Goal: Task Accomplishment & Management: Manage account settings

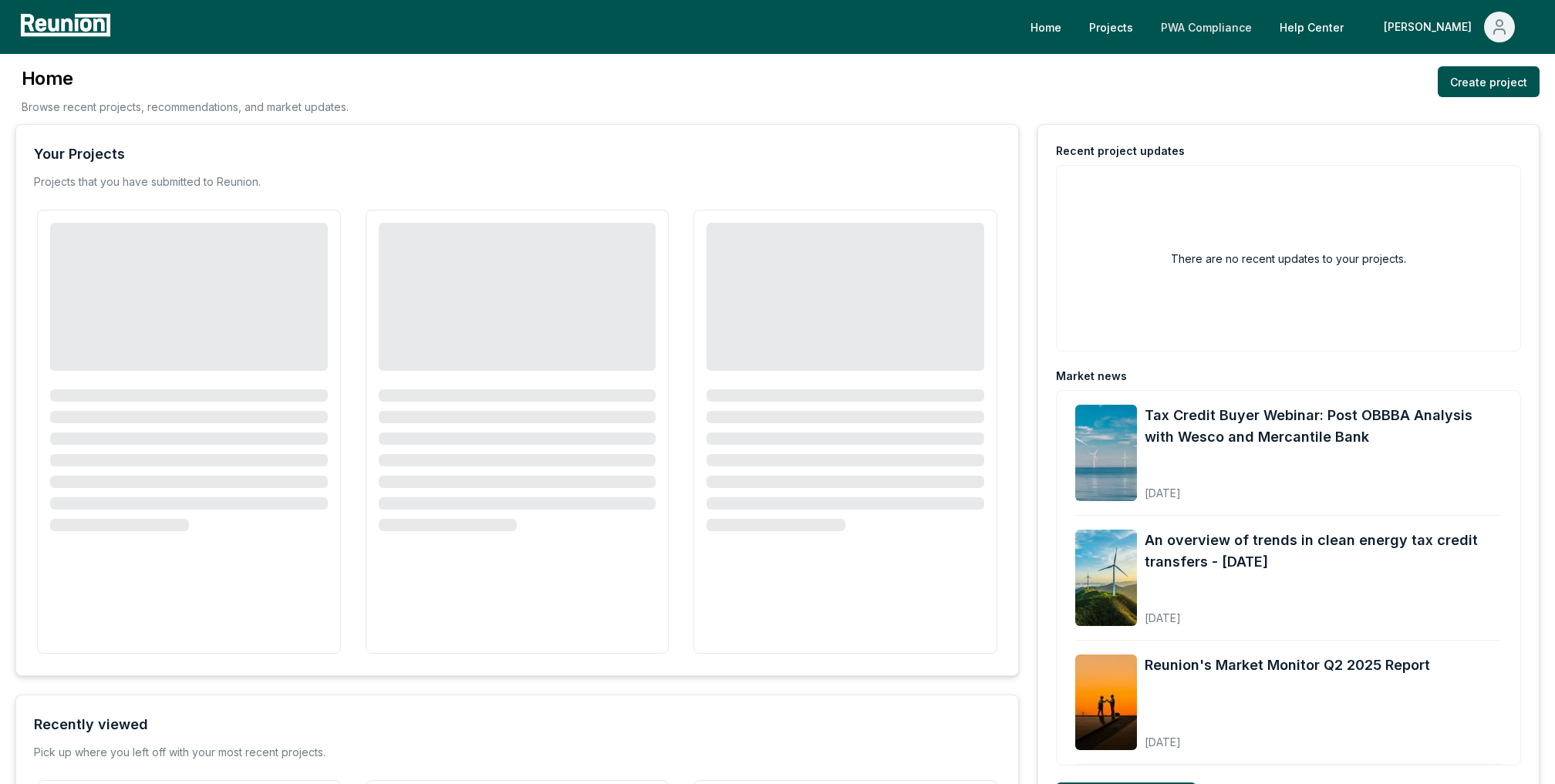
click at [1251, 26] on link "PWA Compliance" at bounding box center [1206, 27] width 115 height 31
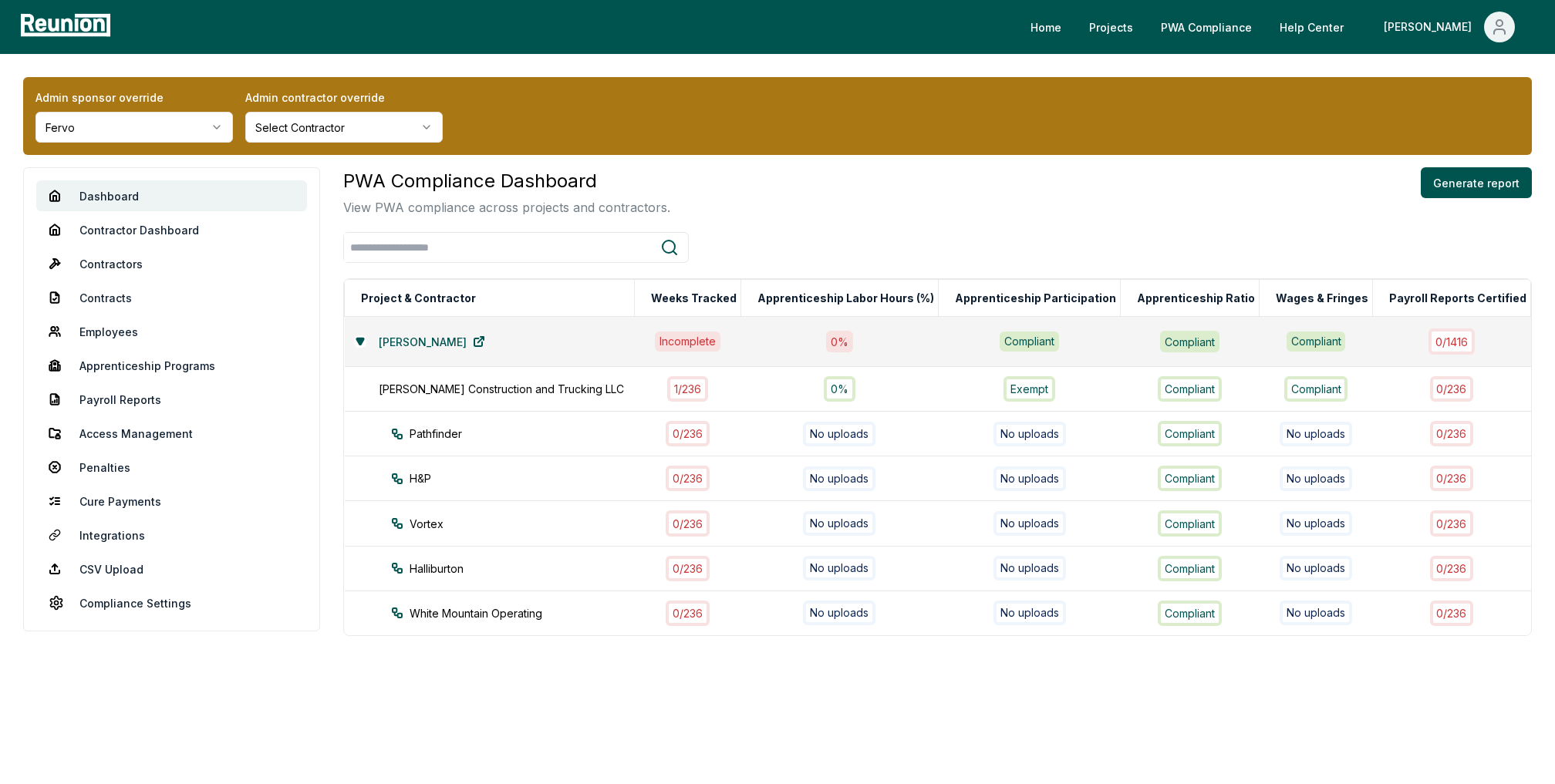
click at [157, 132] on html "Please visit us on your desktop We're working on making our marketplace mobile-…" at bounding box center [777, 392] width 1555 height 784
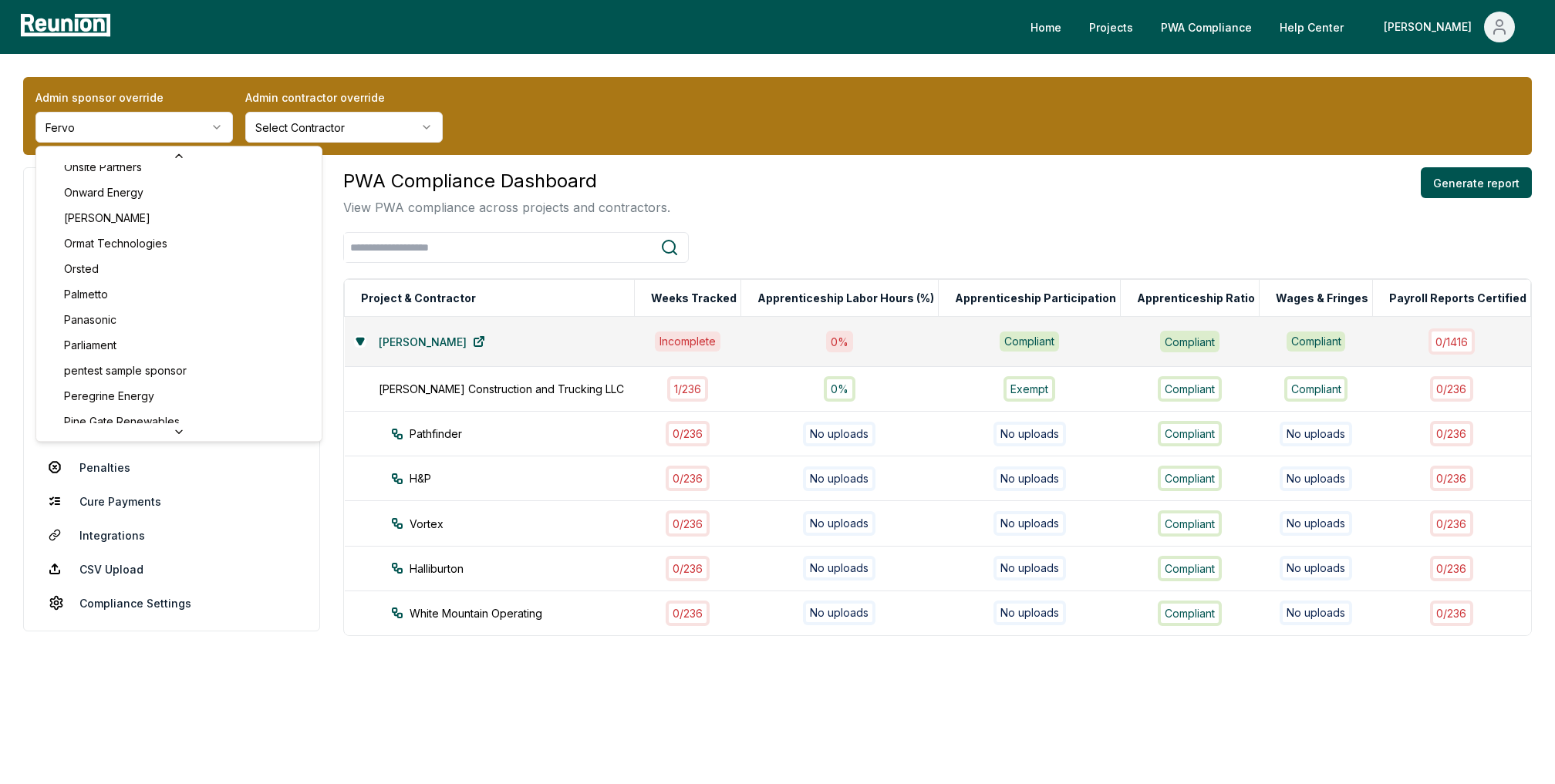
scroll to position [4619, 0]
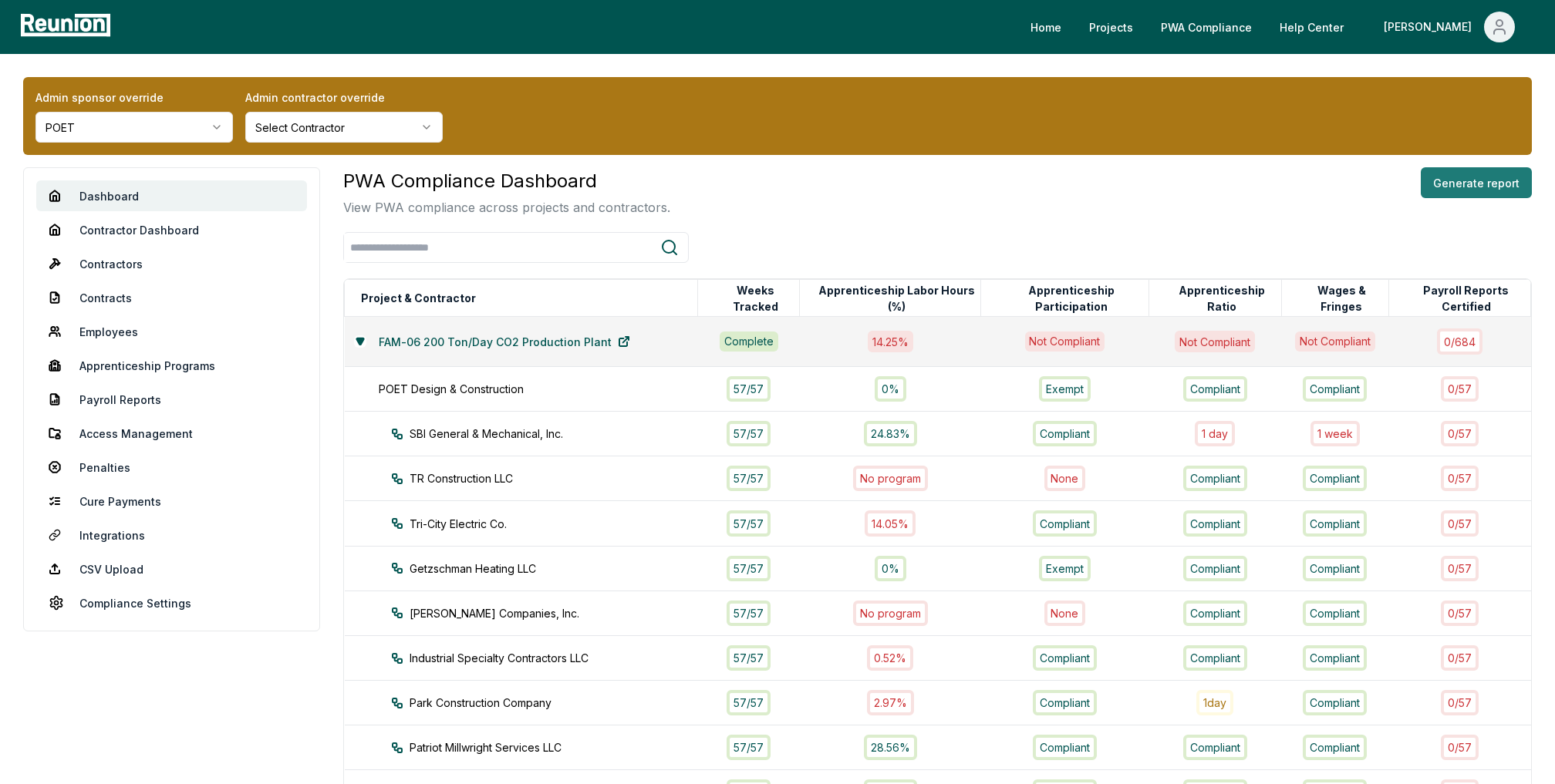
click at [1458, 176] on button "Generate report" at bounding box center [1477, 182] width 111 height 31
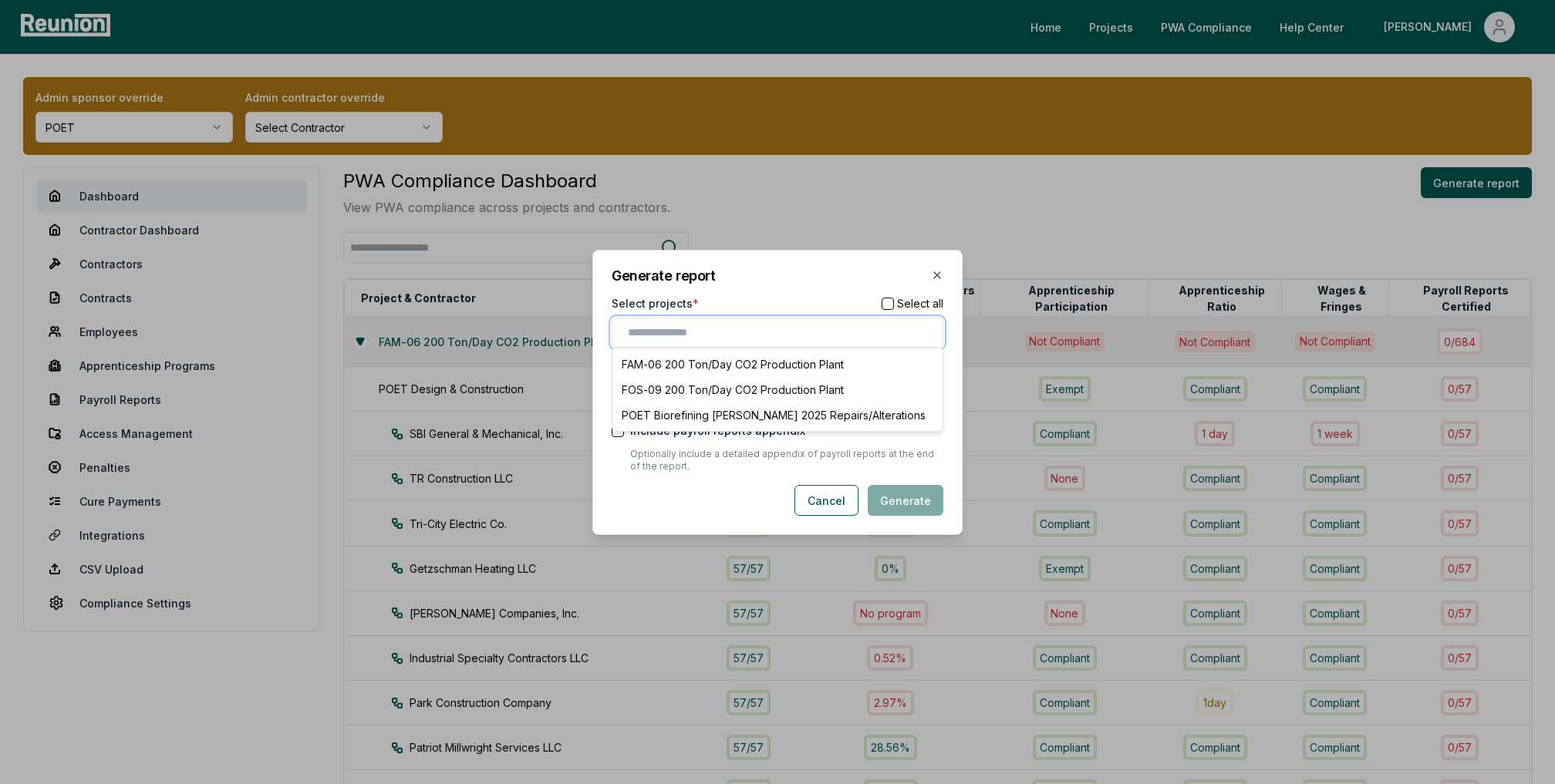
click at [745, 334] on input "text" at bounding box center [780, 332] width 306 height 16
click at [725, 393] on div "FOS-09 200 Ton/Day CO2 Production Plant" at bounding box center [777, 390] width 324 height 26
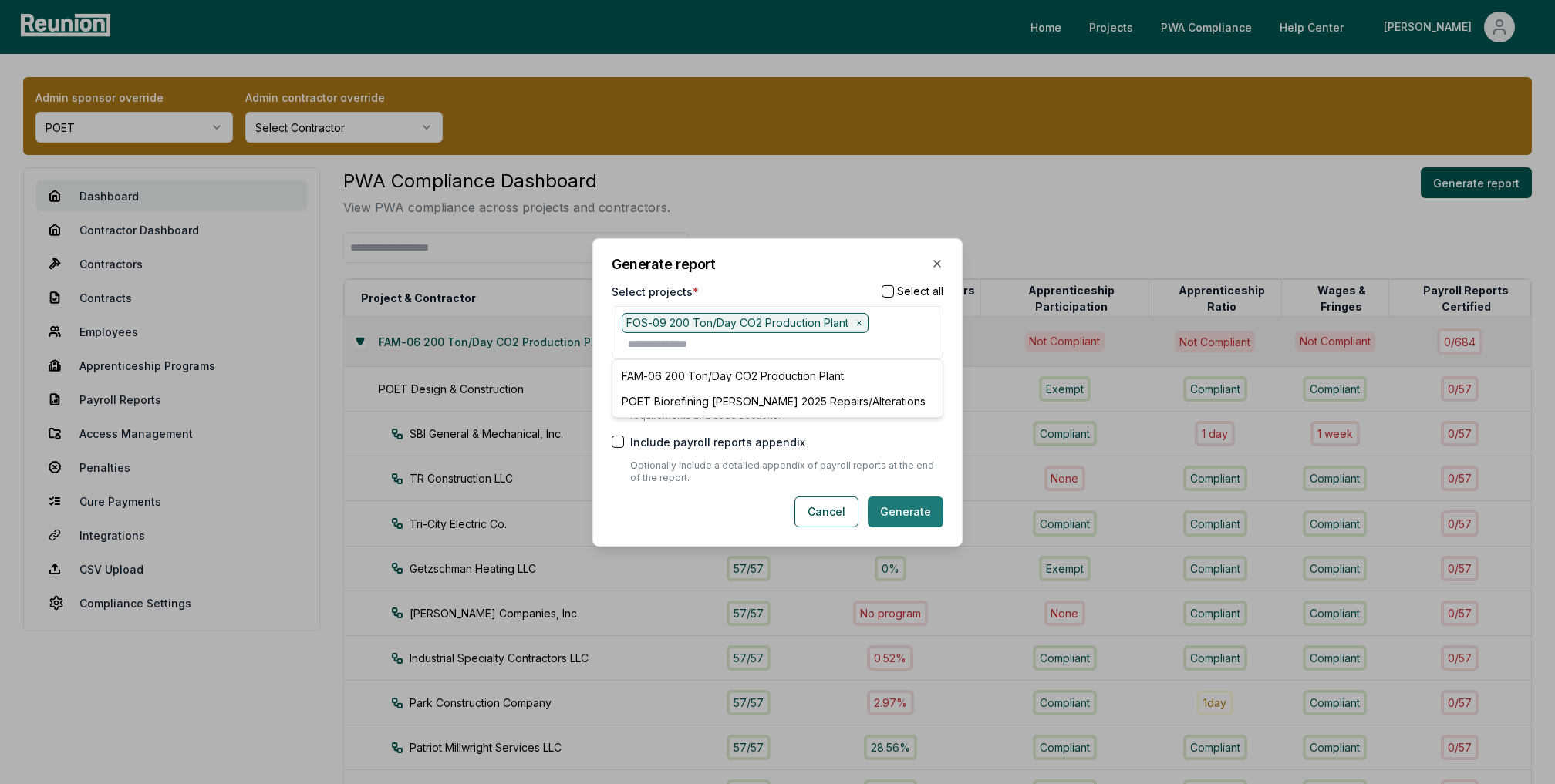
click at [926, 515] on button "Generate" at bounding box center [905, 512] width 76 height 31
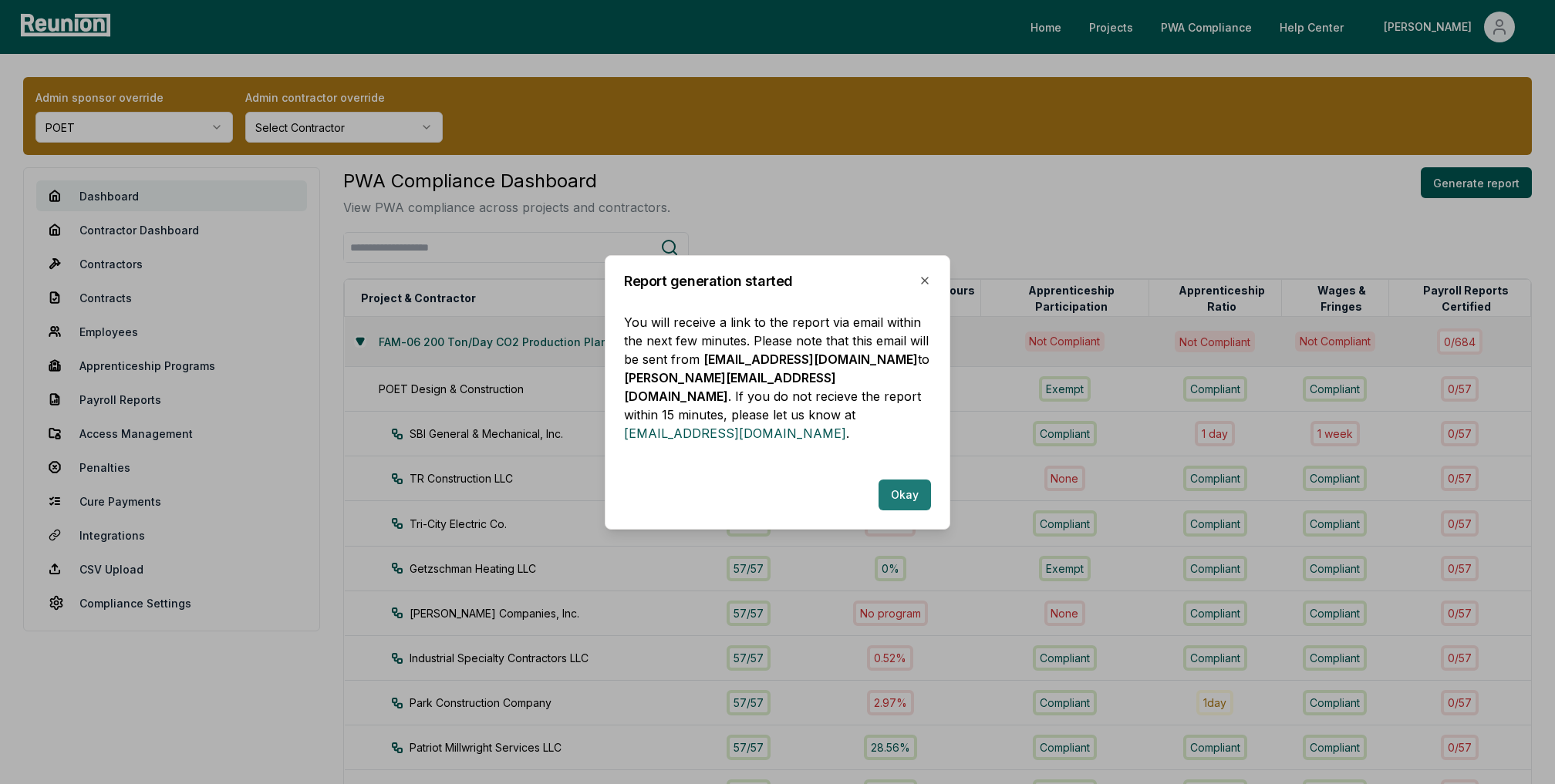
click at [911, 486] on button "Okay" at bounding box center [905, 495] width 52 height 31
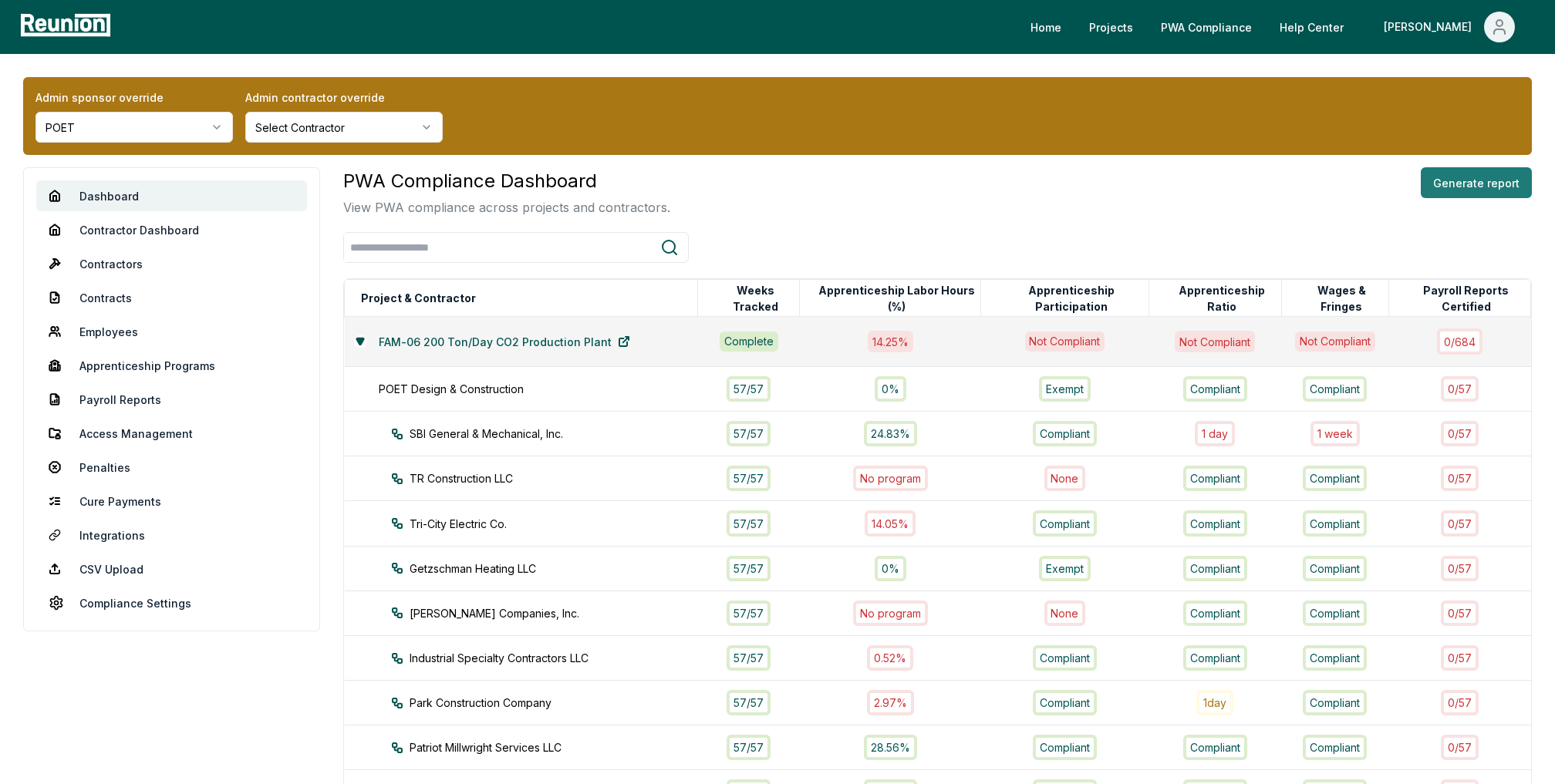
click at [1494, 189] on button "Generate report" at bounding box center [1477, 182] width 111 height 31
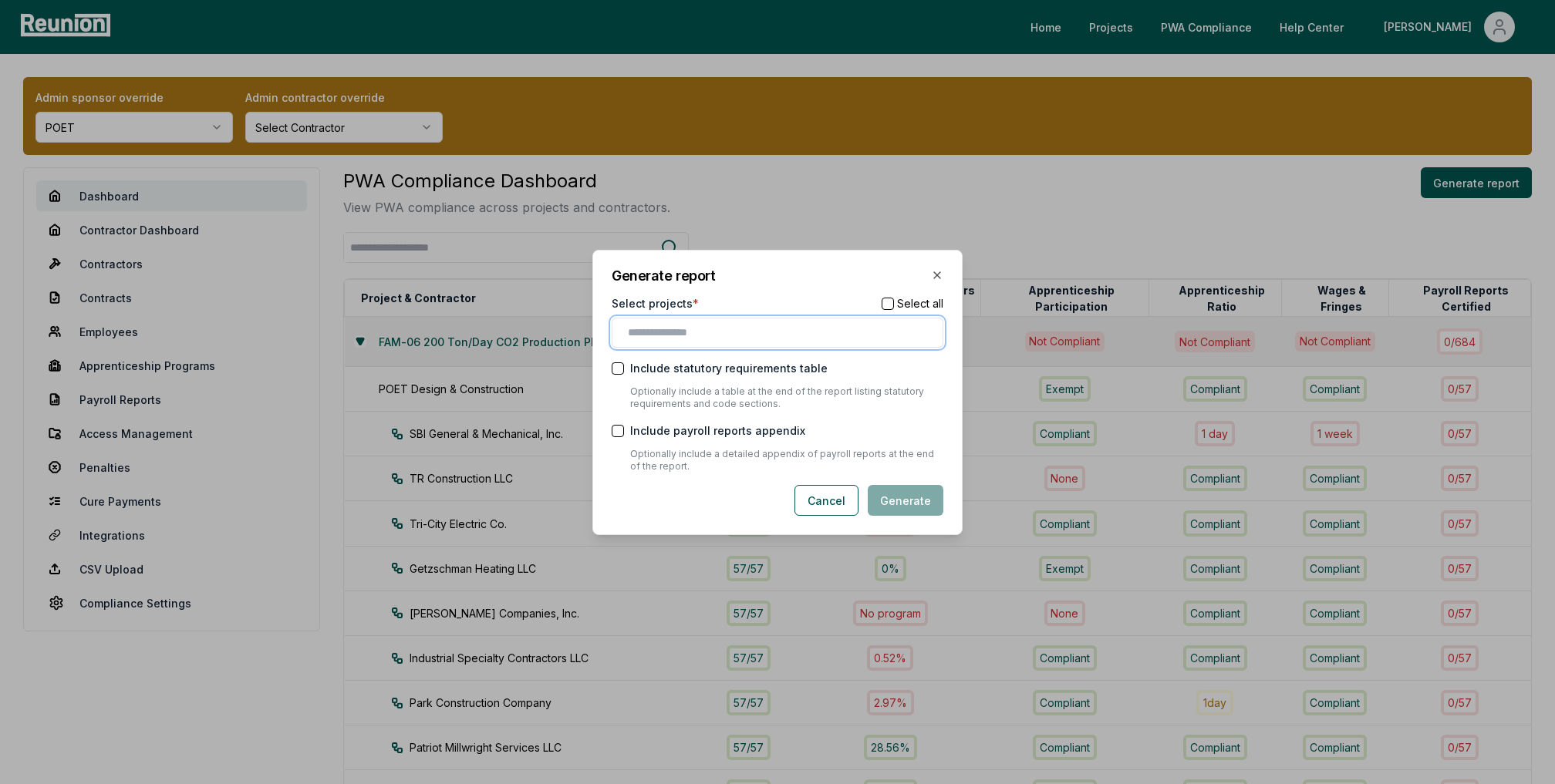
click at [731, 329] on input "text" at bounding box center [780, 332] width 306 height 16
click at [726, 369] on div "FAM-06 200 Ton/Day CO2 Production Plant" at bounding box center [777, 365] width 324 height 26
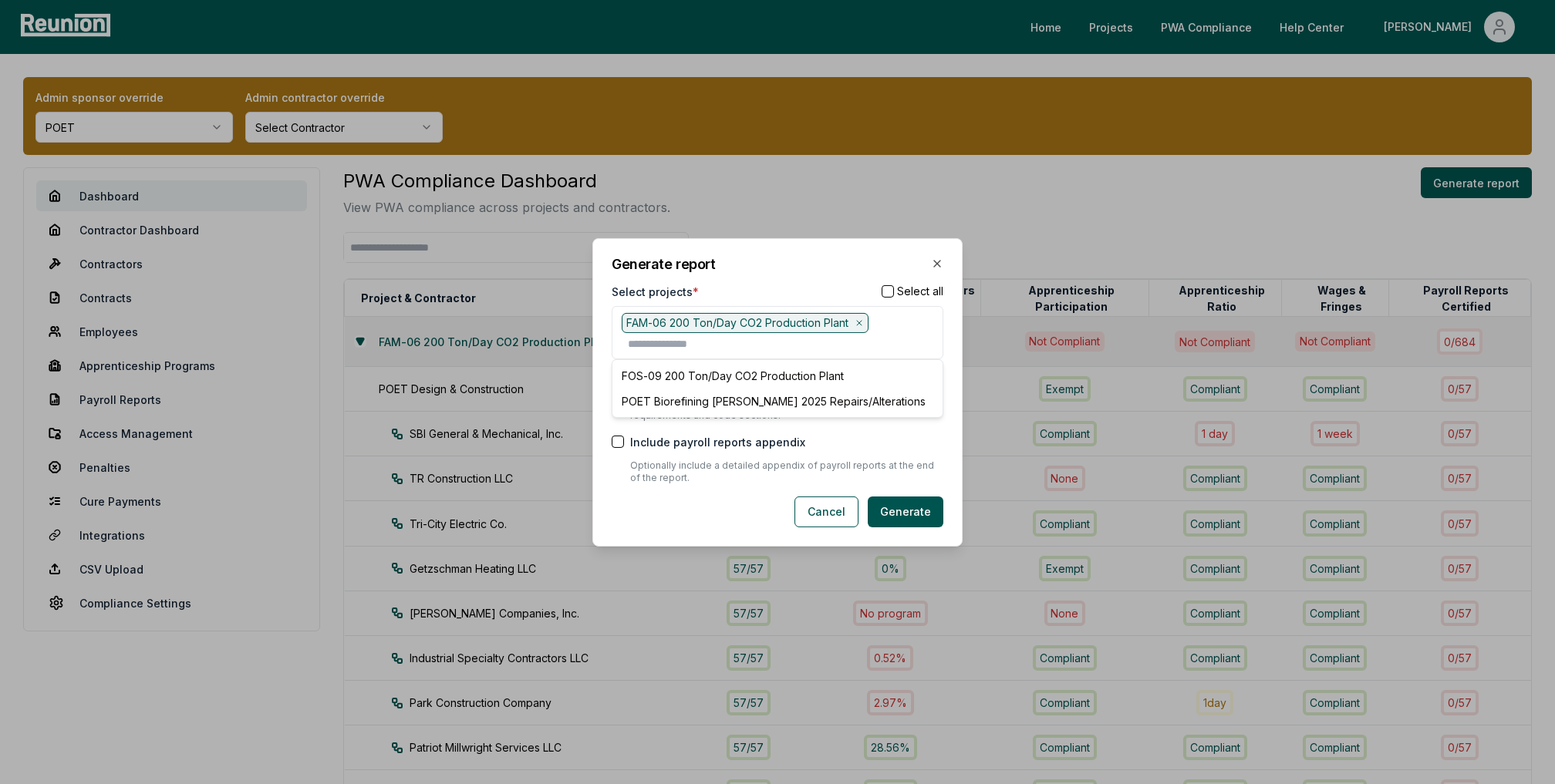
click at [860, 294] on div "Select projects * Select all" at bounding box center [777, 291] width 332 height 16
click at [916, 515] on button "Generate" at bounding box center [905, 512] width 76 height 31
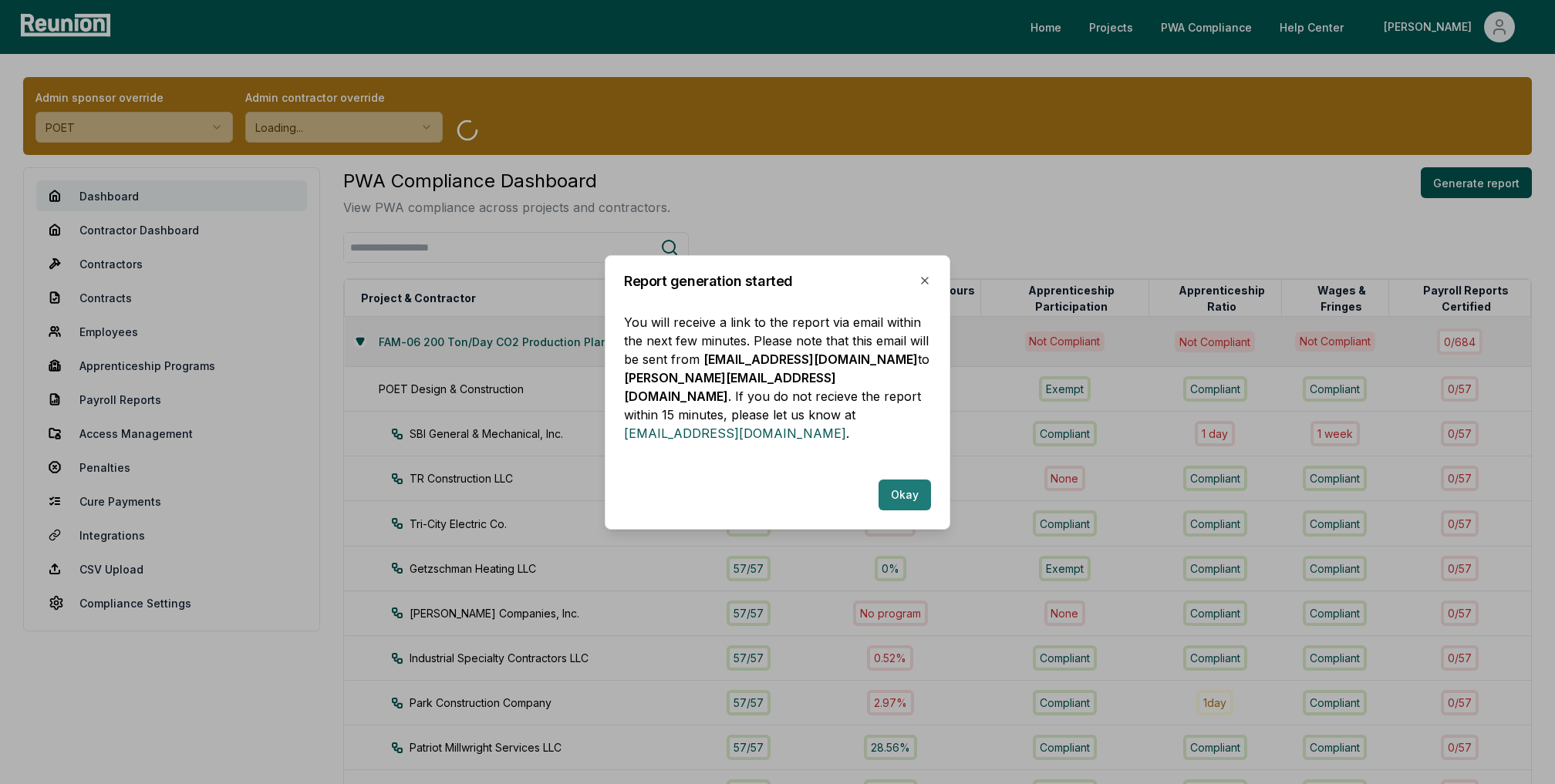
click at [909, 486] on button "Okay" at bounding box center [905, 495] width 52 height 31
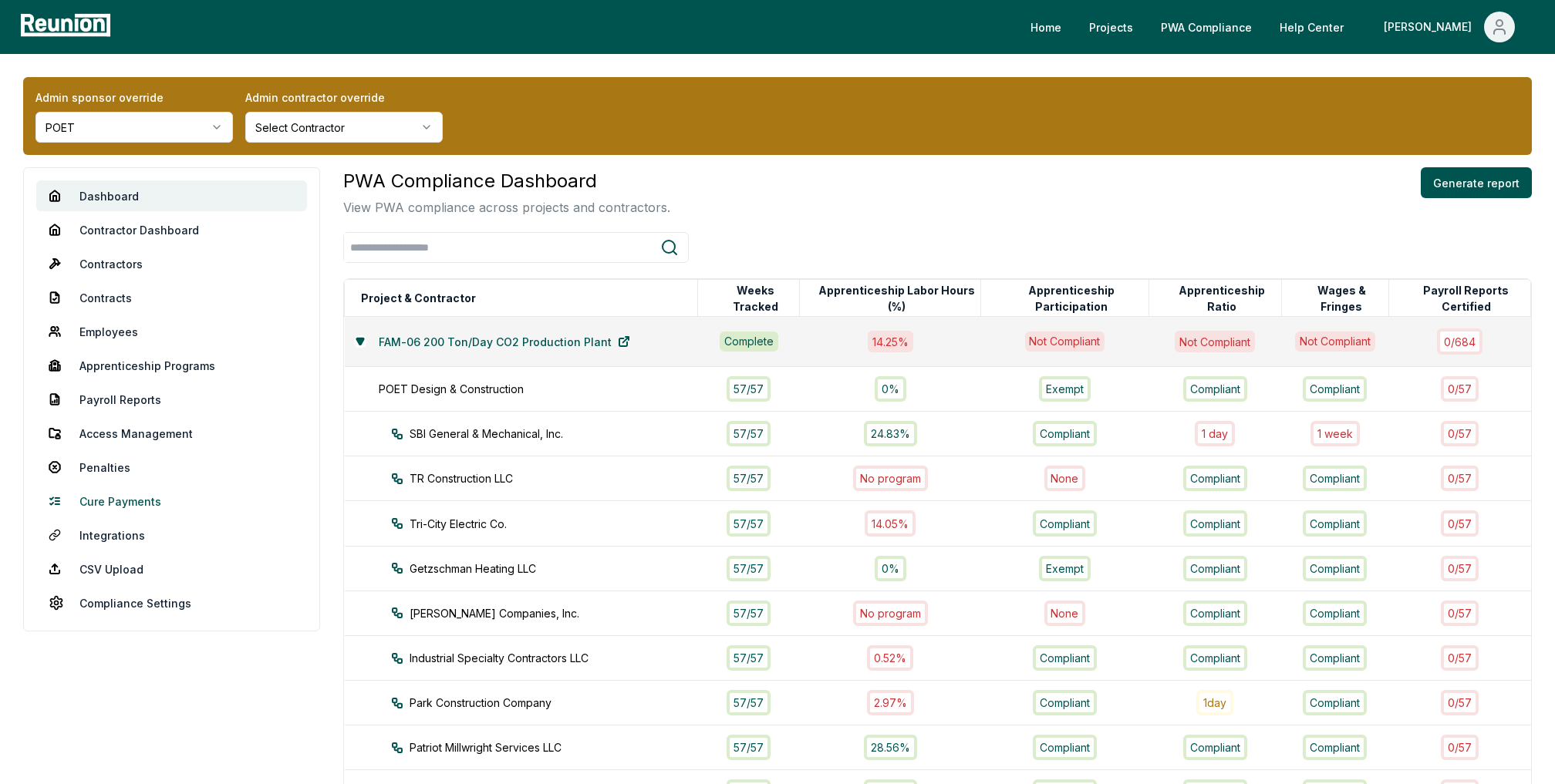
click at [112, 498] on link "Cure Payments" at bounding box center [172, 501] width 271 height 31
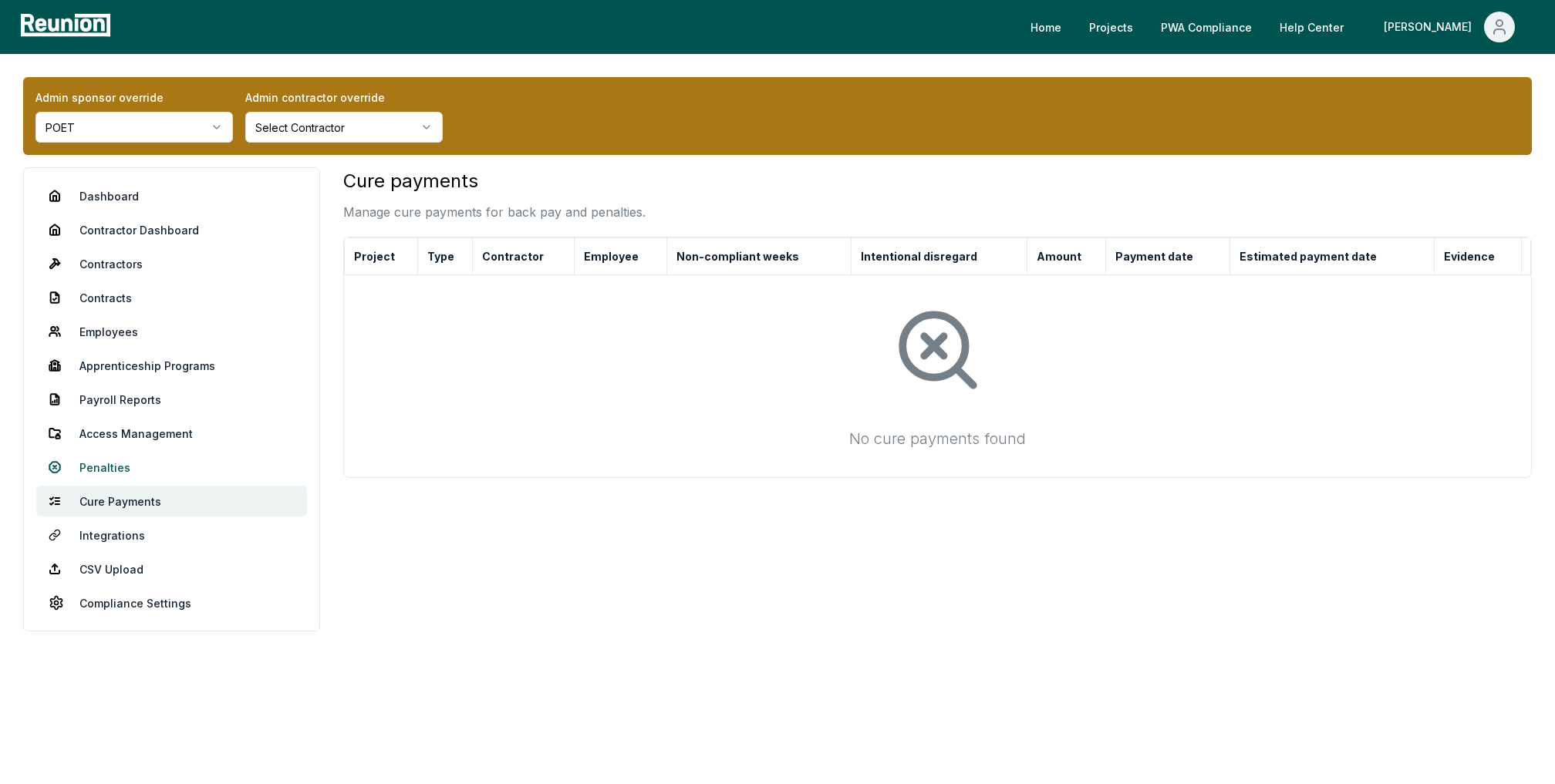
click at [111, 465] on link "Penalties" at bounding box center [172, 467] width 271 height 31
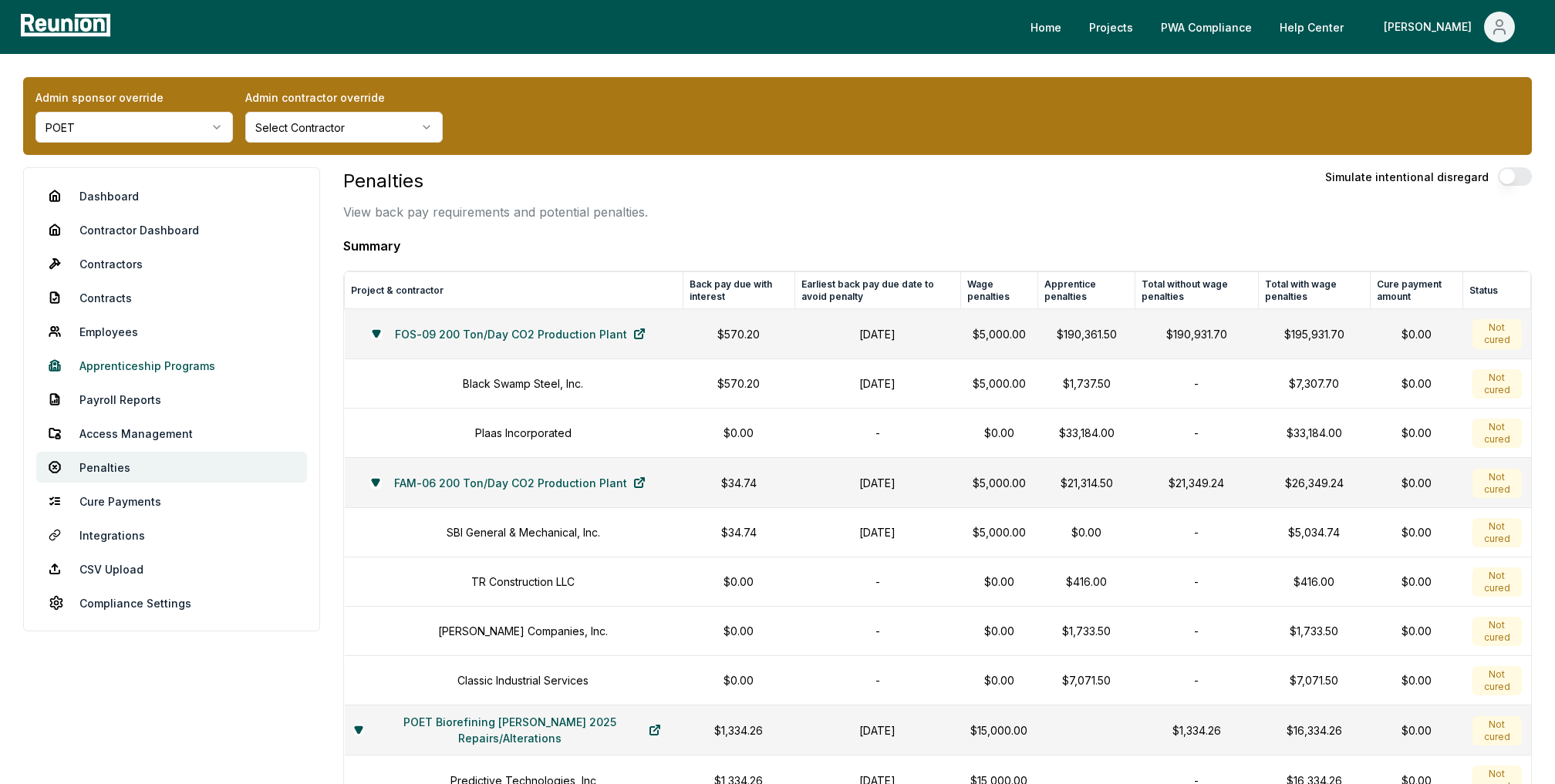
click at [133, 362] on link "Apprenticeship Programs" at bounding box center [172, 365] width 271 height 31
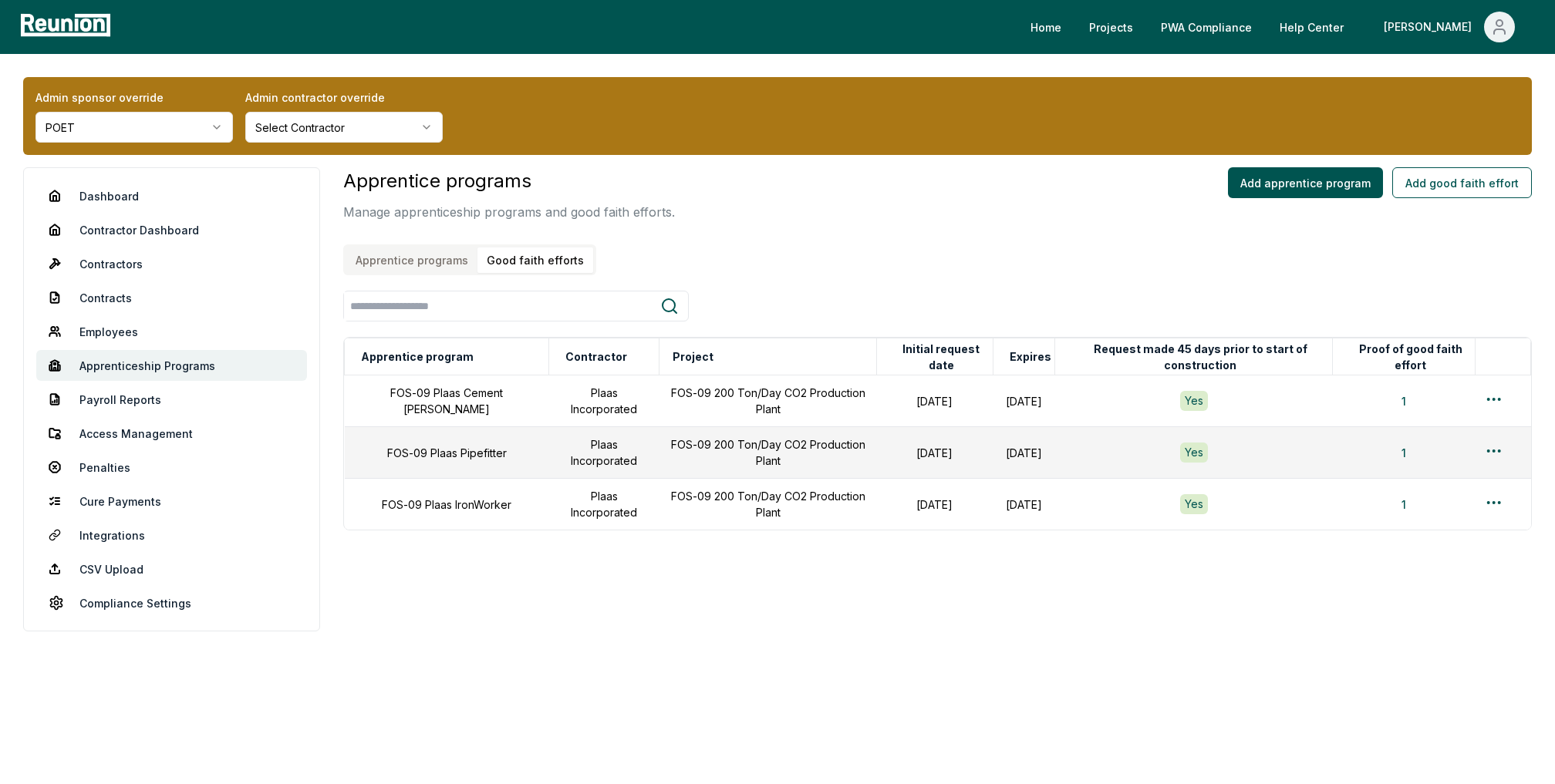
click at [528, 124] on div "Admin sponsor override POET Admin contractor override Select Contractor Dashboa…" at bounding box center [777, 365] width 1555 height 623
click at [1494, 396] on html "Please visit us on your desktop We're working on making our marketplace mobile-…" at bounding box center [777, 392] width 1555 height 784
click at [1492, 395] on html "Please visit us on your desktop We're working on making our marketplace mobile-…" at bounding box center [777, 392] width 1555 height 784
click at [1406, 462] on div "Edit" at bounding box center [1469, 460] width 147 height 26
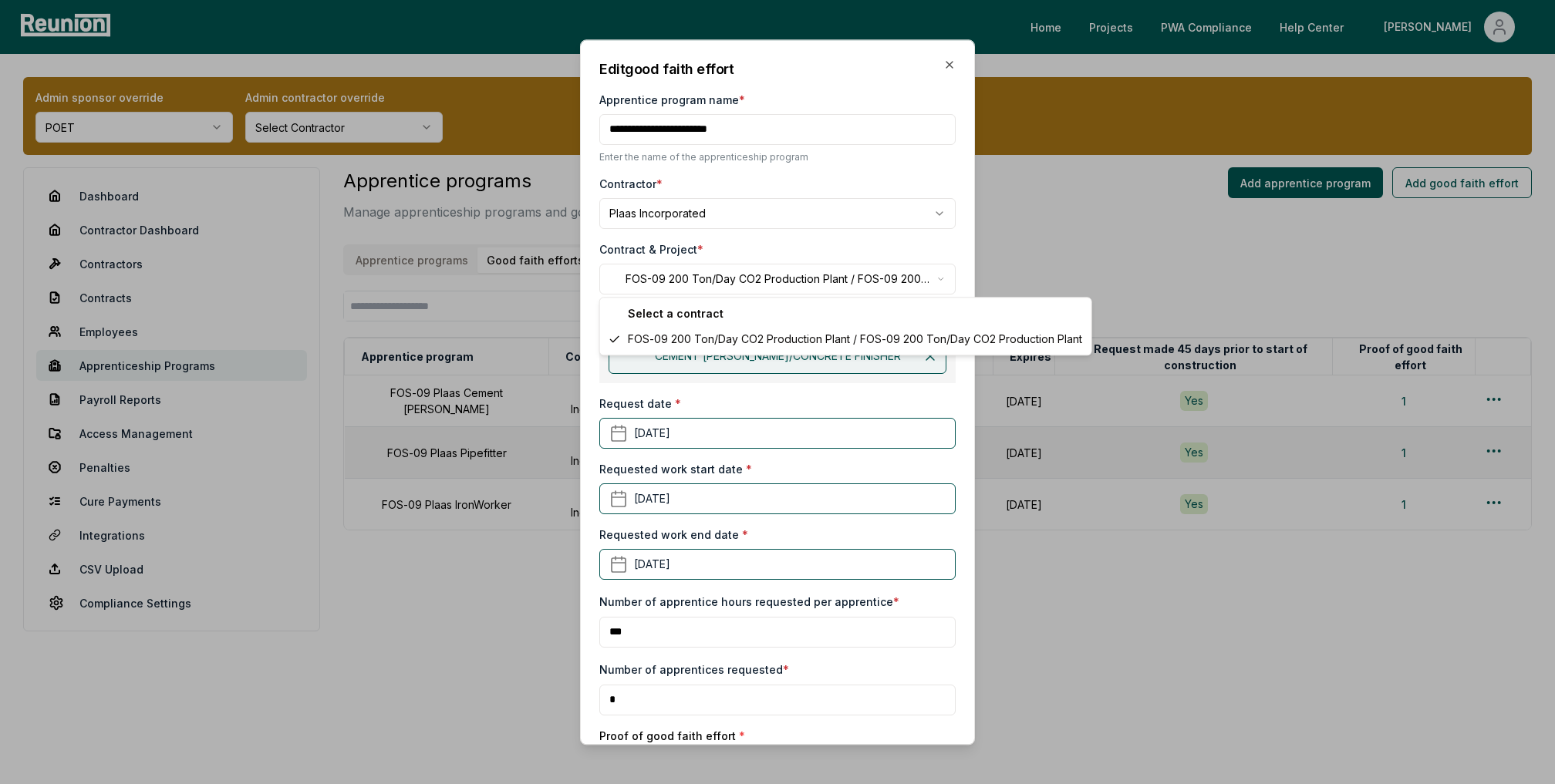
click at [807, 269] on body "Please visit us on your desktop We're working on making our marketplace mobile-…" at bounding box center [777, 392] width 1555 height 784
click at [856, 289] on body "Please visit us on your desktop We're working on making our marketplace mobile-…" at bounding box center [777, 392] width 1555 height 784
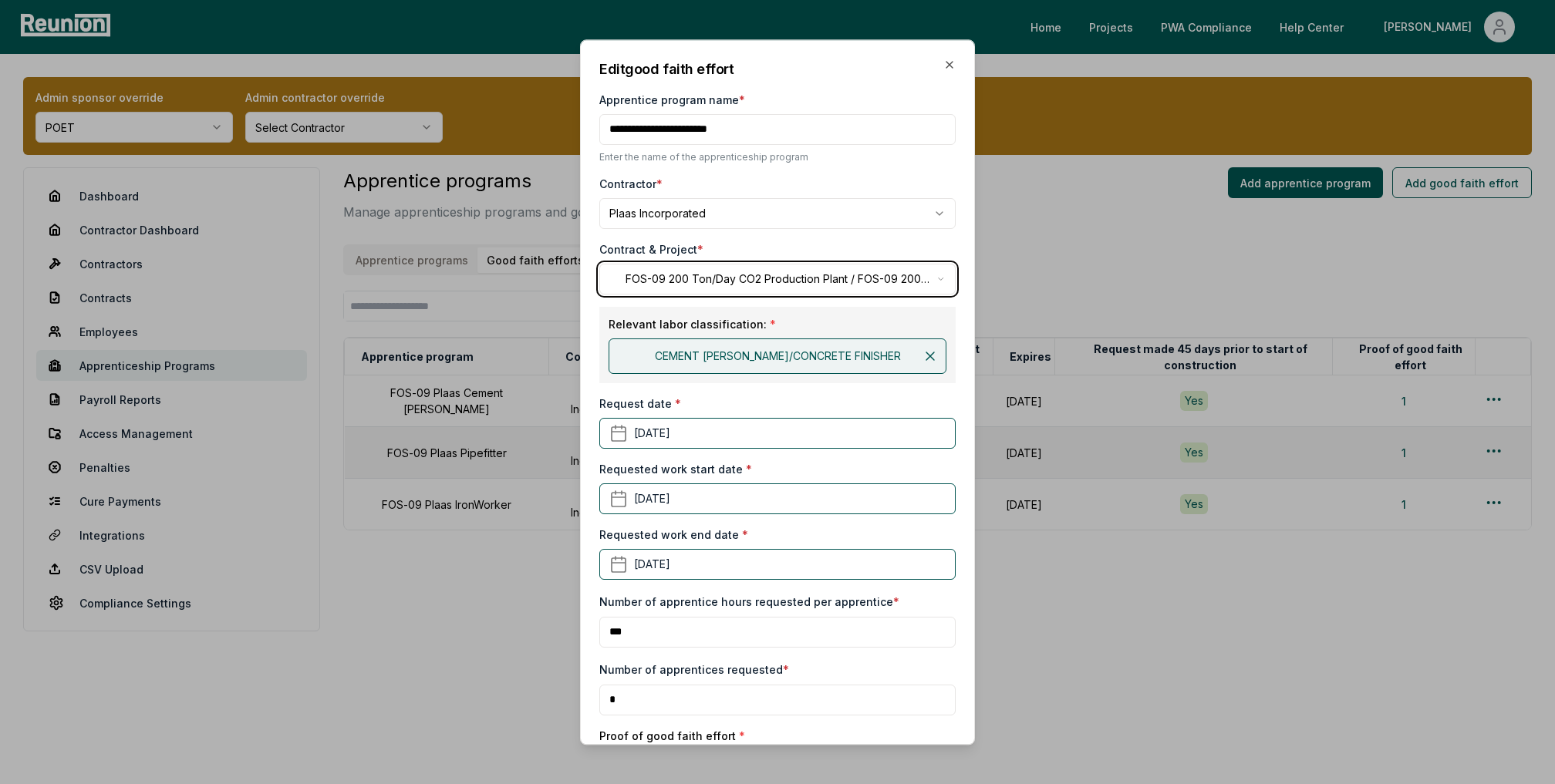
click at [856, 288] on body "Please visit us on your desktop We're working on making our marketplace mobile-…" at bounding box center [777, 392] width 1555 height 784
click at [947, 63] on icon "button" at bounding box center [949, 65] width 12 height 12
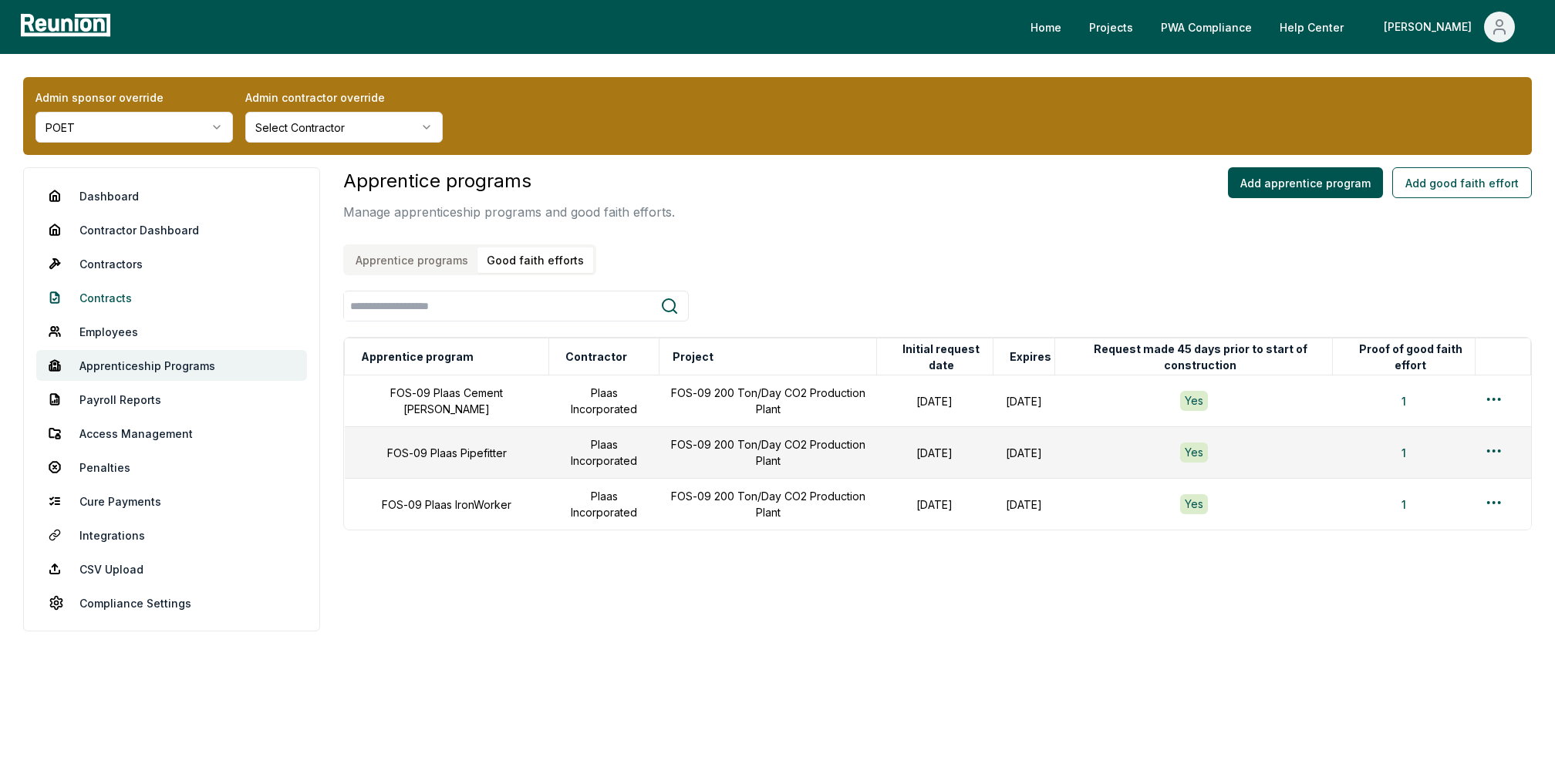
click at [102, 296] on link "Contracts" at bounding box center [172, 298] width 271 height 31
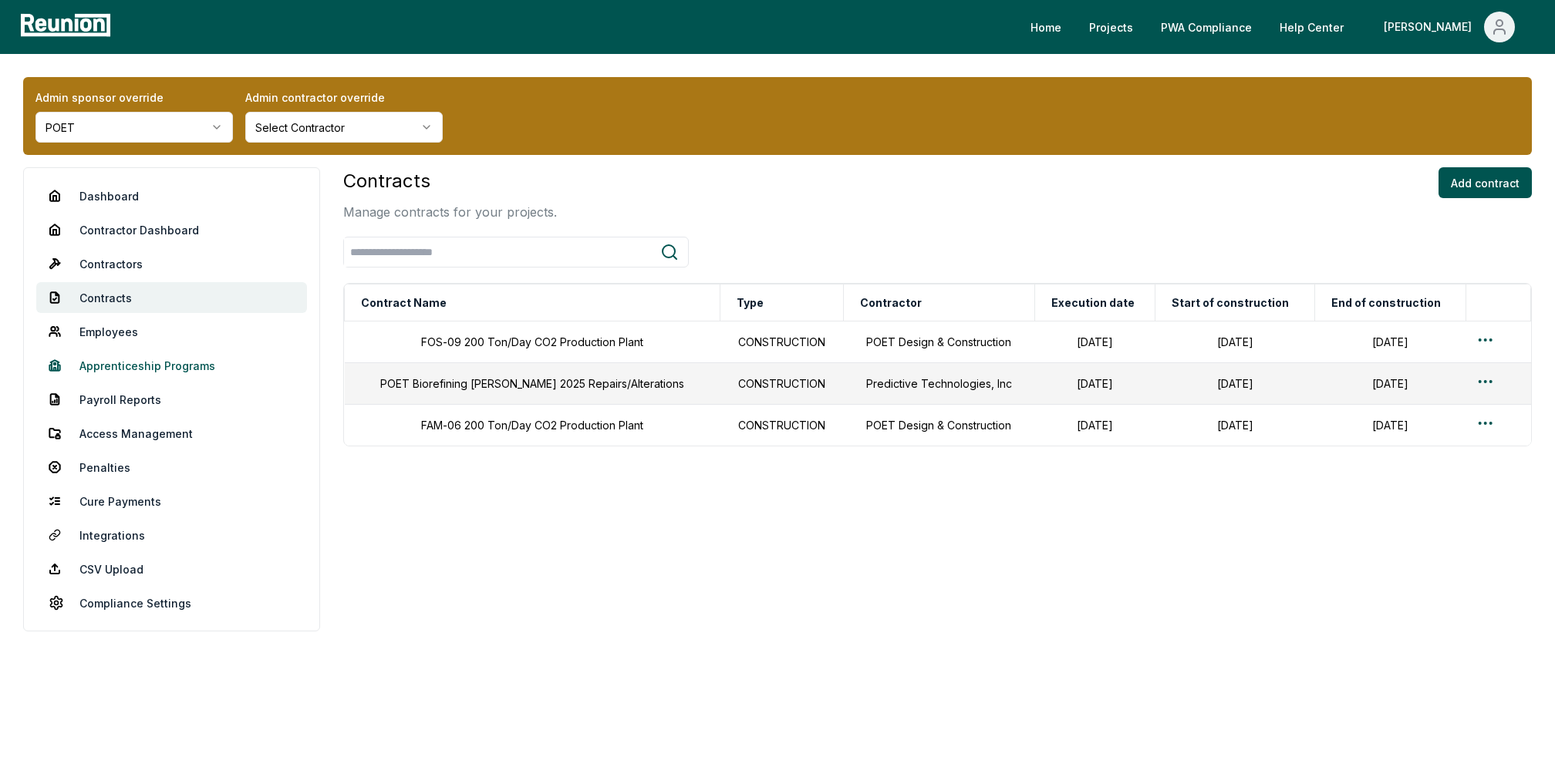
click at [123, 366] on link "Apprenticeship Programs" at bounding box center [172, 365] width 271 height 31
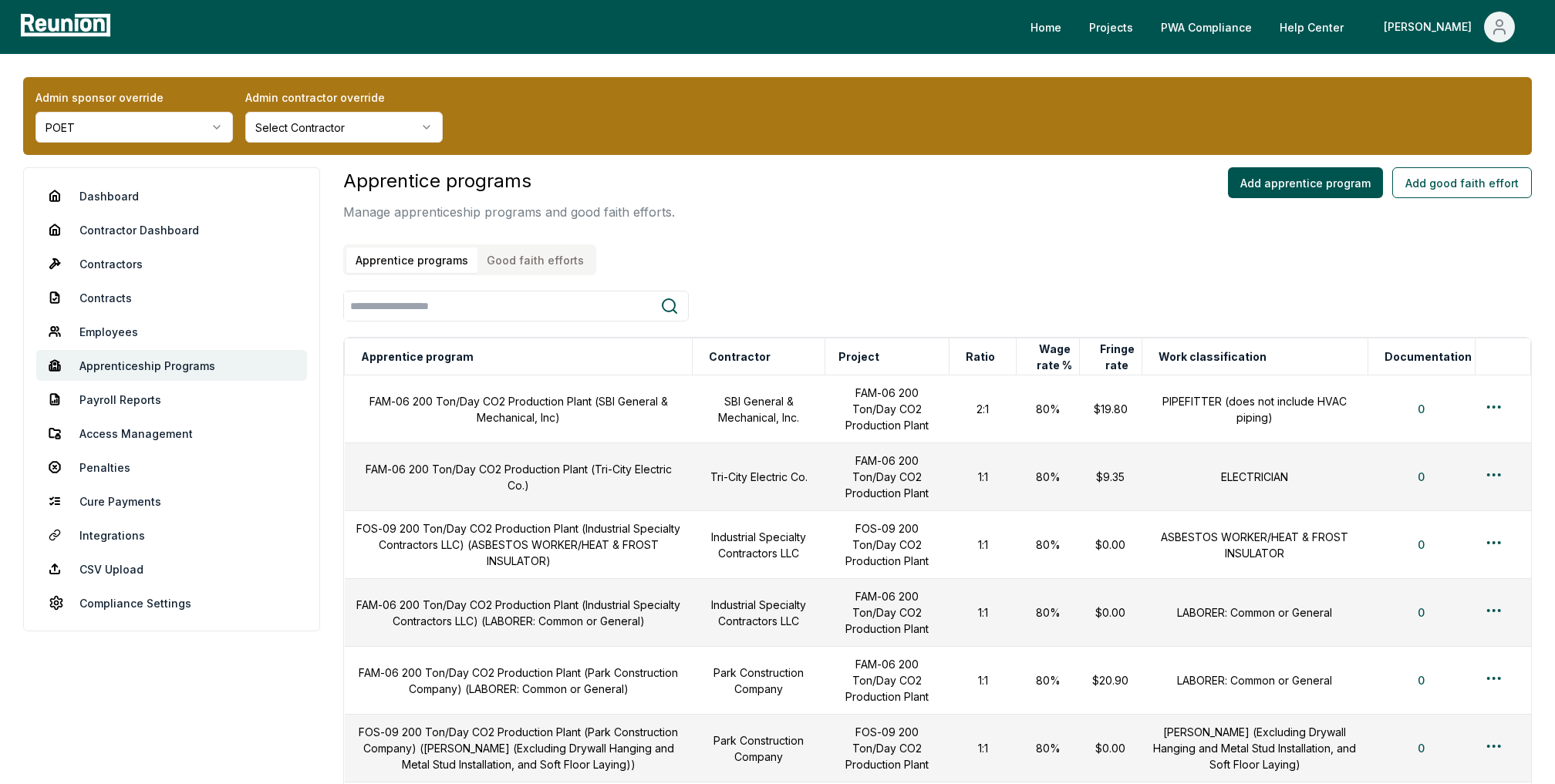
click at [526, 271] on button "Good faith efforts" at bounding box center [535, 261] width 115 height 26
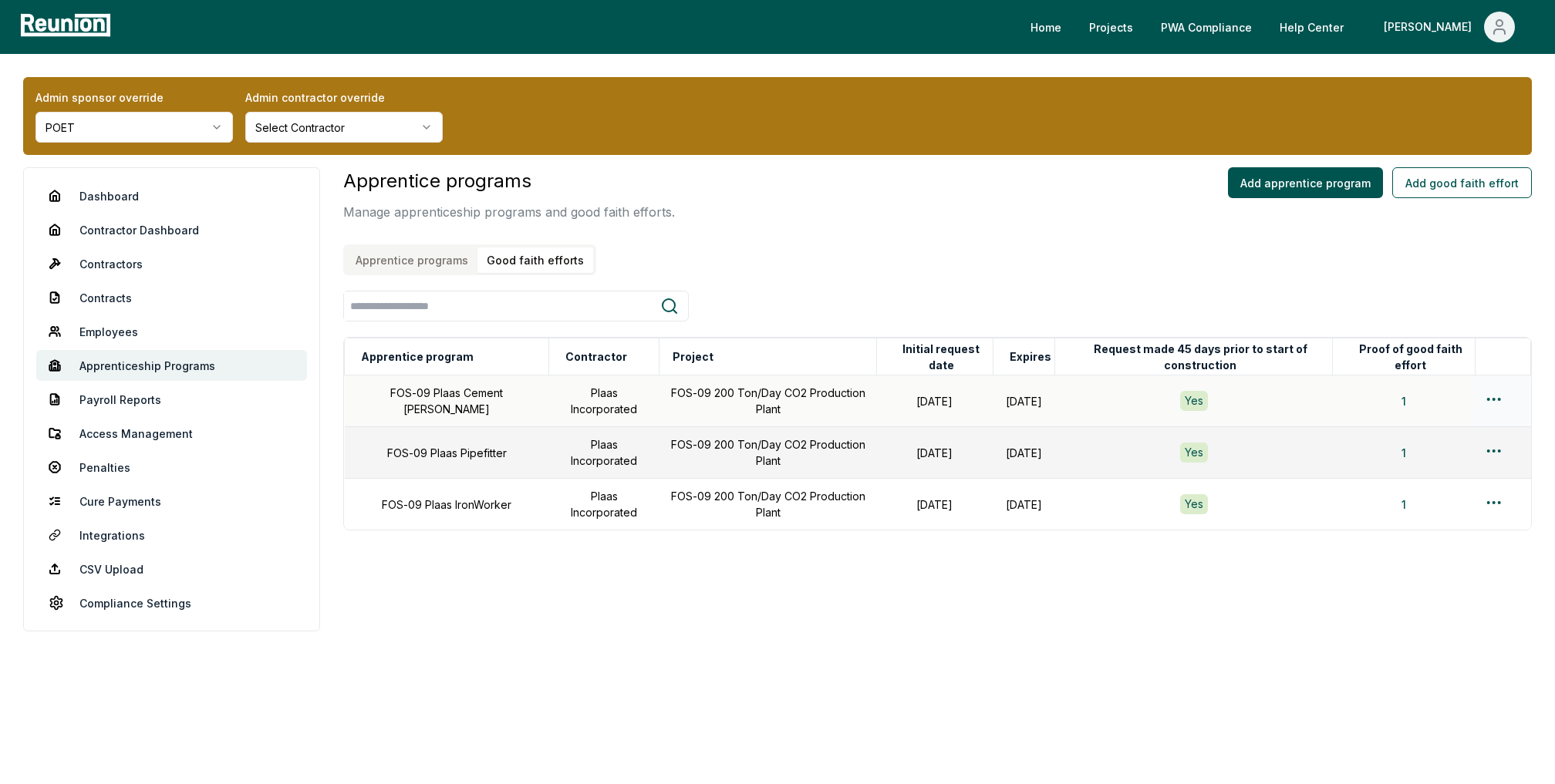
click at [1494, 398] on html "Please visit us on your desktop We're working on making our marketplace mobile-…" at bounding box center [777, 392] width 1555 height 784
click at [1423, 460] on div "Edit" at bounding box center [1469, 460] width 147 height 26
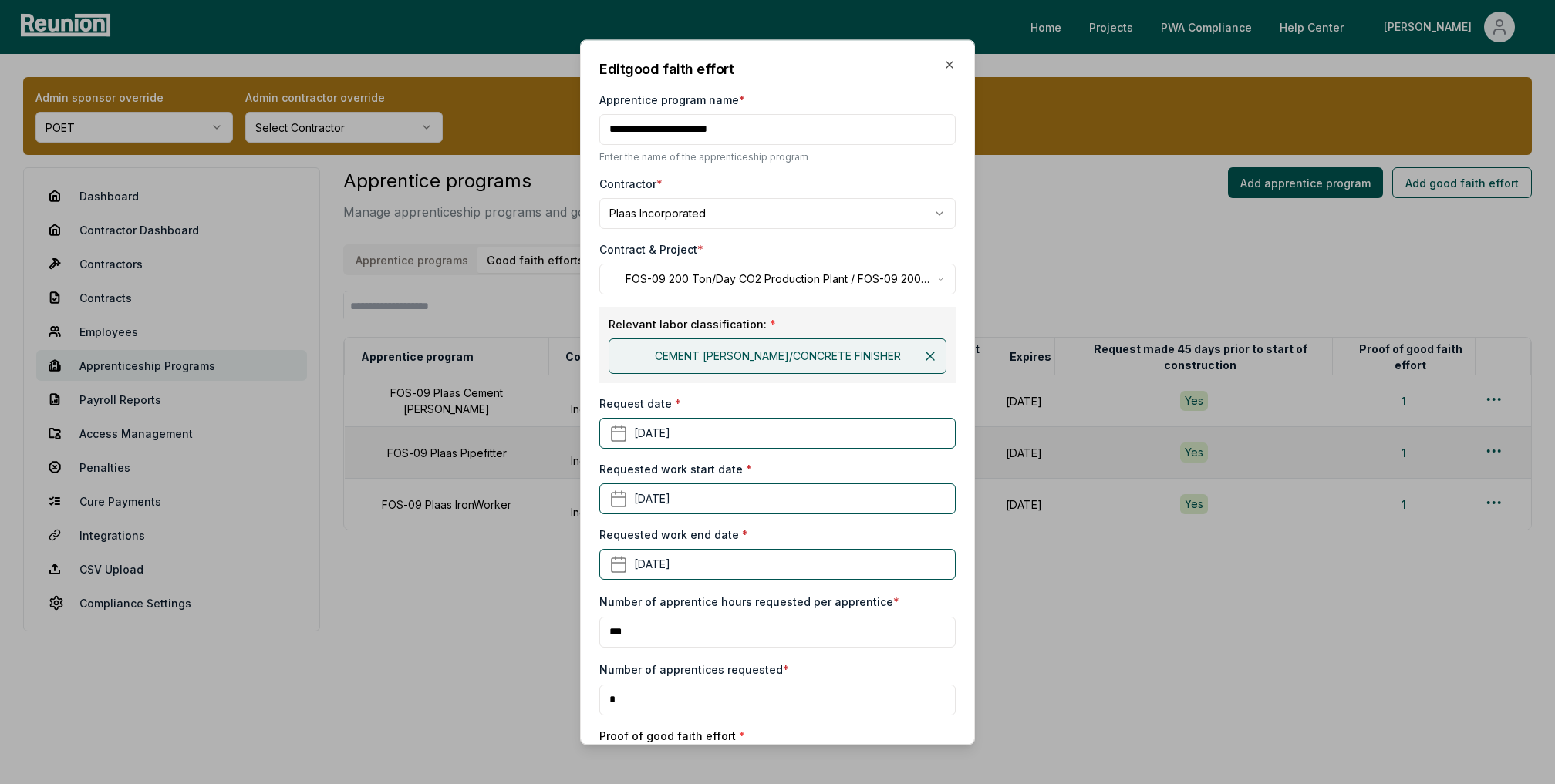
click at [662, 282] on body "Please visit us on your desktop We're working on making our marketplace mobile-…" at bounding box center [777, 392] width 1555 height 784
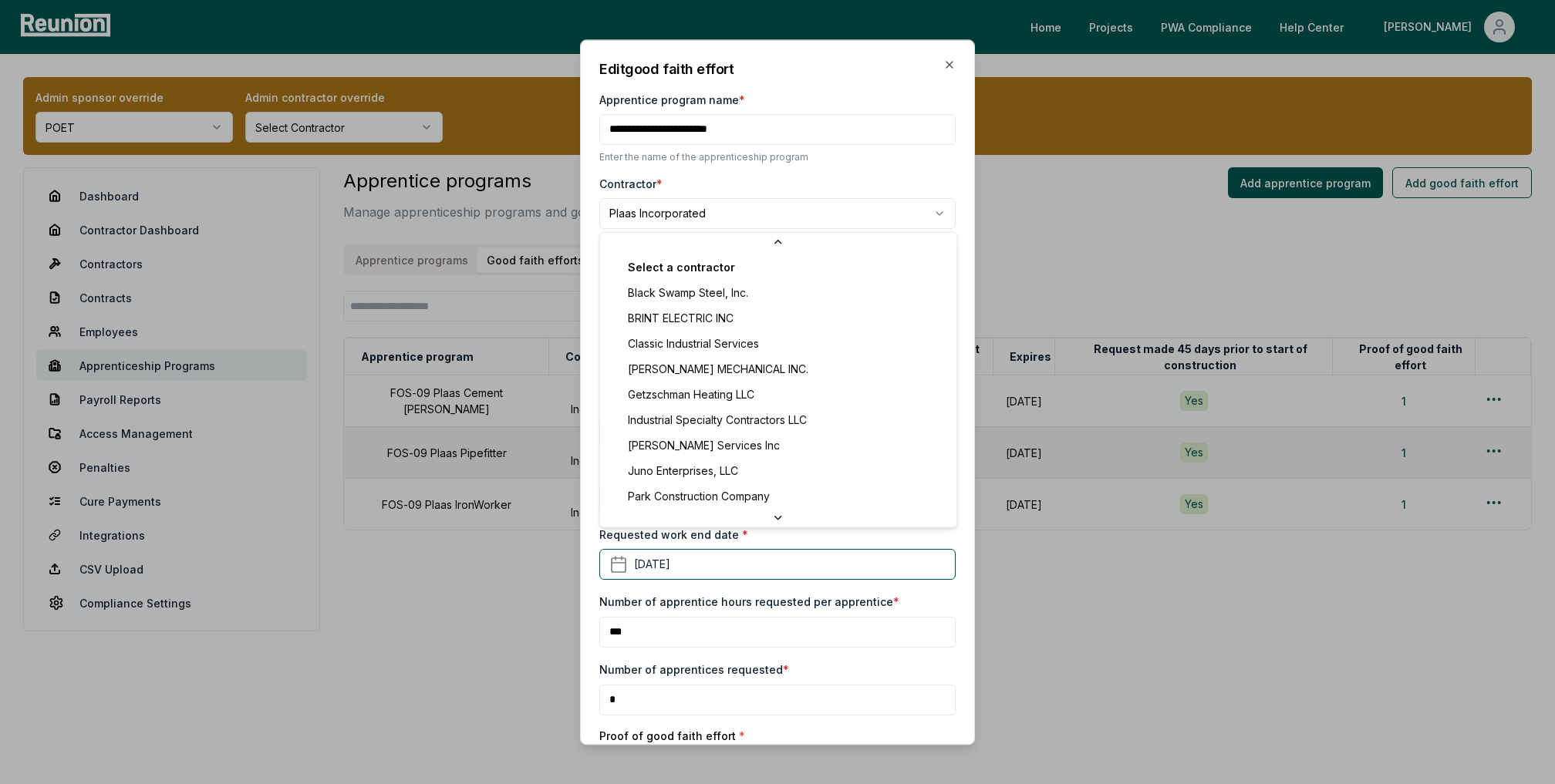
click at [681, 201] on body "Please visit us on your desktop We're working on making our marketplace mobile-…" at bounding box center [777, 392] width 1555 height 784
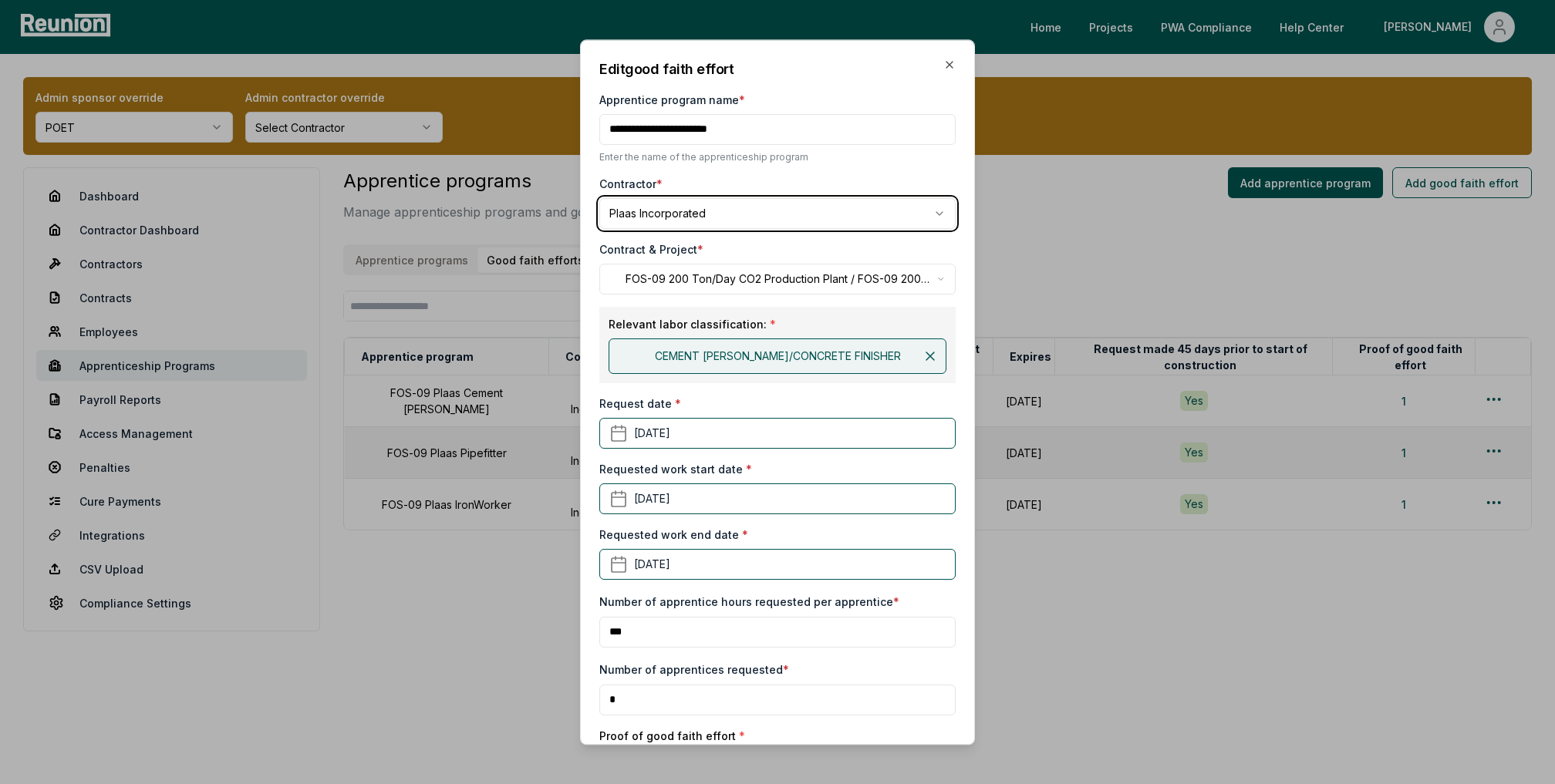
click at [681, 201] on body "Please visit us on your desktop We're working on making our marketplace mobile-…" at bounding box center [777, 392] width 1555 height 784
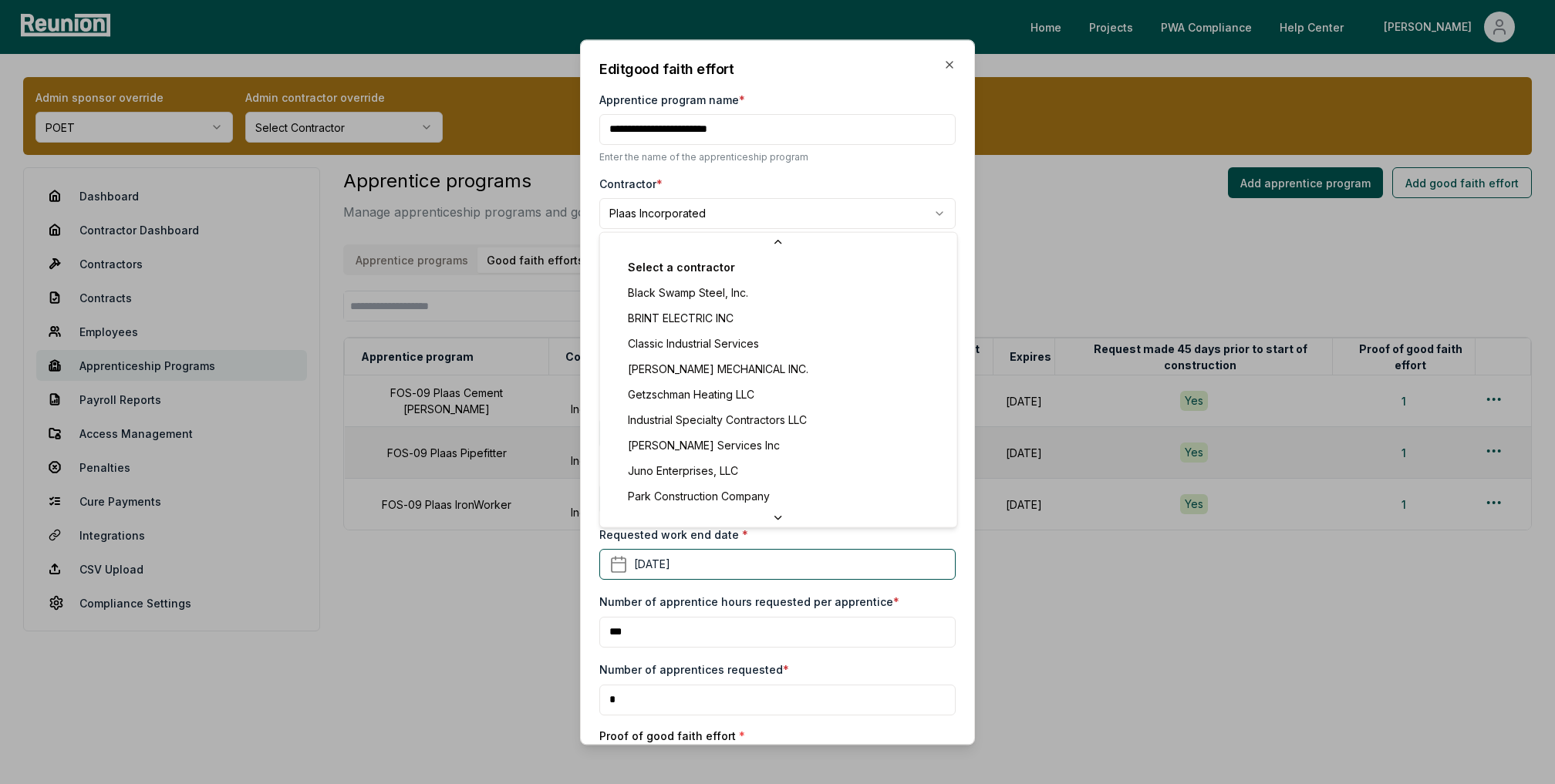
click at [681, 201] on body "Please visit us on your desktop We're working on making our marketplace mobile-…" at bounding box center [777, 392] width 1555 height 784
select select "**********"
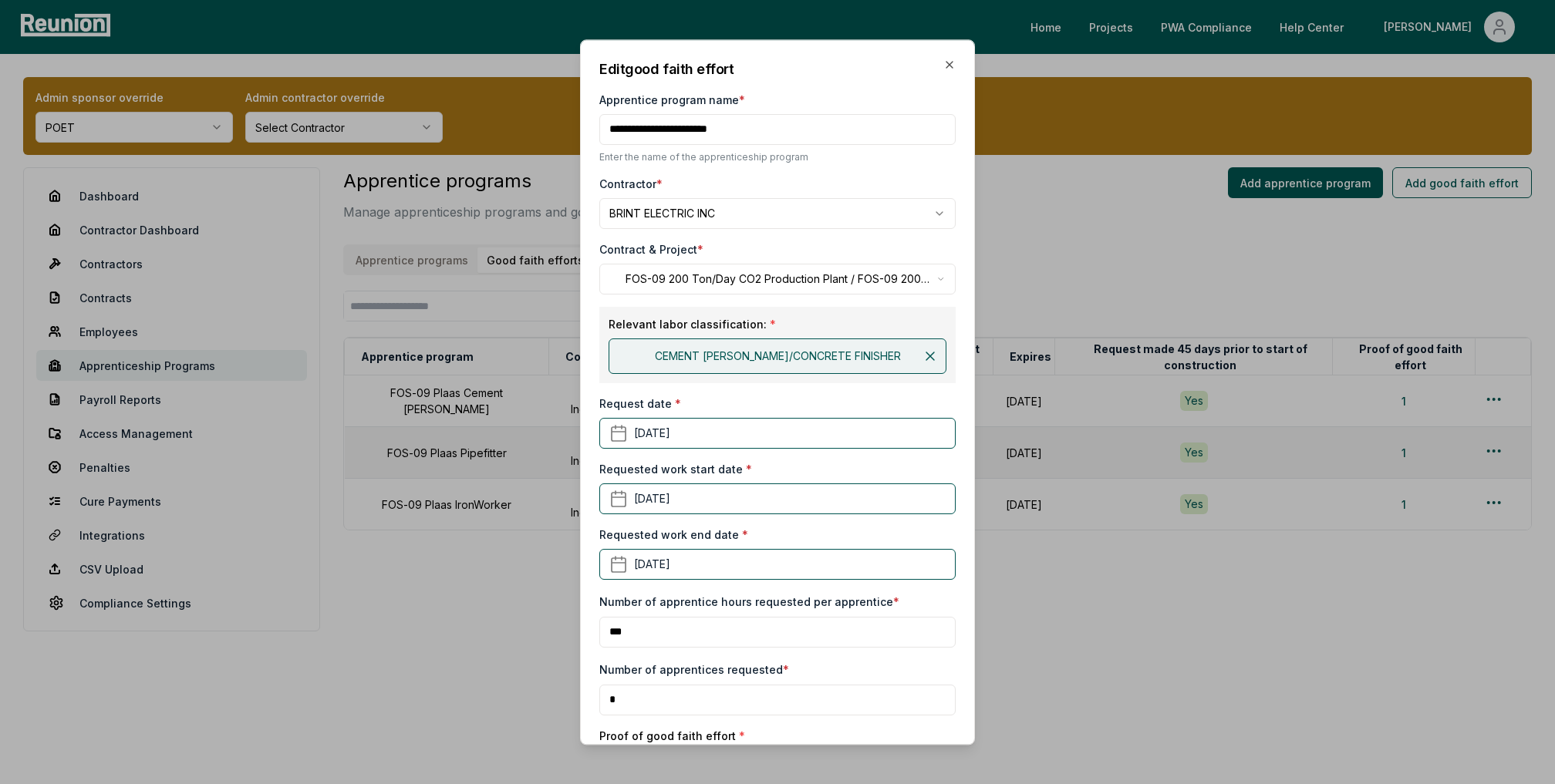
click at [711, 272] on body "Please visit us on your desktop We're working on making our marketplace mobile-…" at bounding box center [777, 392] width 1555 height 784
click at [711, 204] on body "Please visit us on your desktop We're working on making our marketplace mobile-…" at bounding box center [777, 392] width 1555 height 784
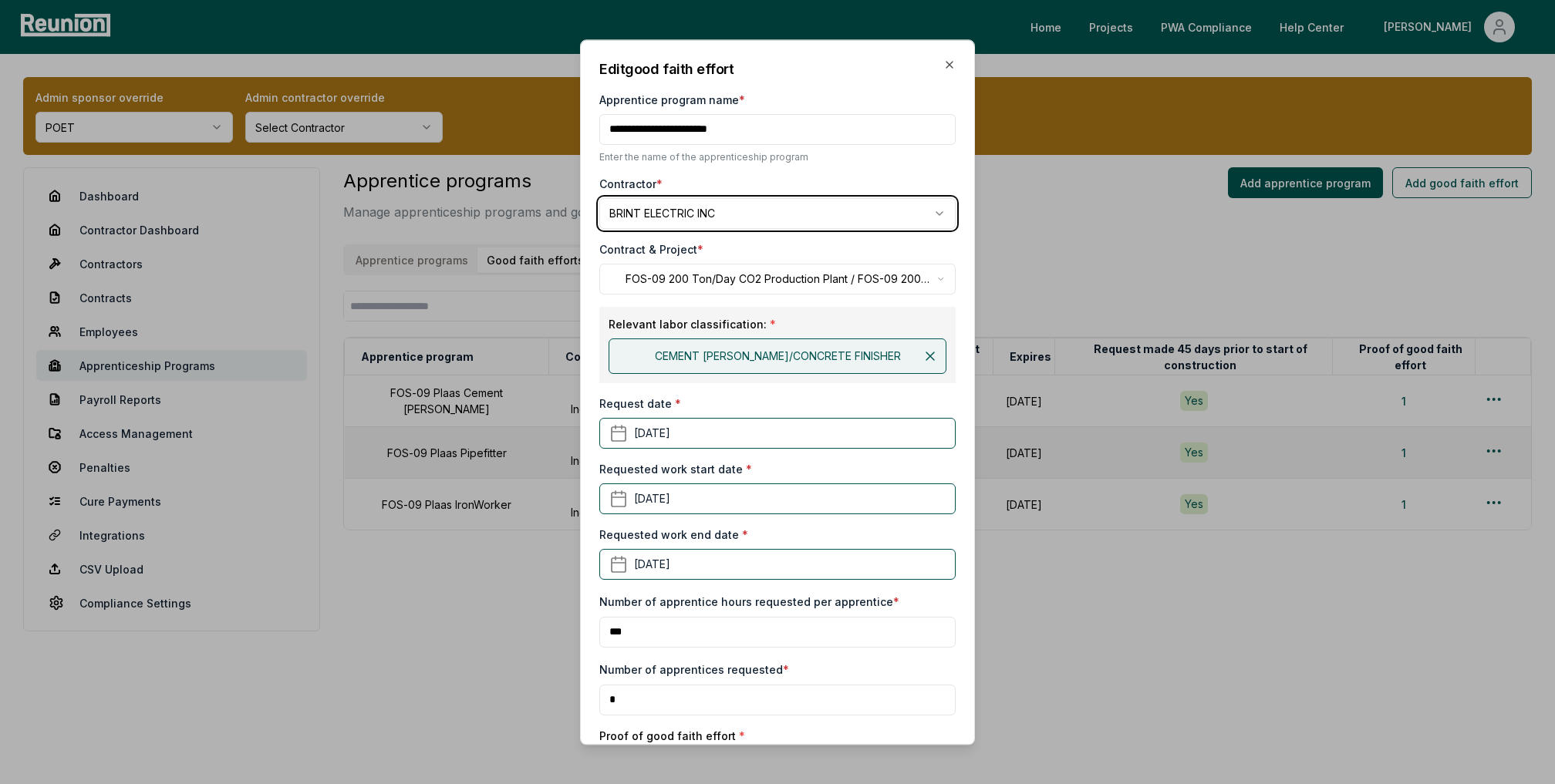
click at [711, 204] on body "Please visit us on your desktop We're working on making our marketplace mobile-…" at bounding box center [777, 392] width 1555 height 784
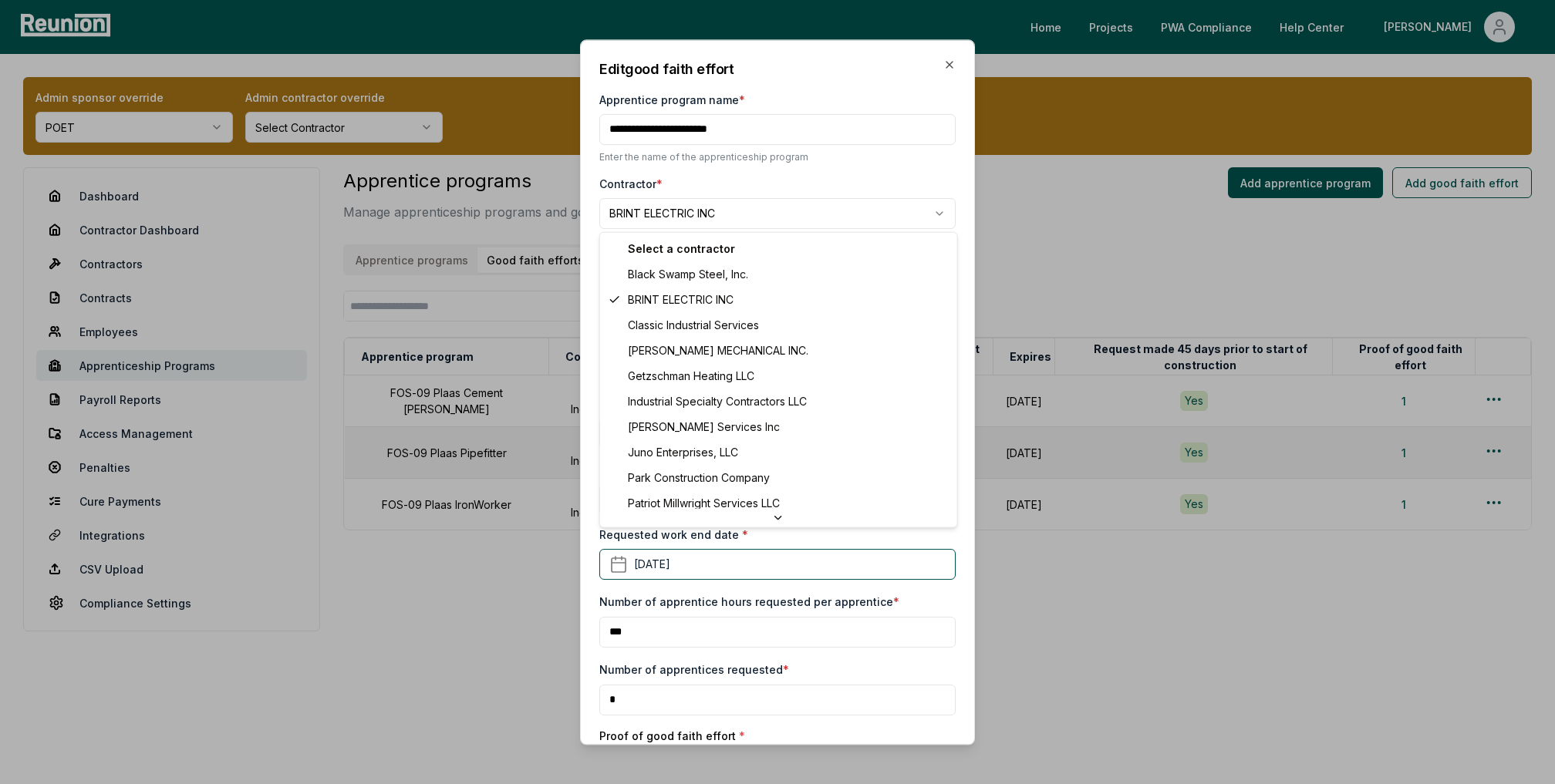
click at [711, 204] on body "Please visit us on your desktop We're working on making our marketplace mobile-…" at bounding box center [777, 392] width 1555 height 784
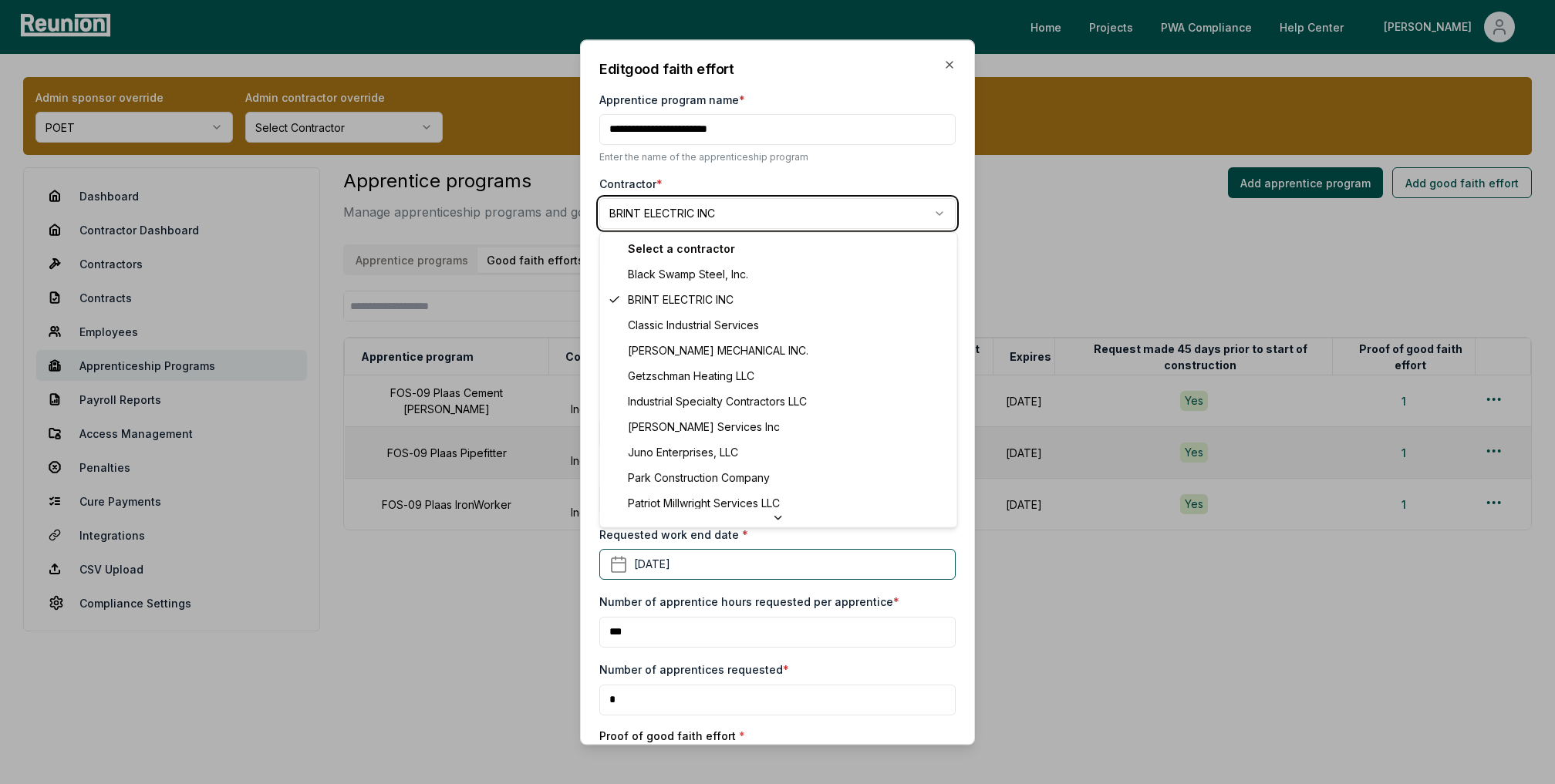
click at [711, 204] on body "Please visit us on your desktop We're working on making our marketplace mobile-…" at bounding box center [777, 392] width 1555 height 784
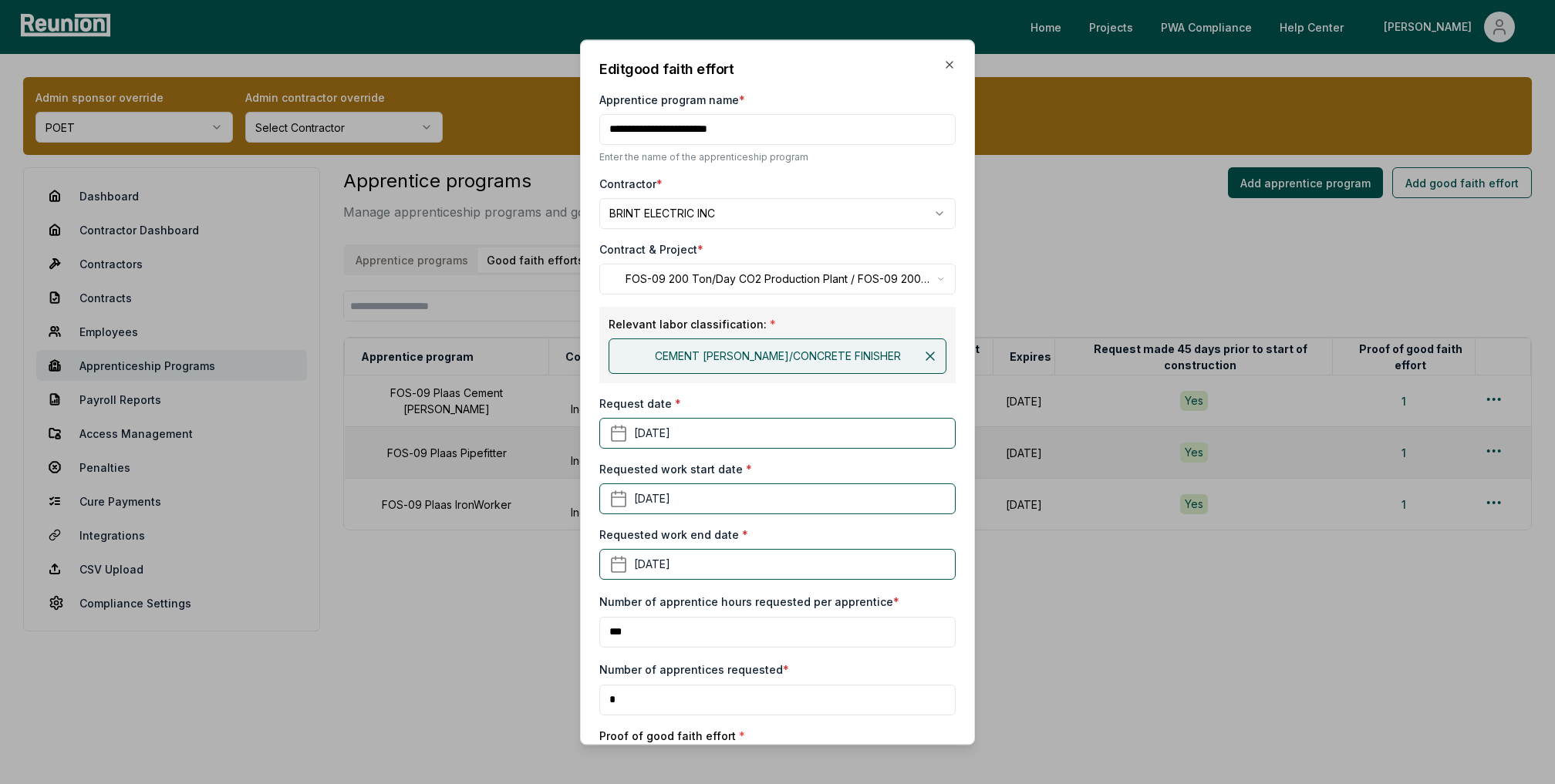
click at [942, 61] on h2 "Edit good faith effort" at bounding box center [778, 69] width 357 height 21
click at [943, 61] on icon "button" at bounding box center [949, 65] width 12 height 12
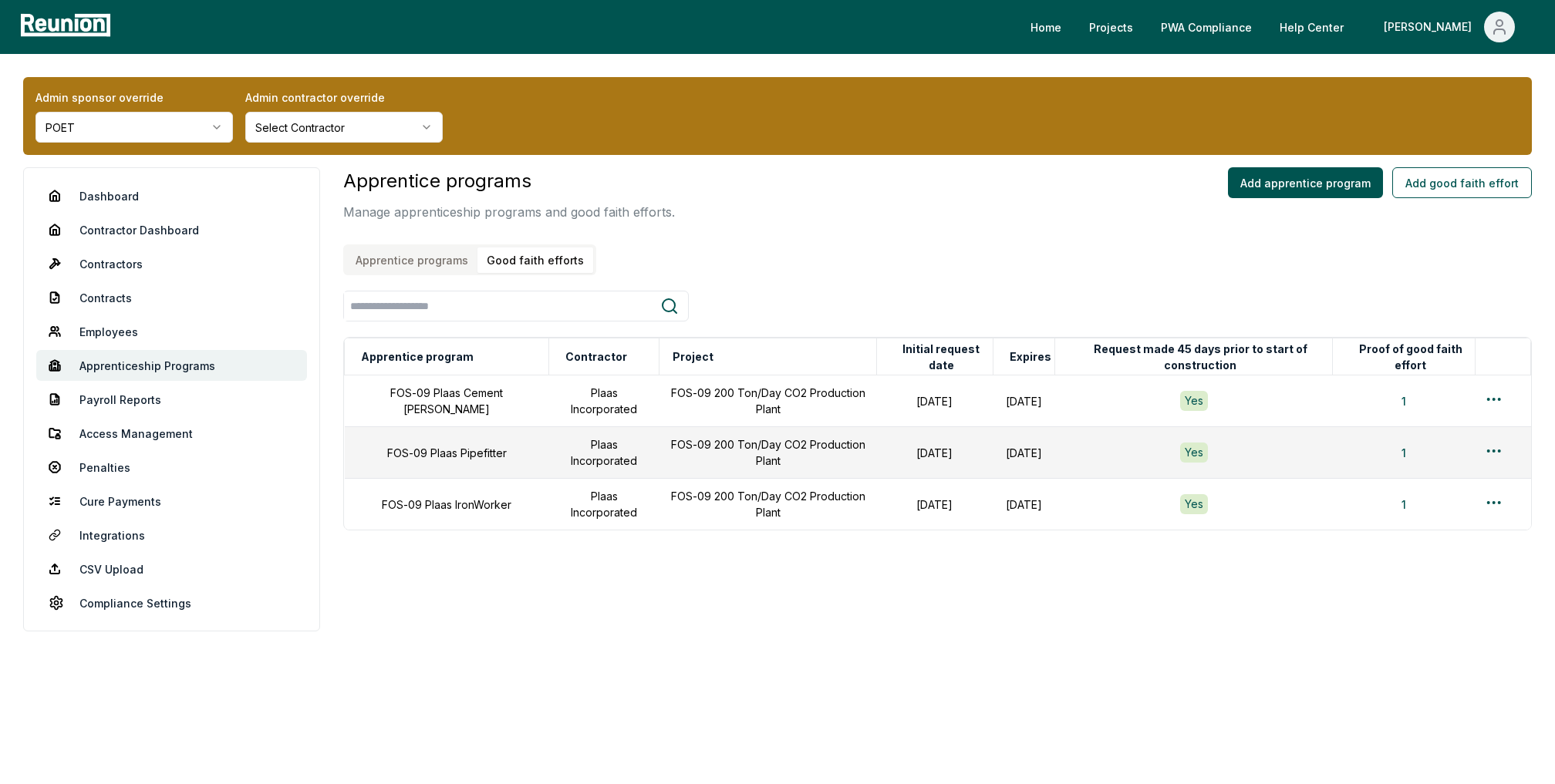
click at [1196, 184] on div "Apprentice programs Manage apprenticeship programs and good faith efforts. Appr…" at bounding box center [937, 221] width 1189 height 108
click at [71, 188] on link "Dashboard" at bounding box center [172, 196] width 271 height 31
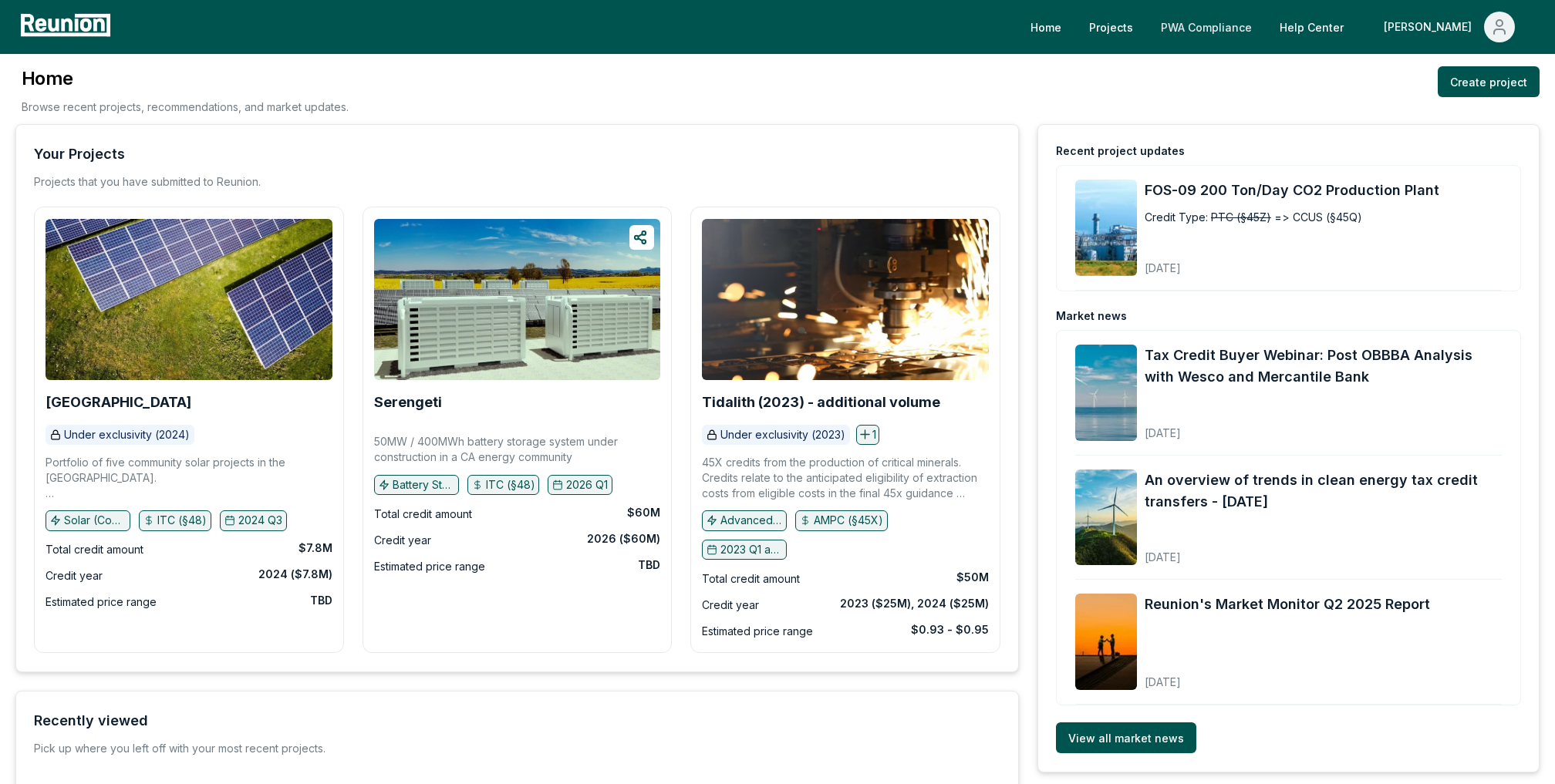
click at [1261, 31] on link "PWA Compliance" at bounding box center [1206, 27] width 115 height 31
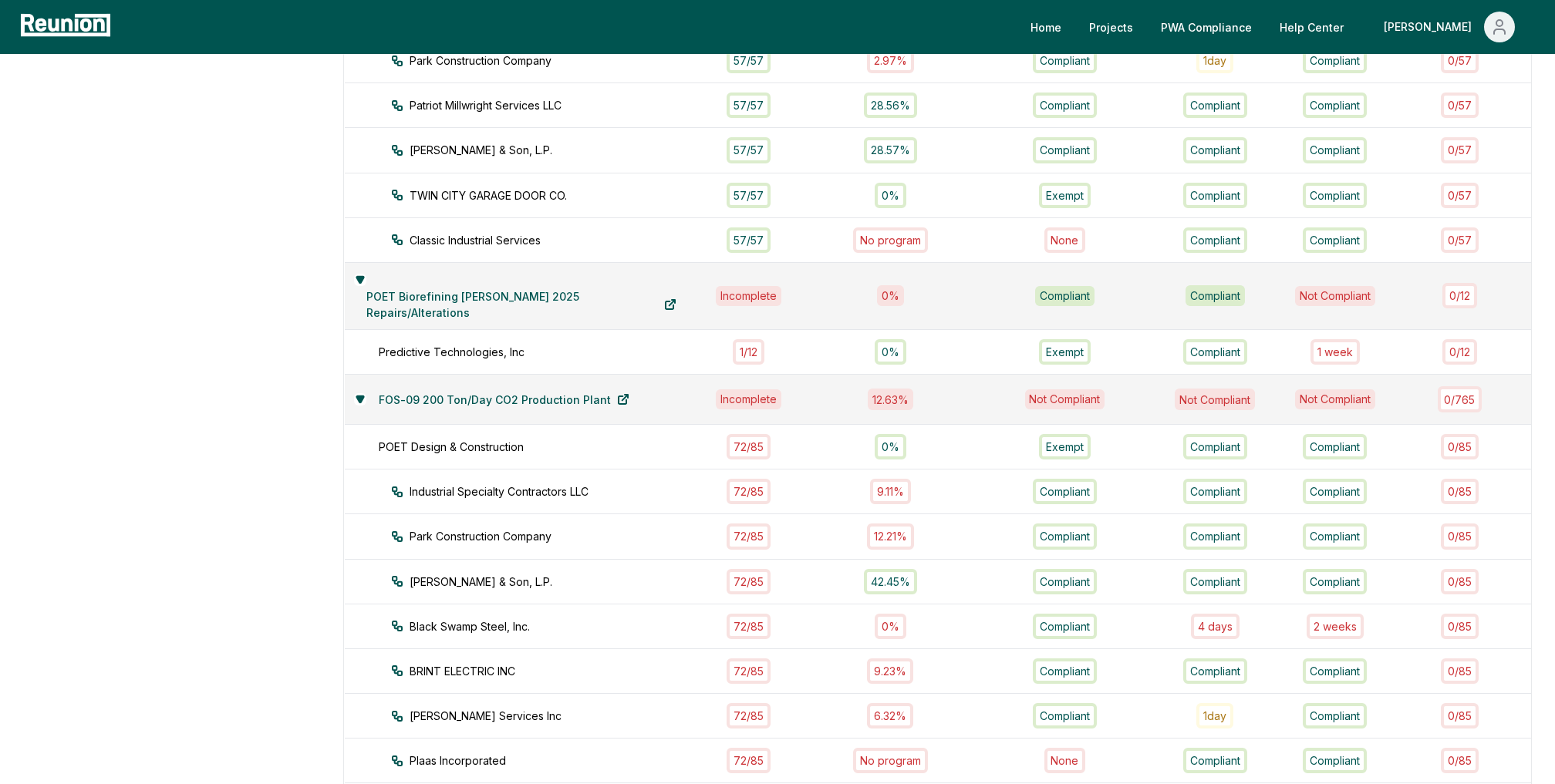
scroll to position [808, 0]
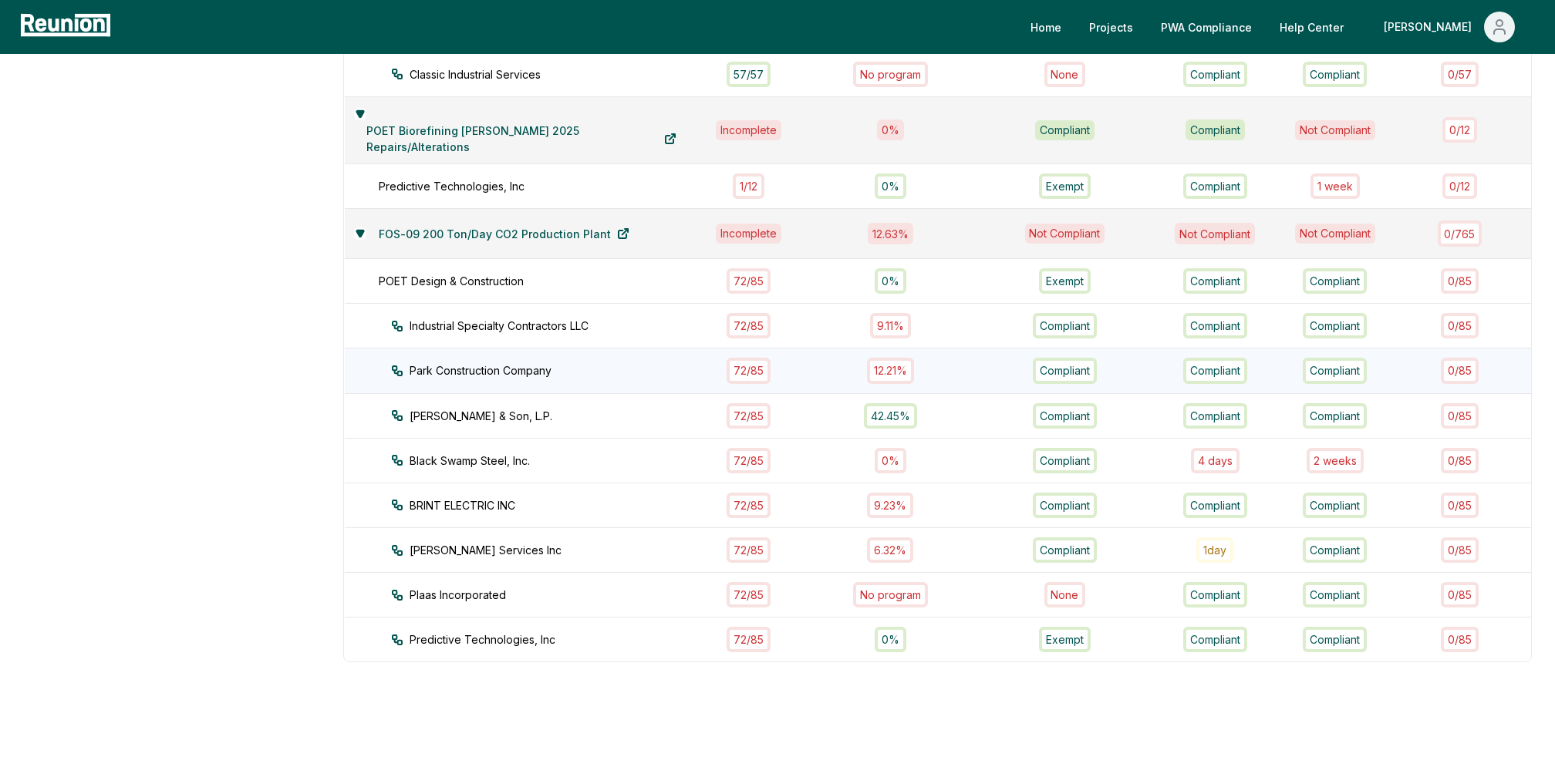
click at [671, 362] on div "Park Construction Company" at bounding box center [558, 370] width 335 height 16
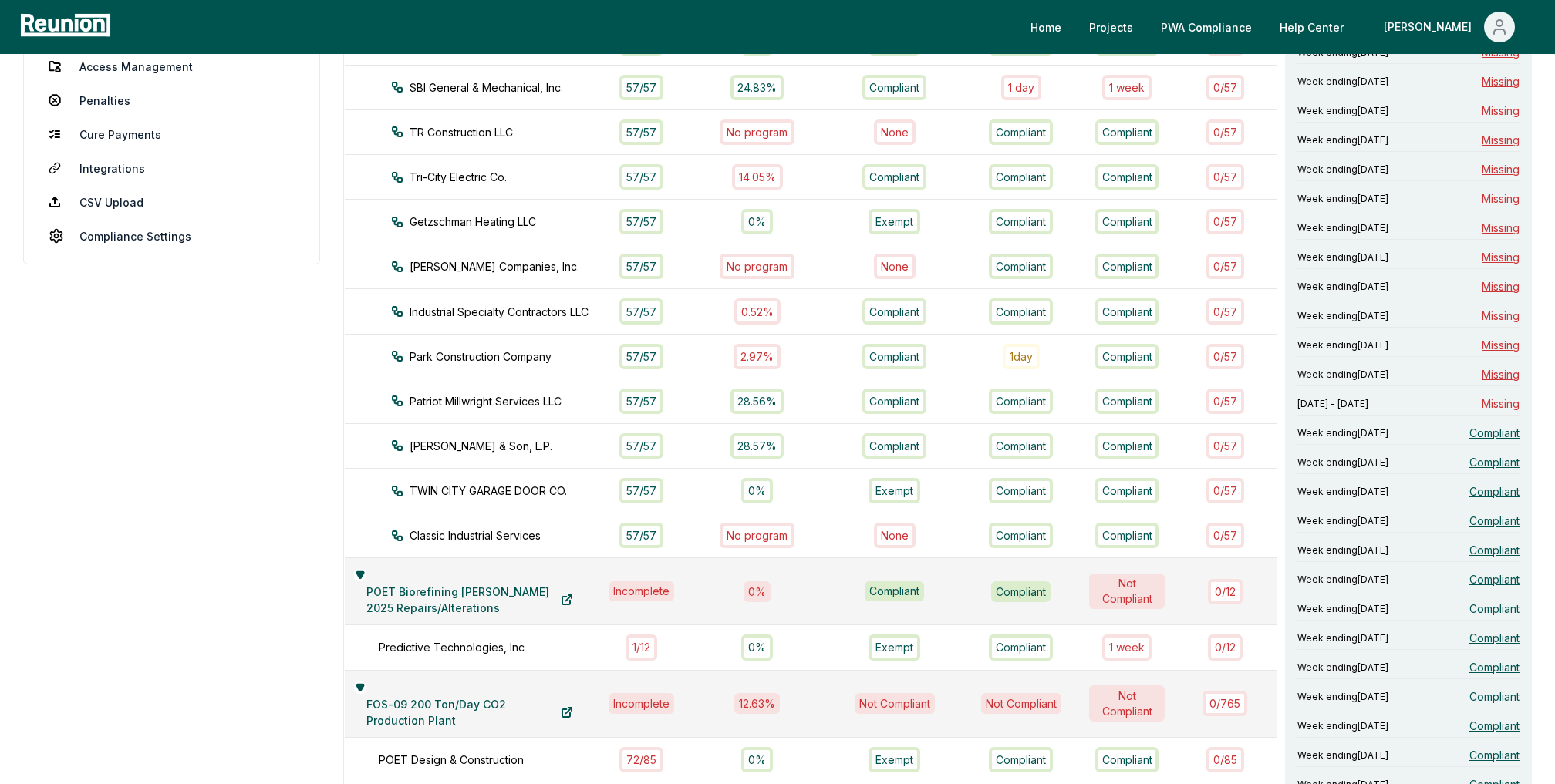
scroll to position [0, 0]
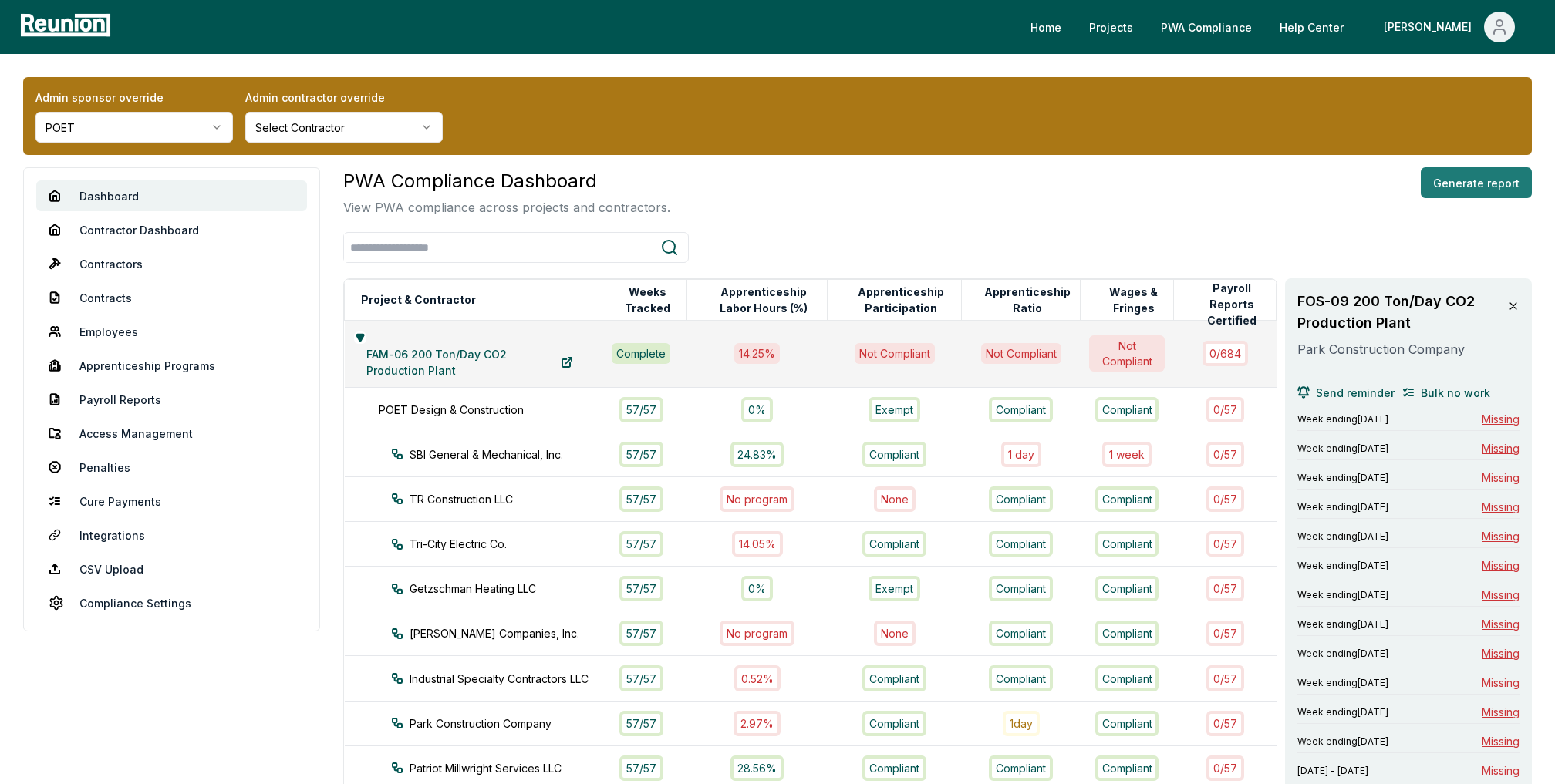
click at [1460, 172] on button "Generate report" at bounding box center [1477, 182] width 111 height 31
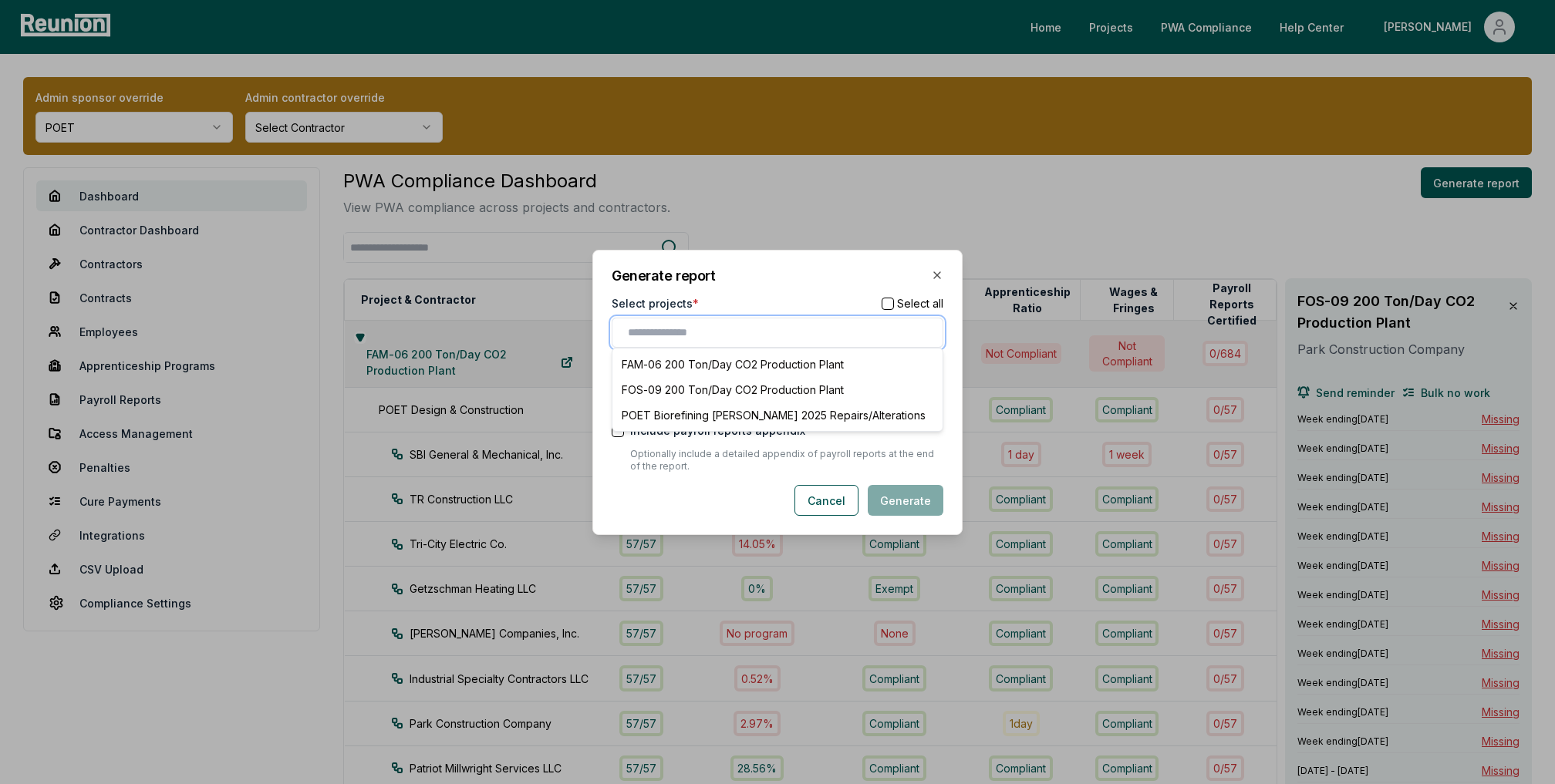
click at [758, 331] on input "text" at bounding box center [780, 332] width 306 height 16
click at [706, 396] on div "FOS-09 200 Ton/Day CO2 Production Plant" at bounding box center [777, 390] width 324 height 26
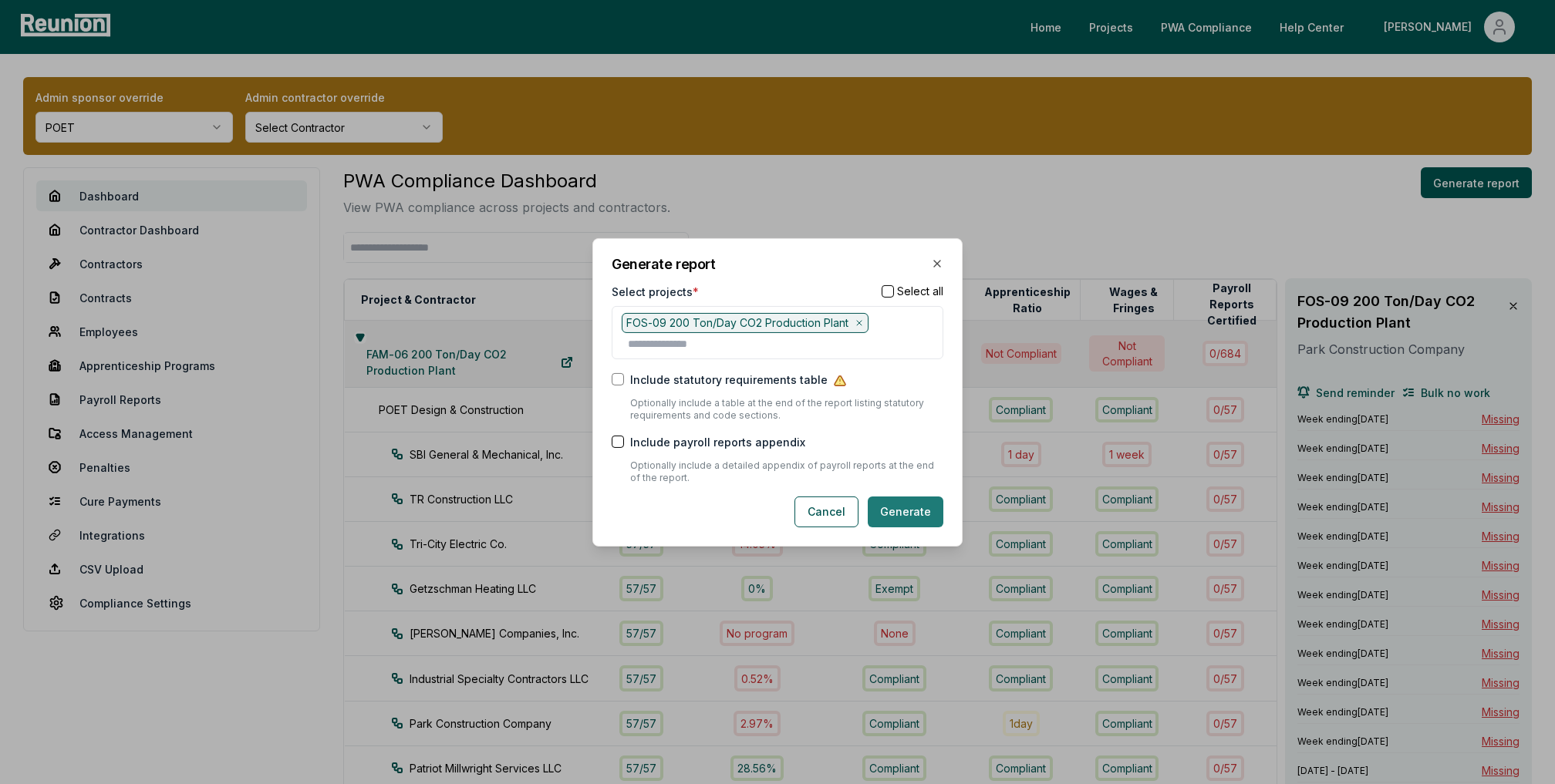
click at [921, 523] on button "Generate" at bounding box center [905, 512] width 76 height 31
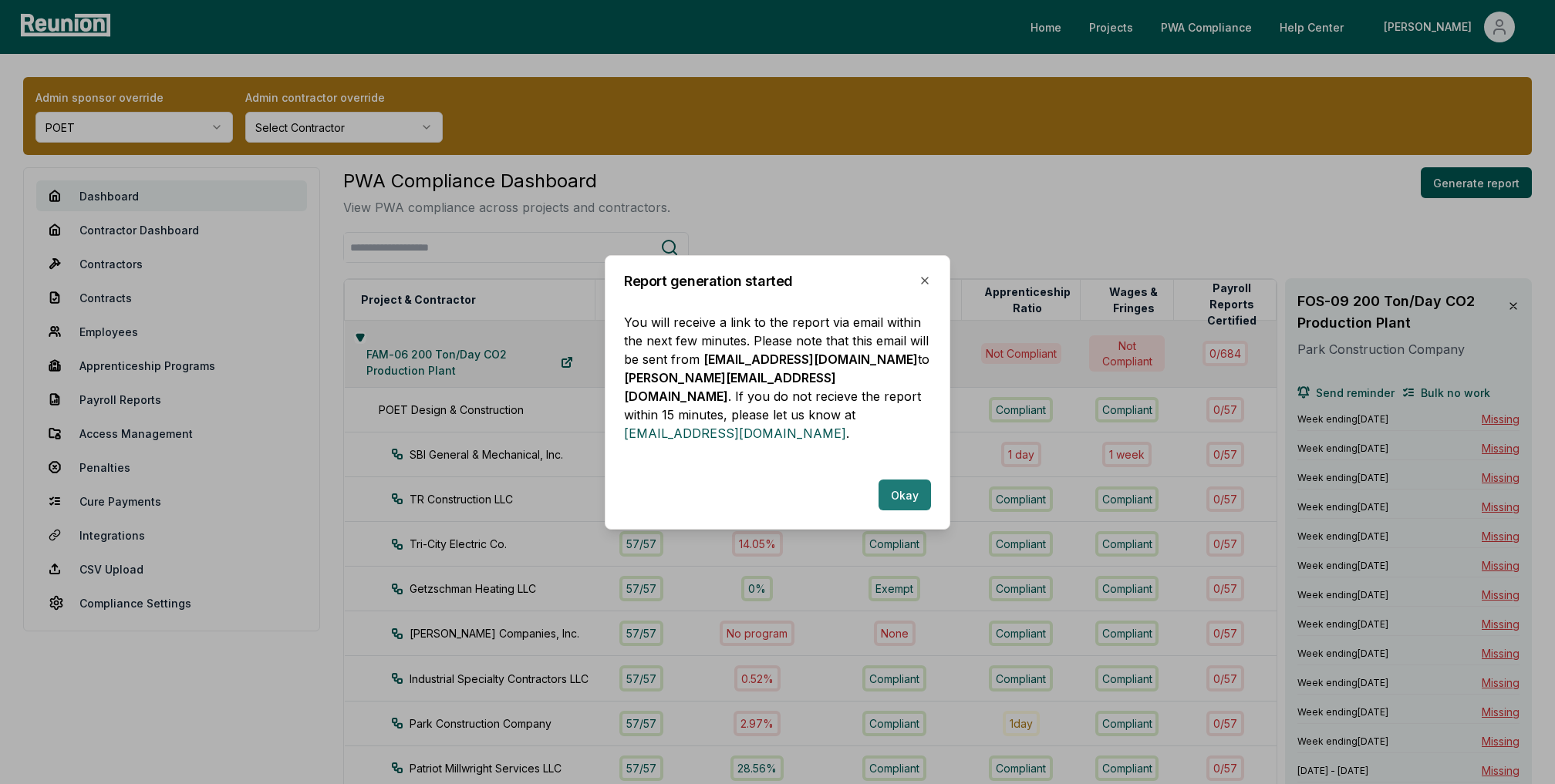
click at [910, 488] on button "Okay" at bounding box center [905, 495] width 52 height 31
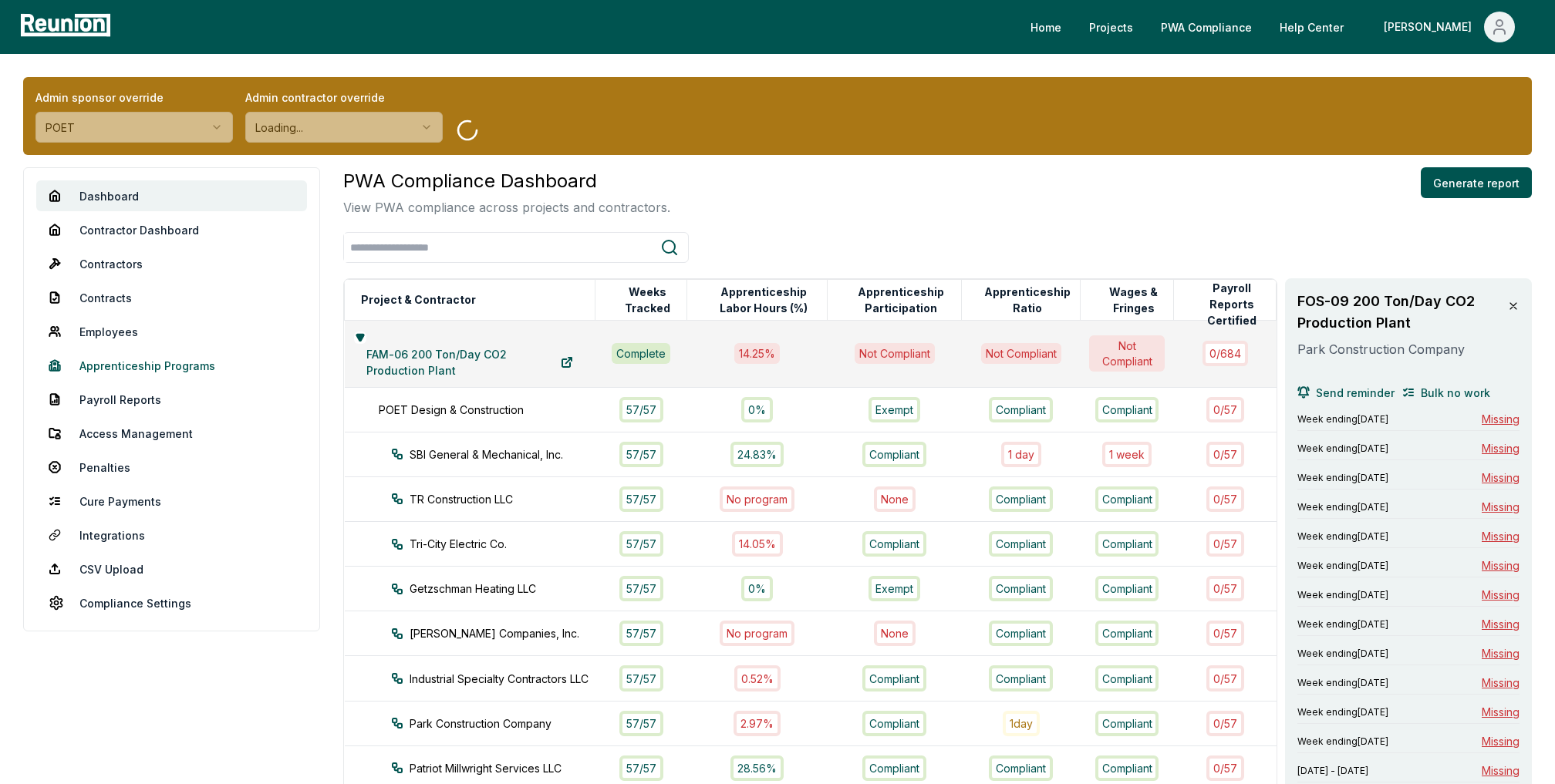
click at [171, 370] on link "Apprenticeship Programs" at bounding box center [172, 365] width 271 height 31
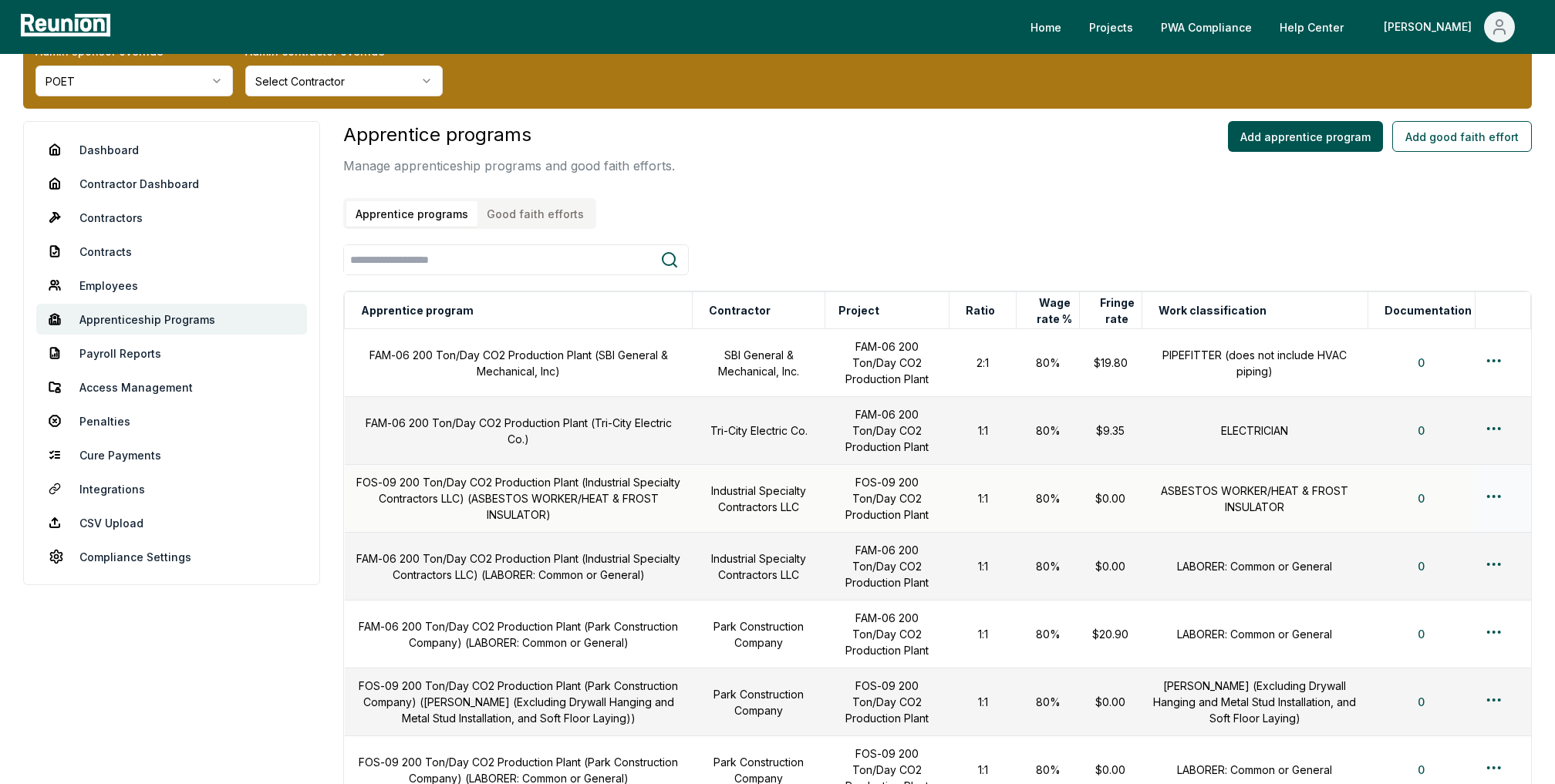
scroll to position [47, 0]
click at [454, 315] on button "Apprentice program" at bounding box center [417, 310] width 119 height 31
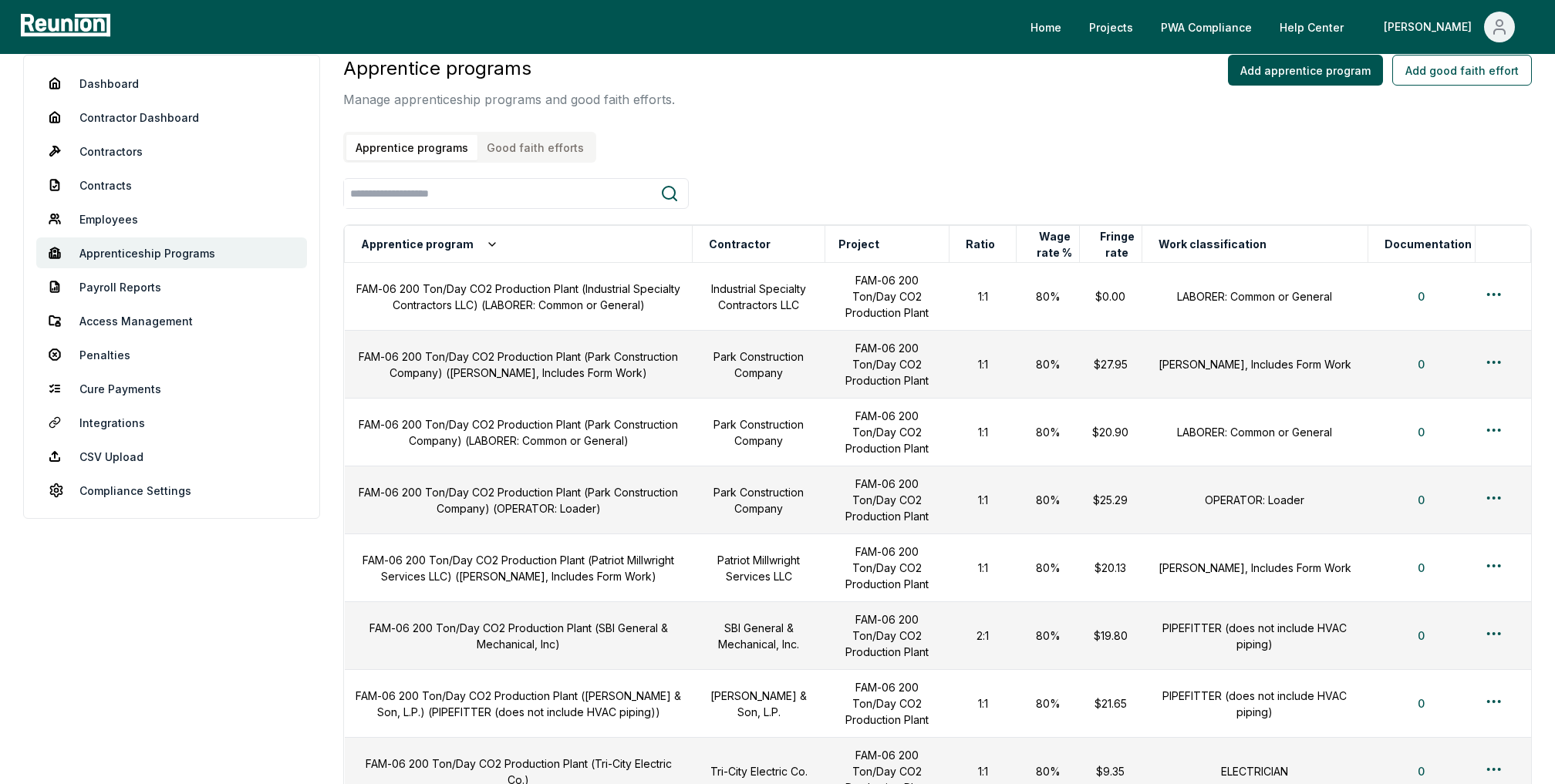
scroll to position [0, 0]
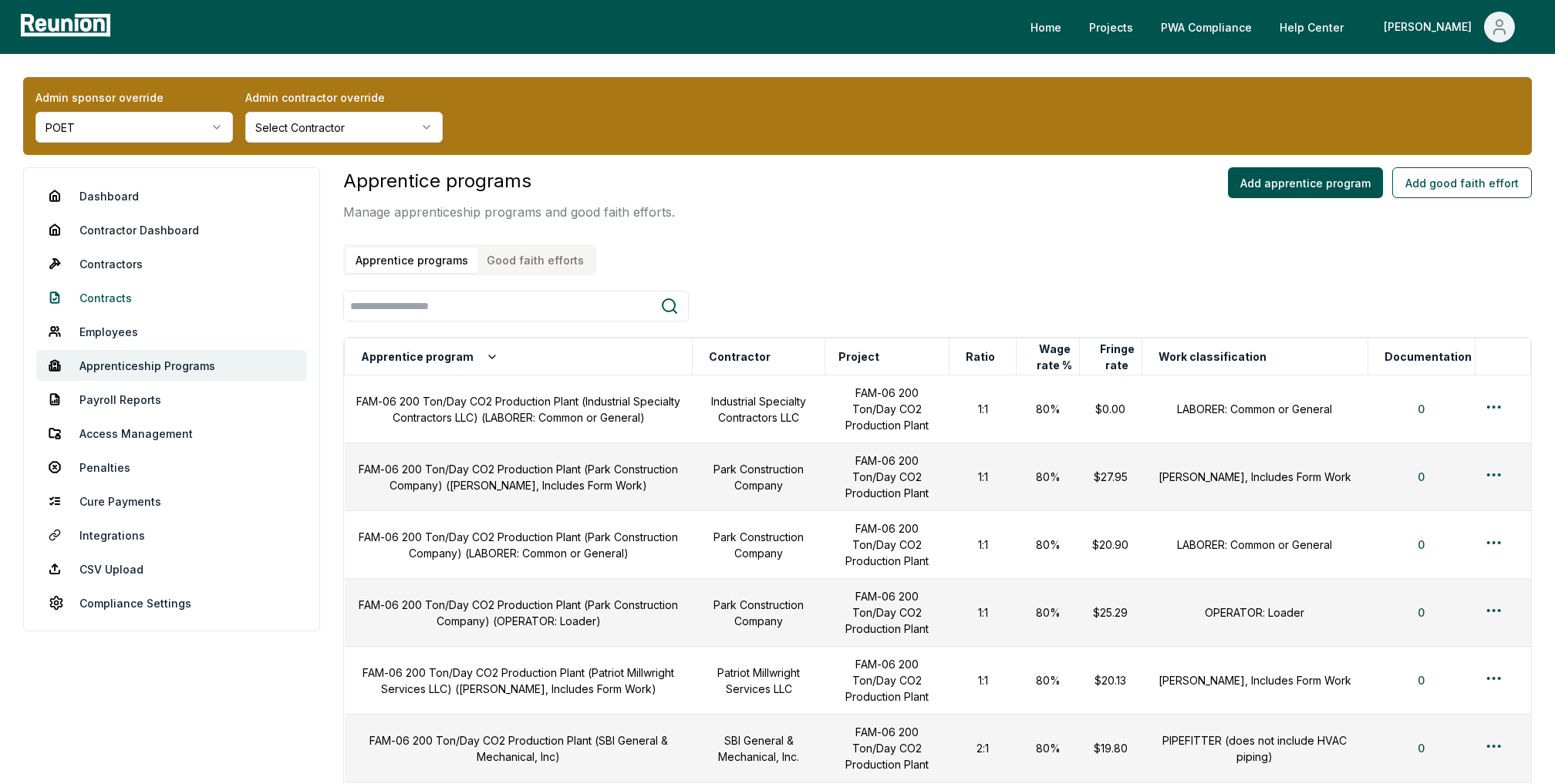
click at [114, 292] on link "Contracts" at bounding box center [172, 298] width 271 height 31
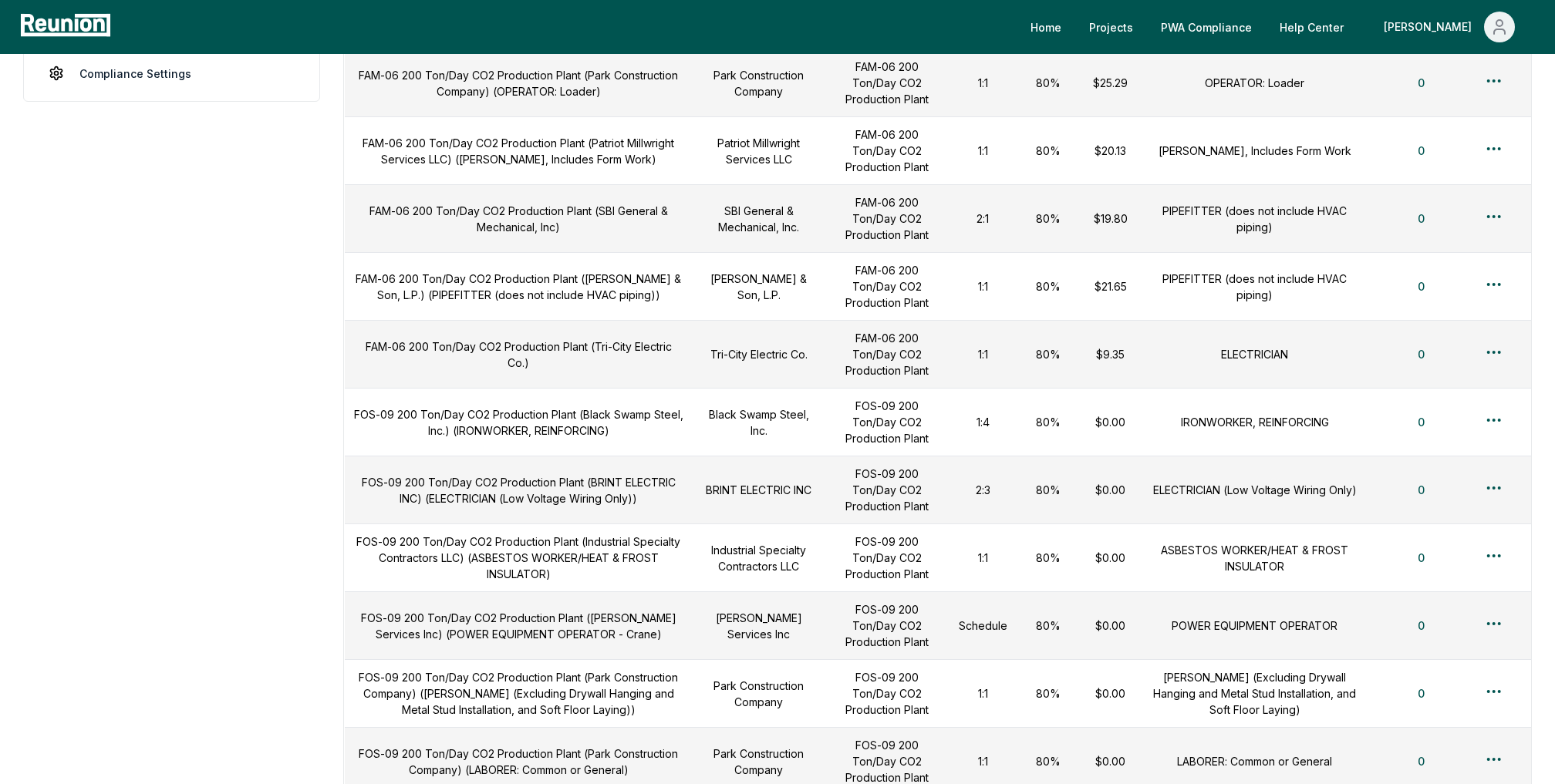
scroll to position [528, 0]
click at [1499, 629] on html "Please visit us on your desktop We're working on making our marketplace mobile-…" at bounding box center [777, 276] width 1555 height 1608
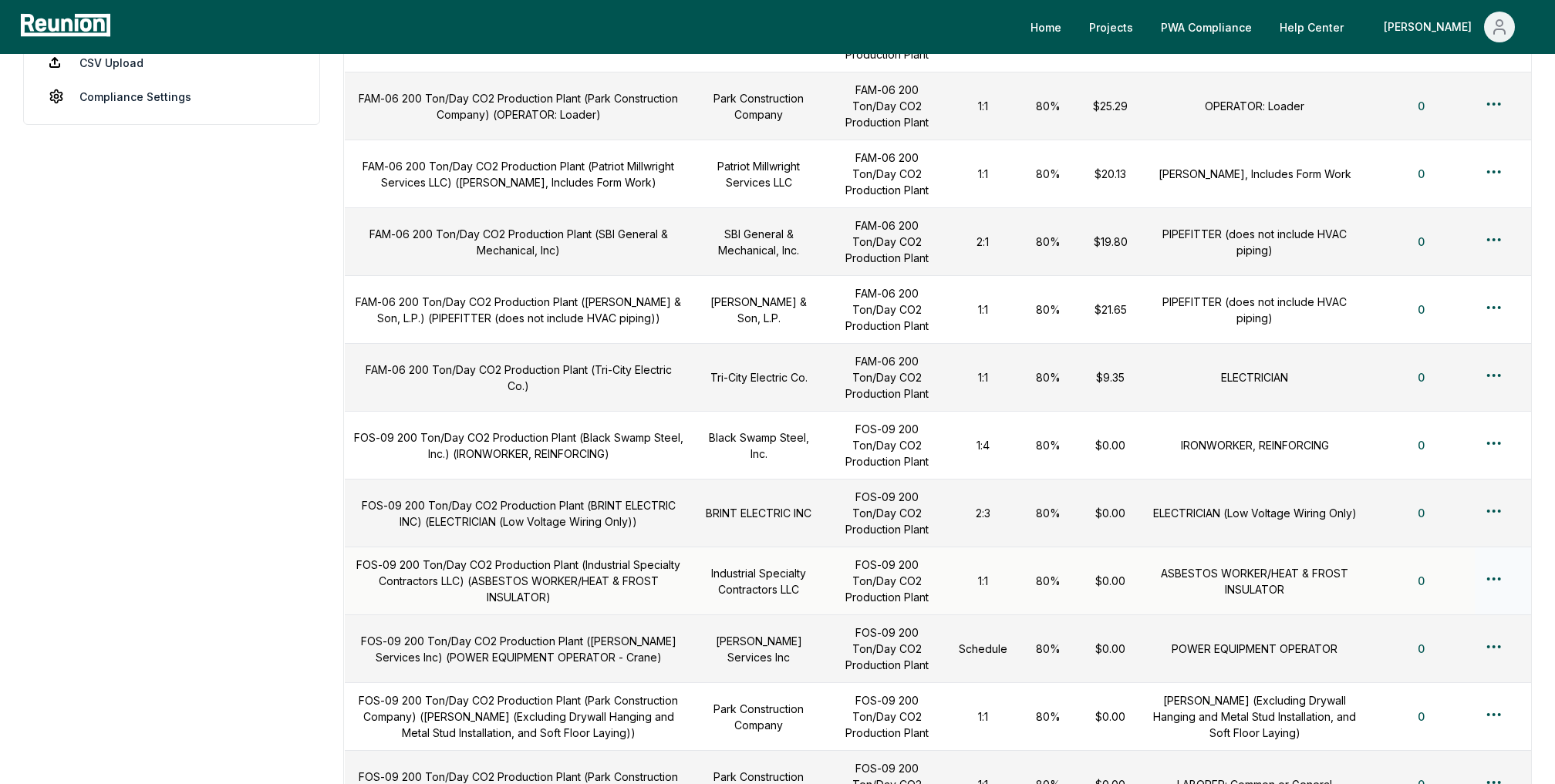
scroll to position [607, 0]
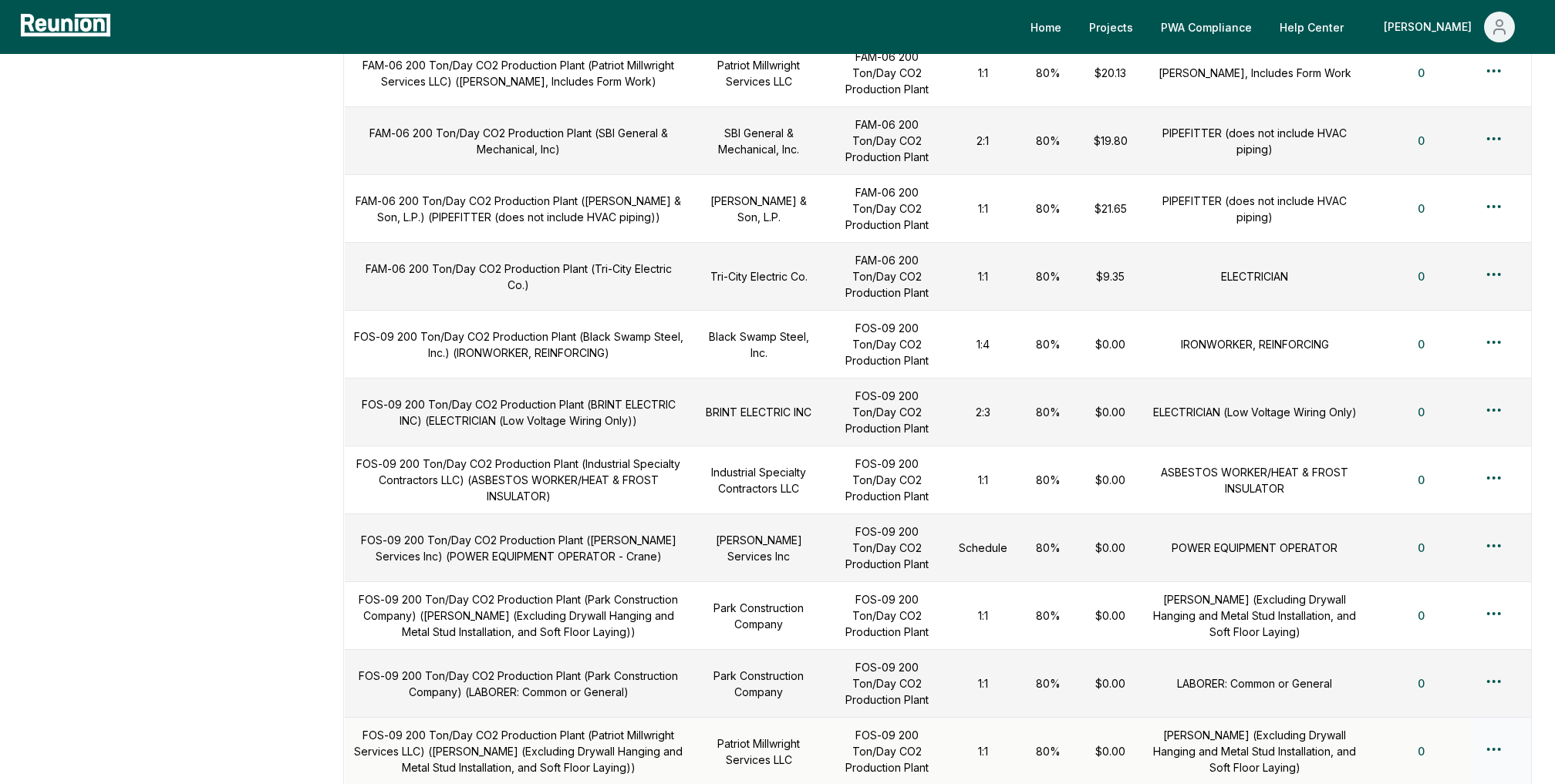
click at [1494, 546] on html "Please visit us on your desktop We're working on making our marketplace mobile-…" at bounding box center [777, 196] width 1555 height 1608
click at [1425, 606] on div "Edit" at bounding box center [1469, 612] width 147 height 26
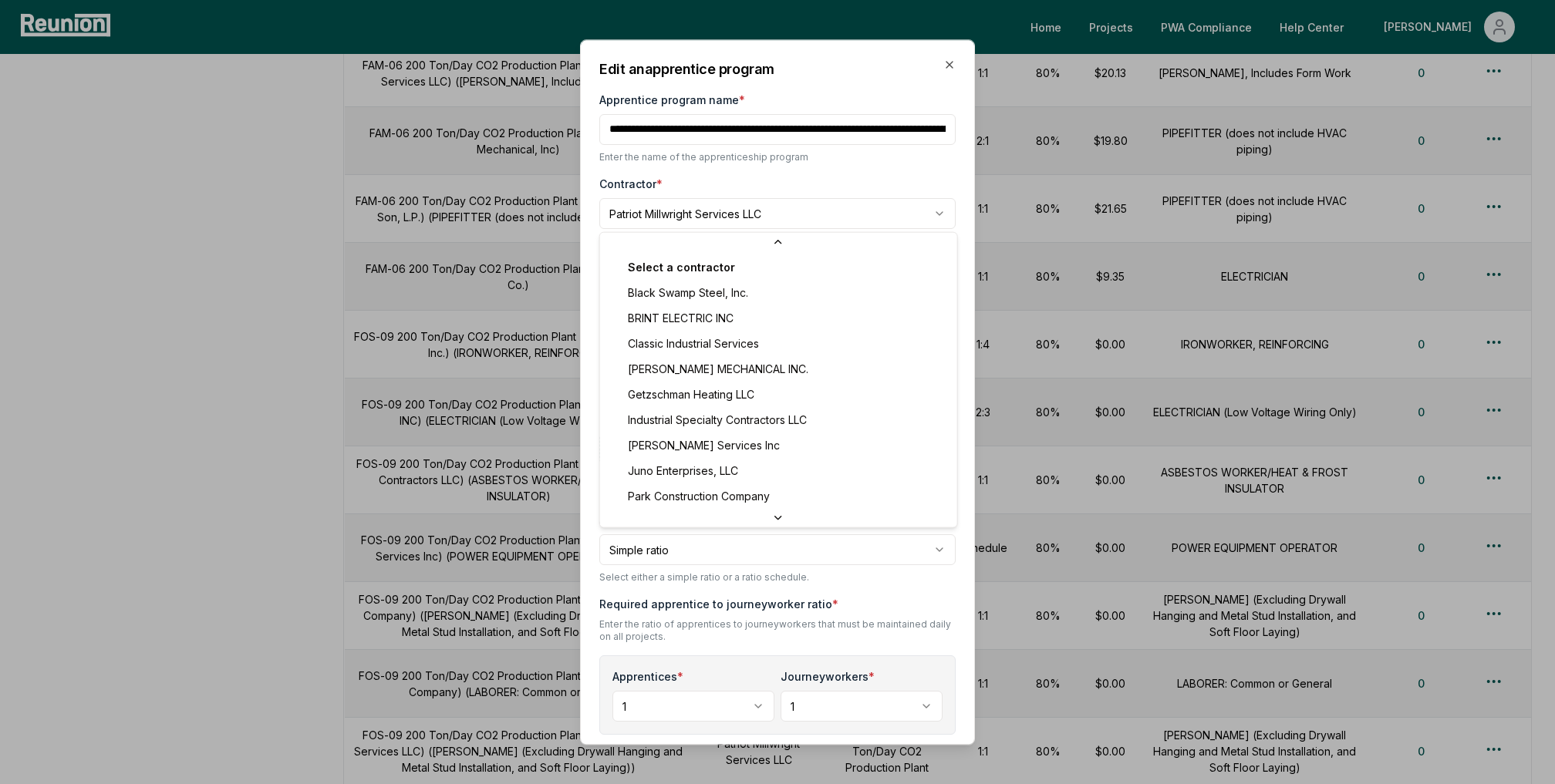
scroll to position [25, 0]
click at [900, 212] on body "Please visit us on your desktop We're working on making our marketplace mobile-…" at bounding box center [777, 196] width 1555 height 1608
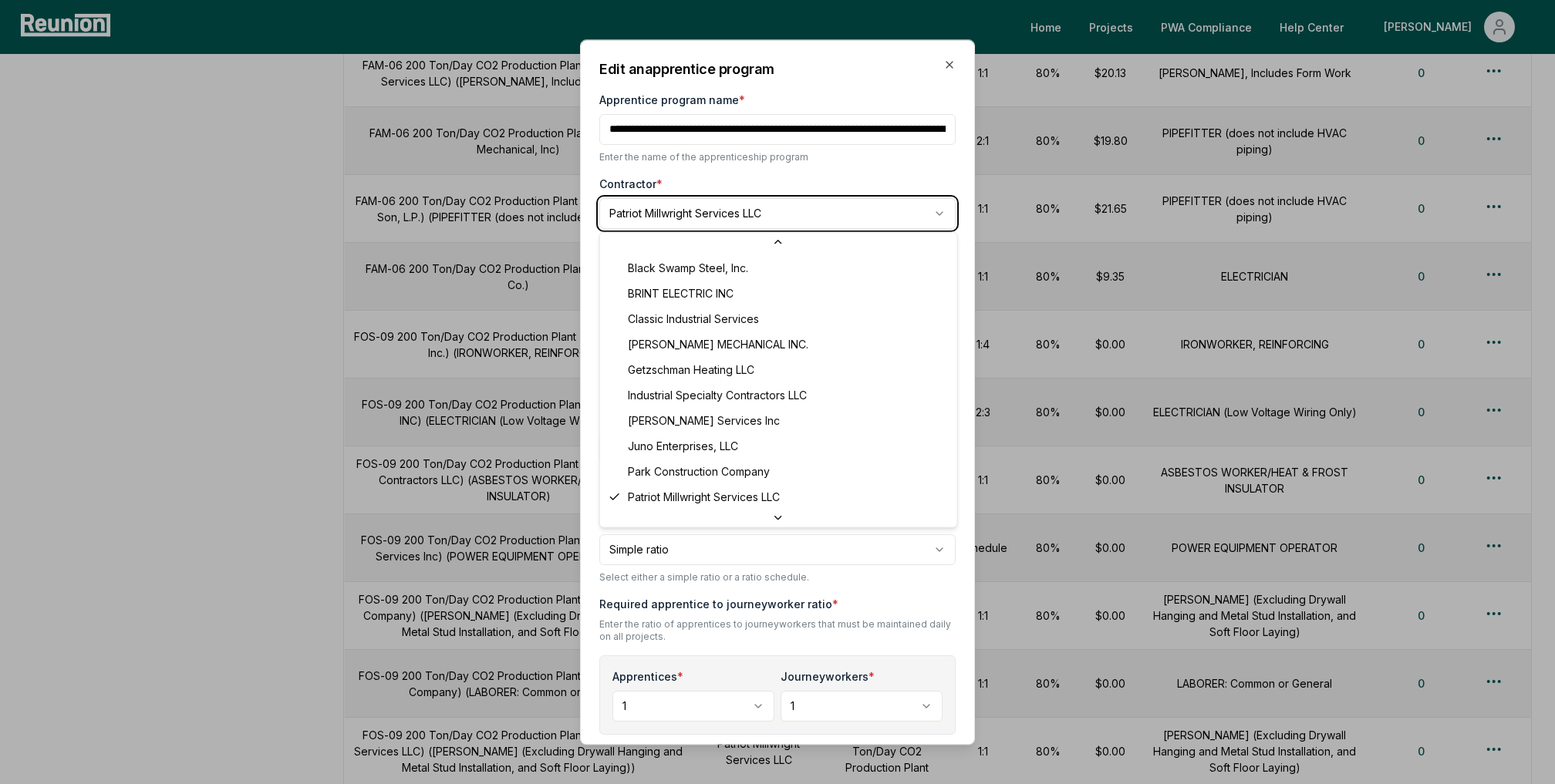
click at [900, 212] on body "Please visit us on your desktop We're working on making our marketplace mobile-…" at bounding box center [777, 196] width 1555 height 1608
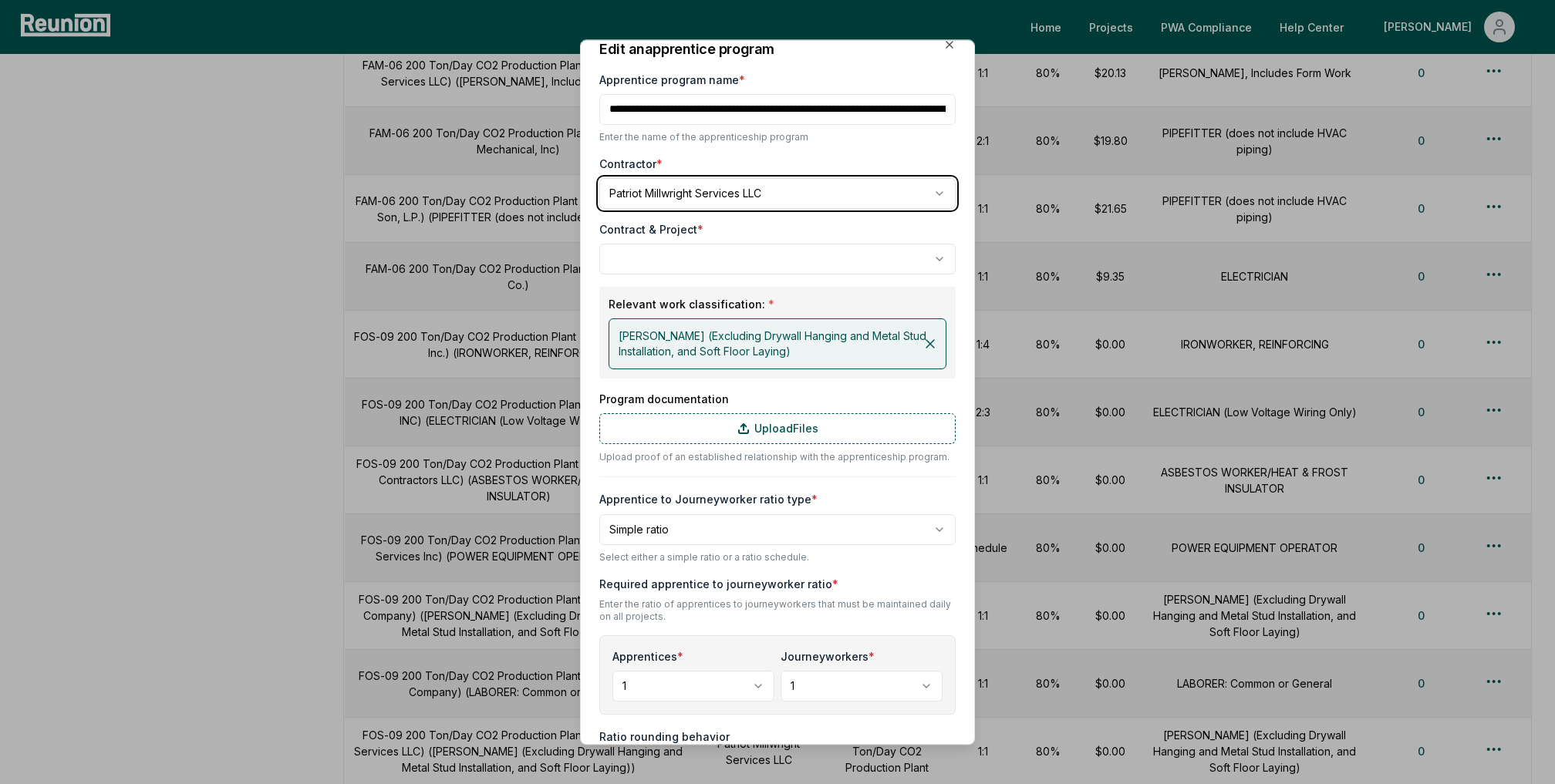
scroll to position [0, 0]
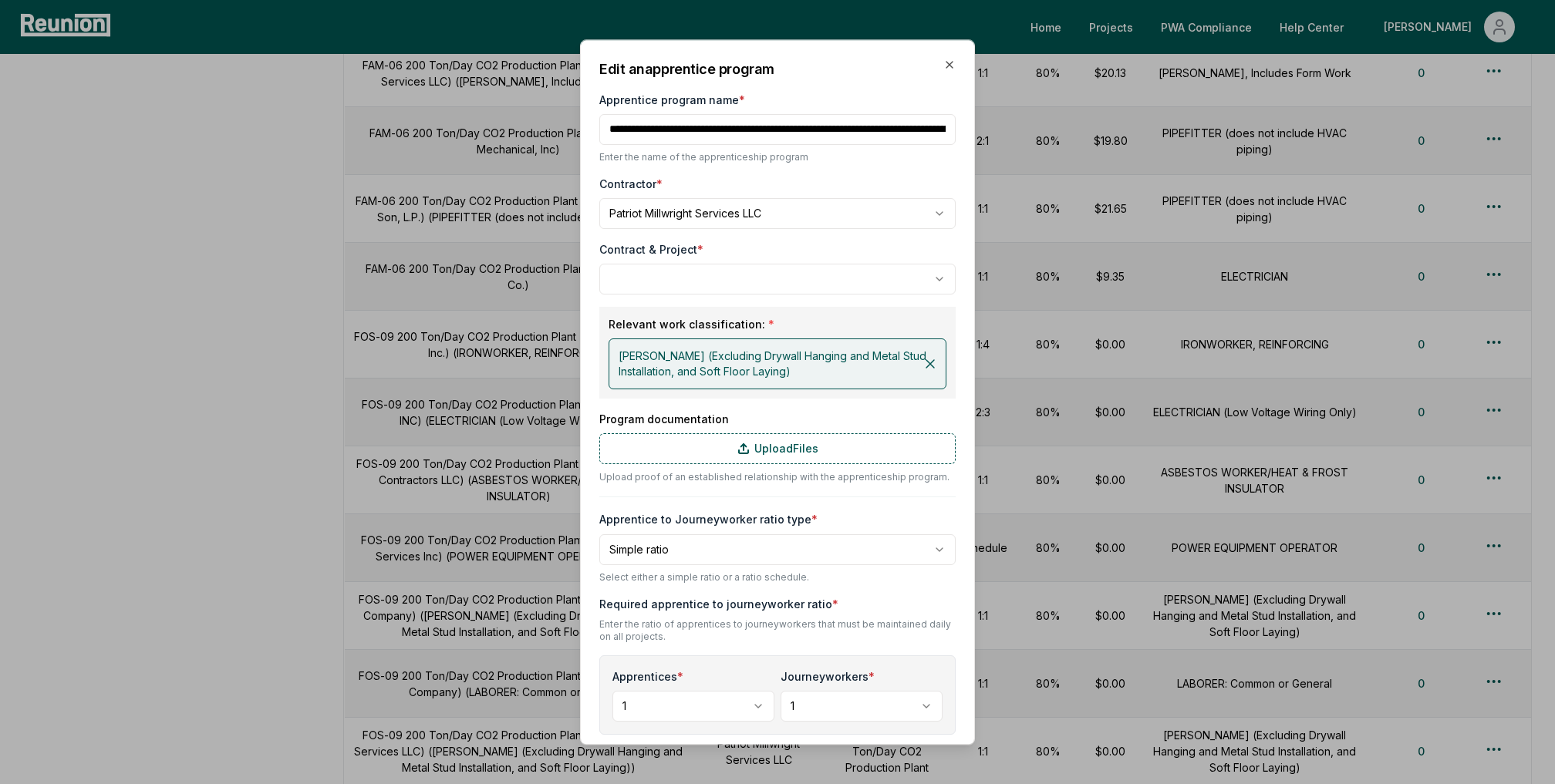
click at [793, 261] on div "**********" at bounding box center [778, 268] width 357 height 53
click at [793, 277] on body "Please visit us on your desktop We're working on making our marketplace mobile-…" at bounding box center [777, 196] width 1555 height 1608
click at [783, 268] on body "Please visit us on your desktop We're working on making our marketplace mobile-…" at bounding box center [777, 196] width 1555 height 1608
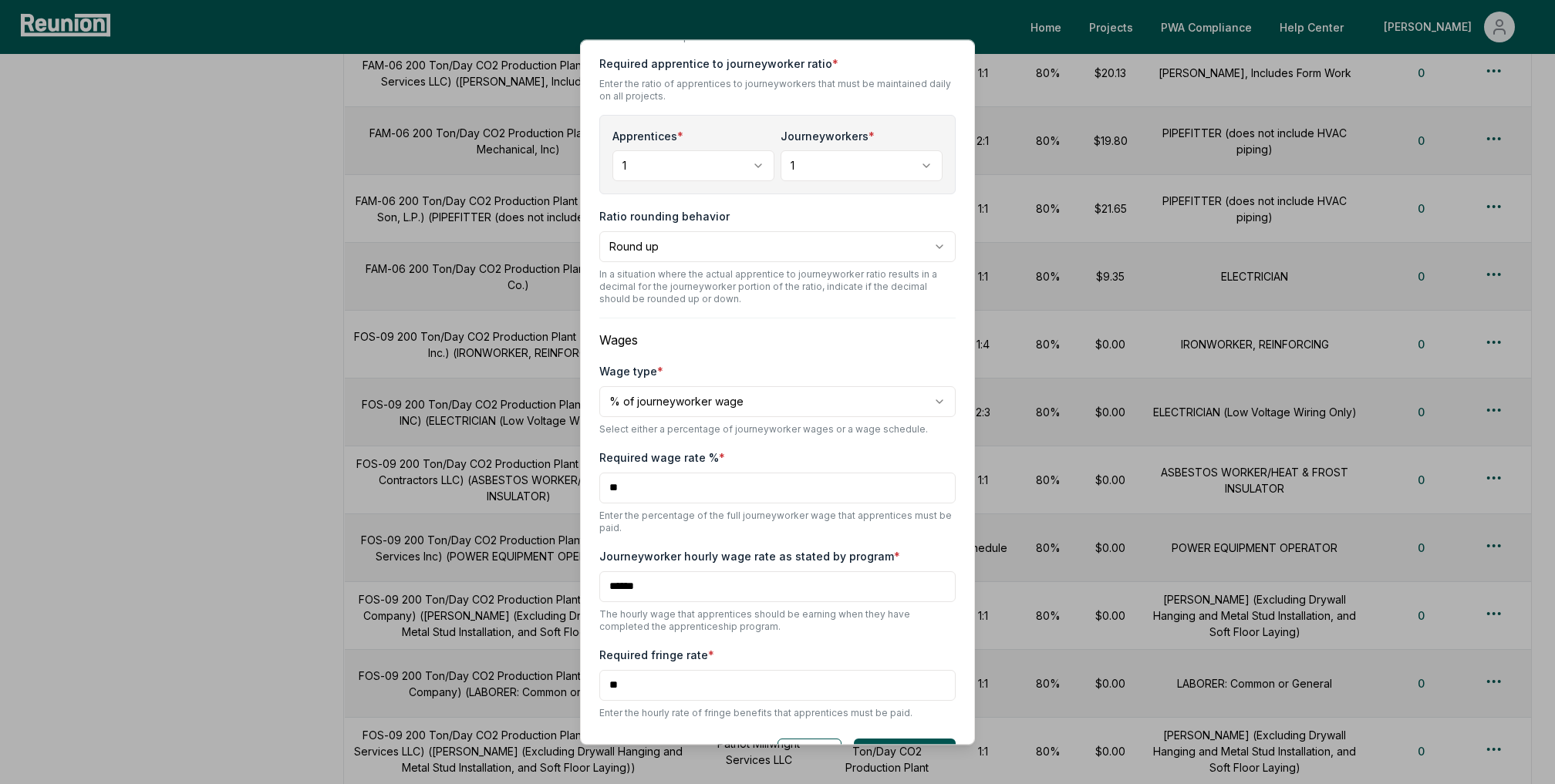
scroll to position [583, 0]
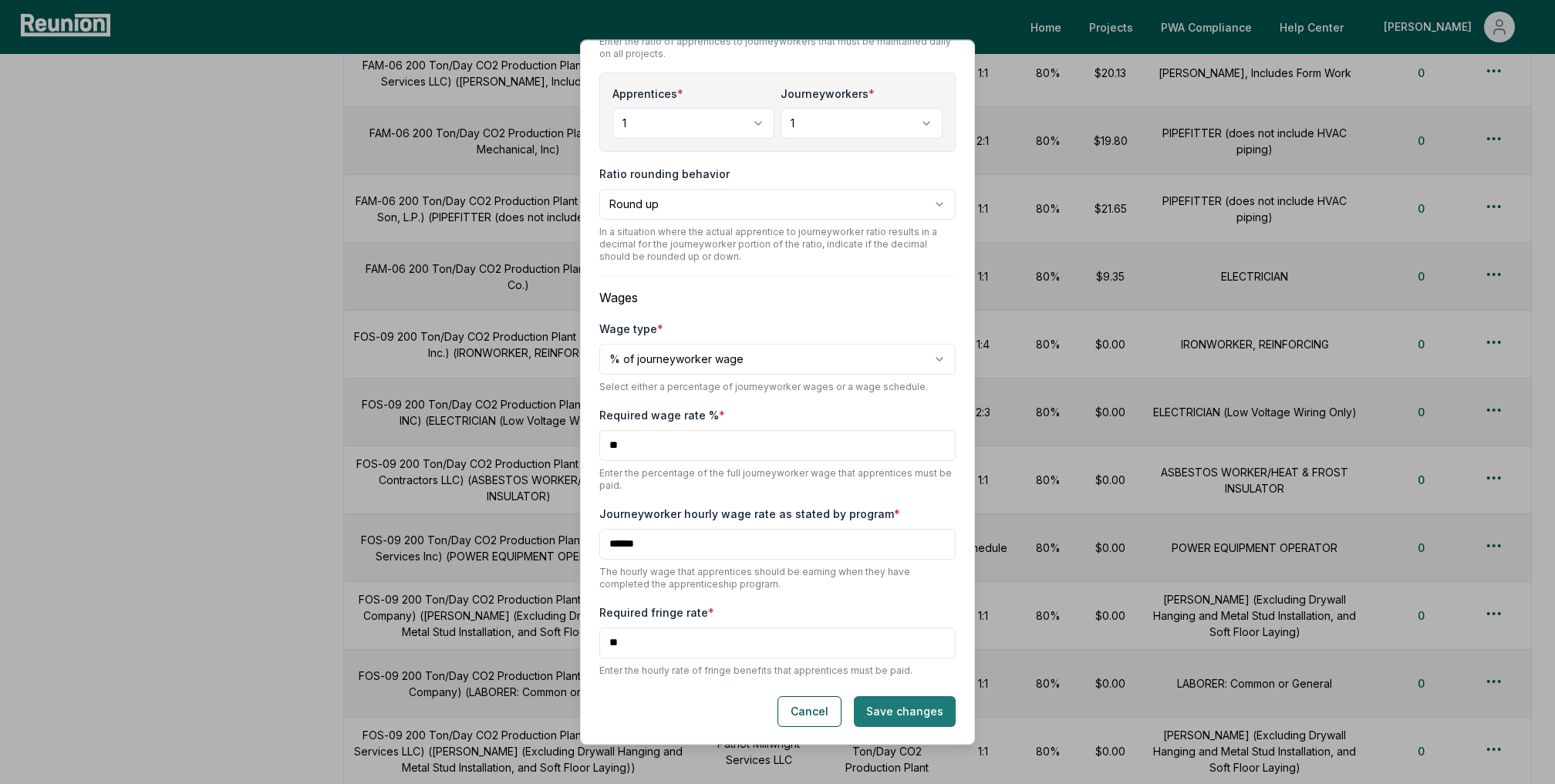
click at [888, 708] on button "Save changes" at bounding box center [905, 711] width 102 height 31
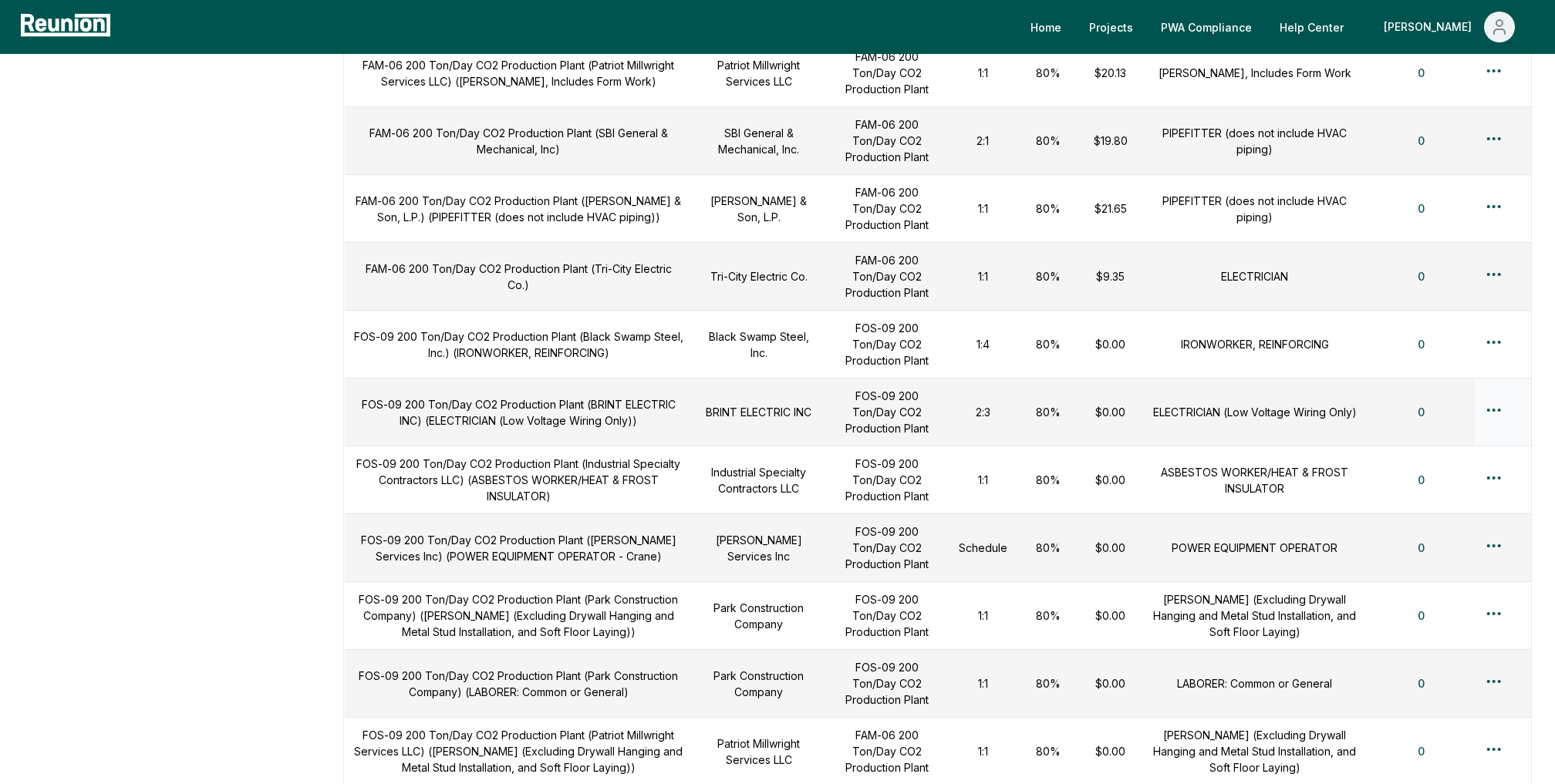
scroll to position [0, 0]
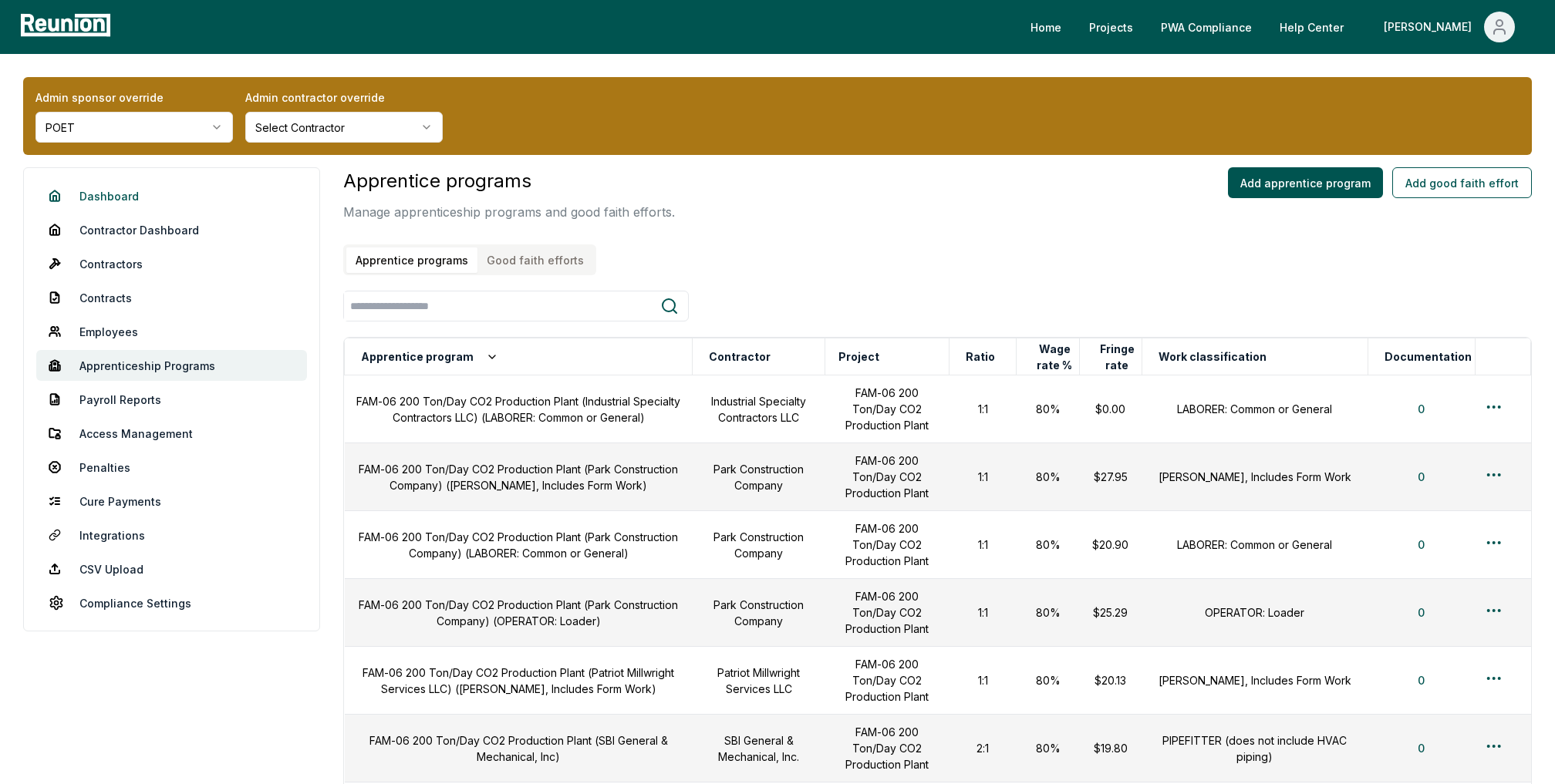
click at [73, 201] on link "Dashboard" at bounding box center [172, 196] width 271 height 31
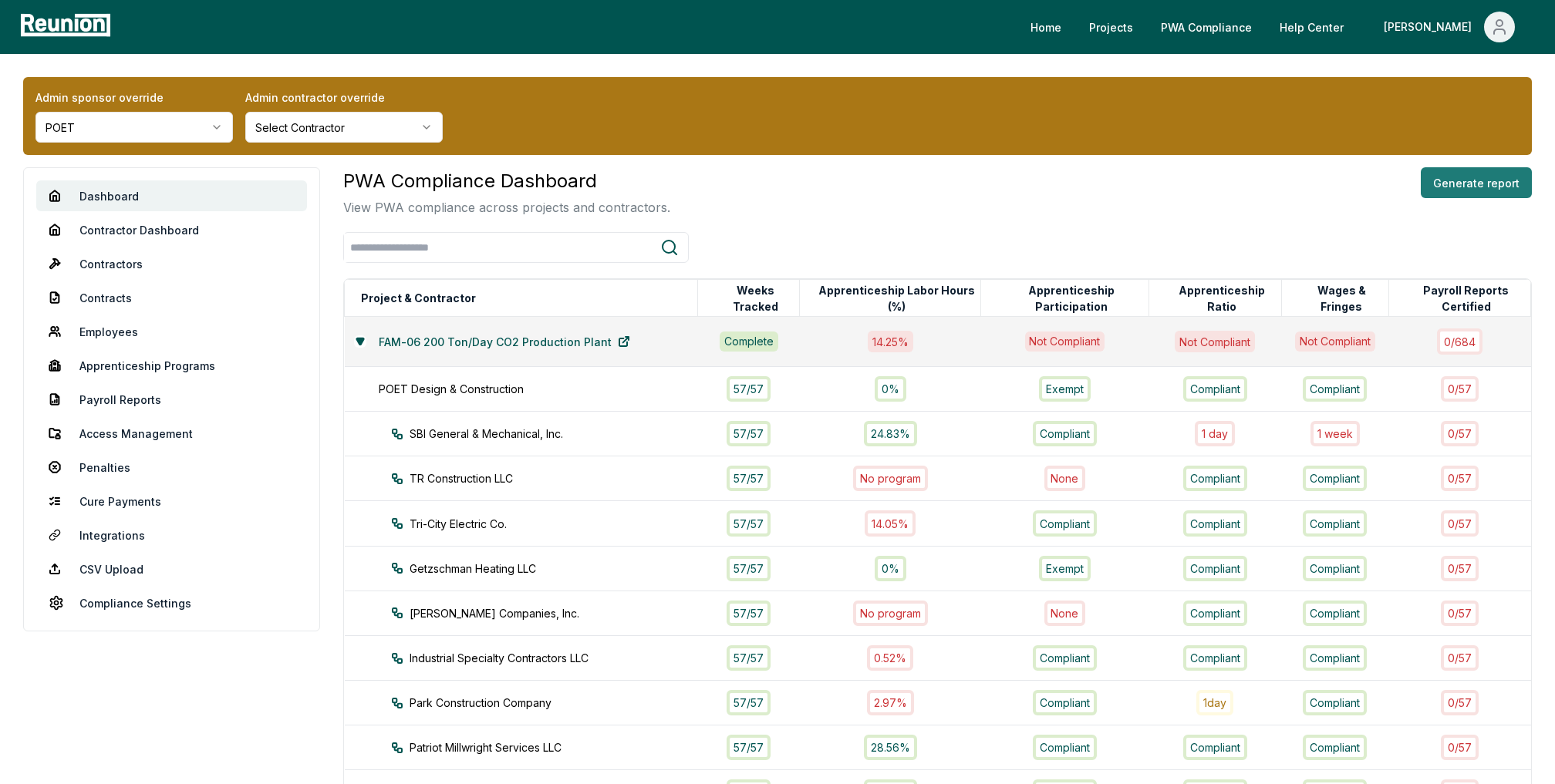
click at [1445, 194] on button "Generate report" at bounding box center [1477, 182] width 111 height 31
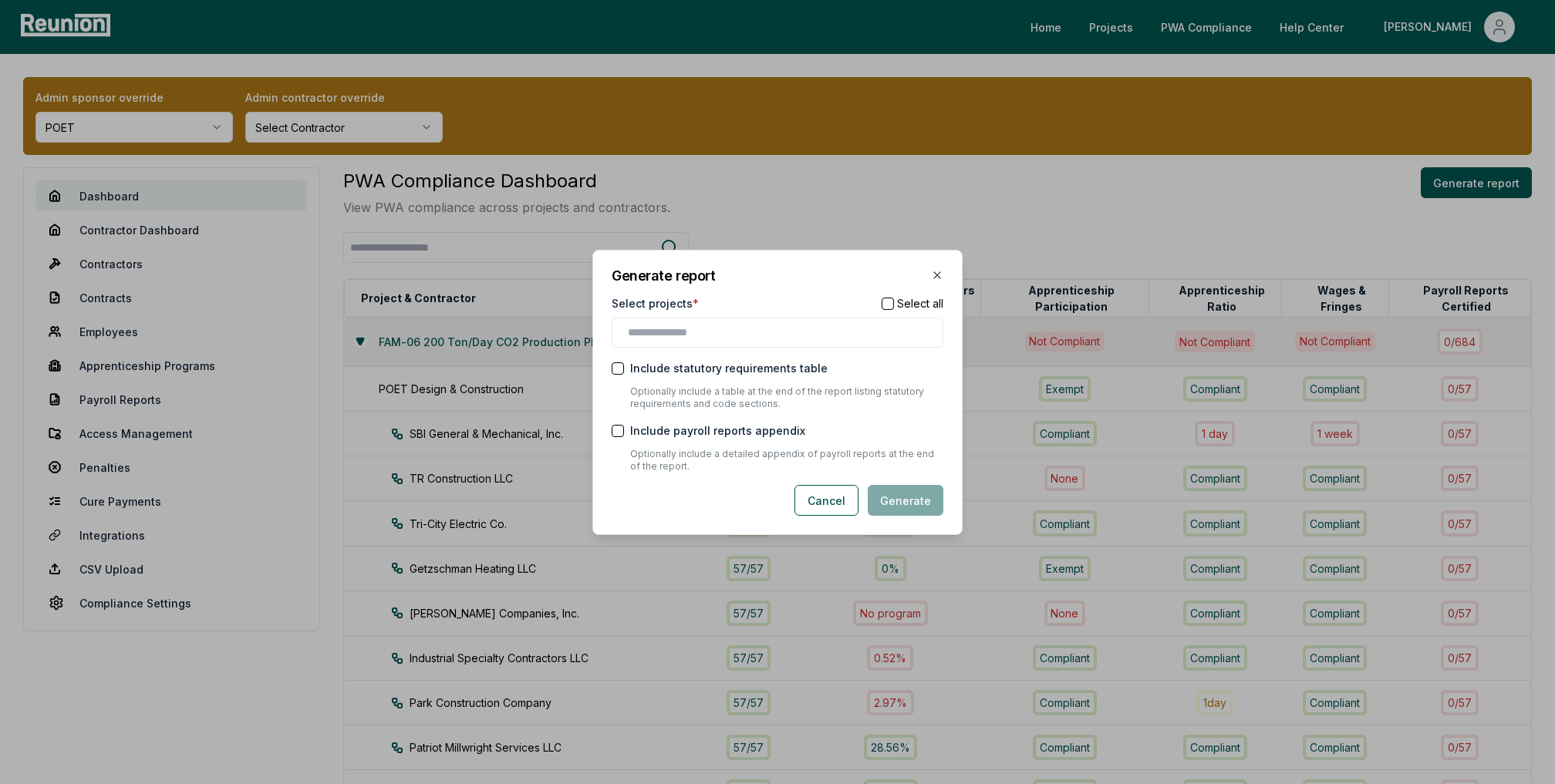
click at [886, 302] on button "button" at bounding box center [888, 302] width 12 height 12
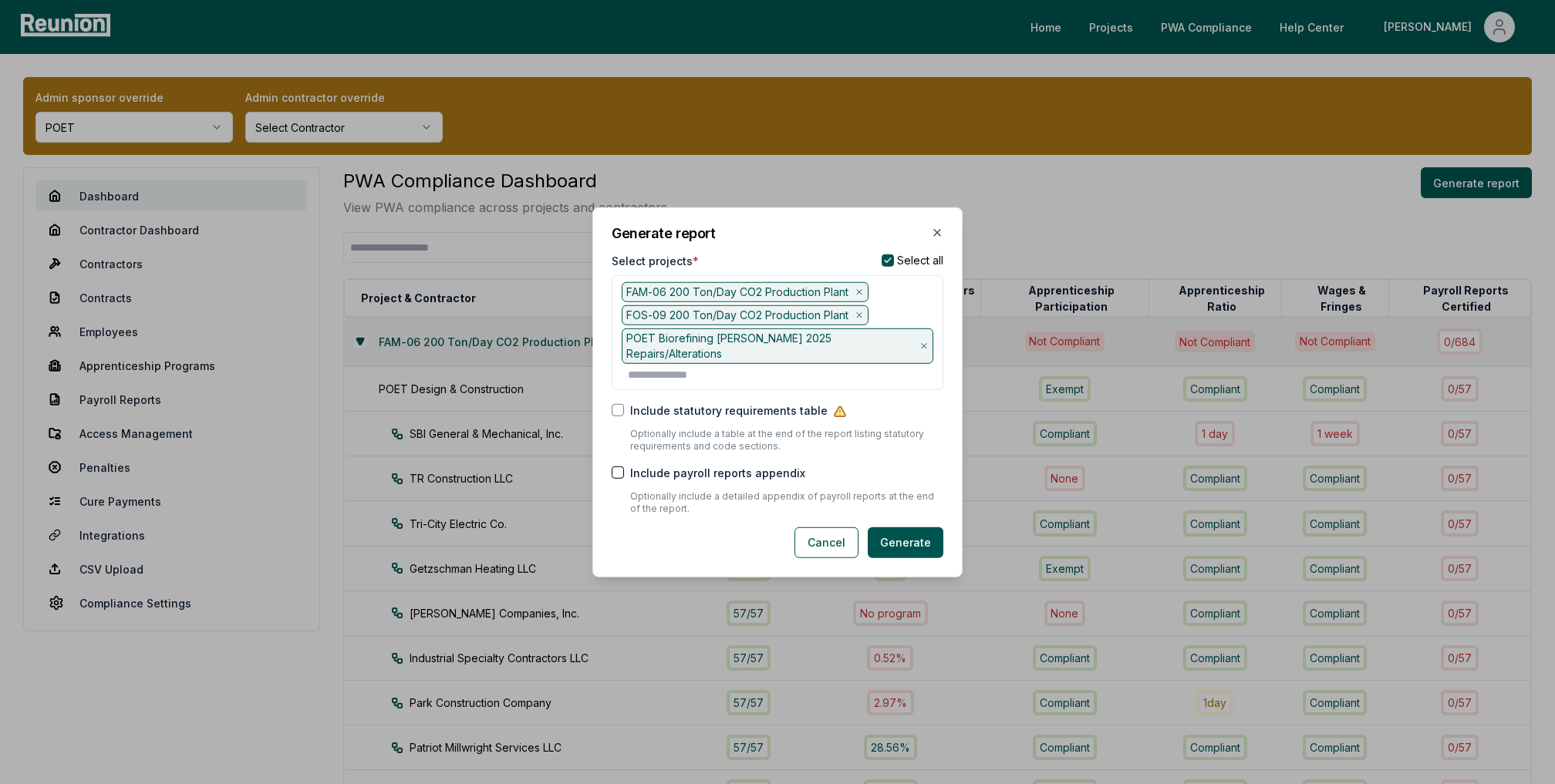
click at [922, 344] on icon at bounding box center [924, 346] width 5 height 5
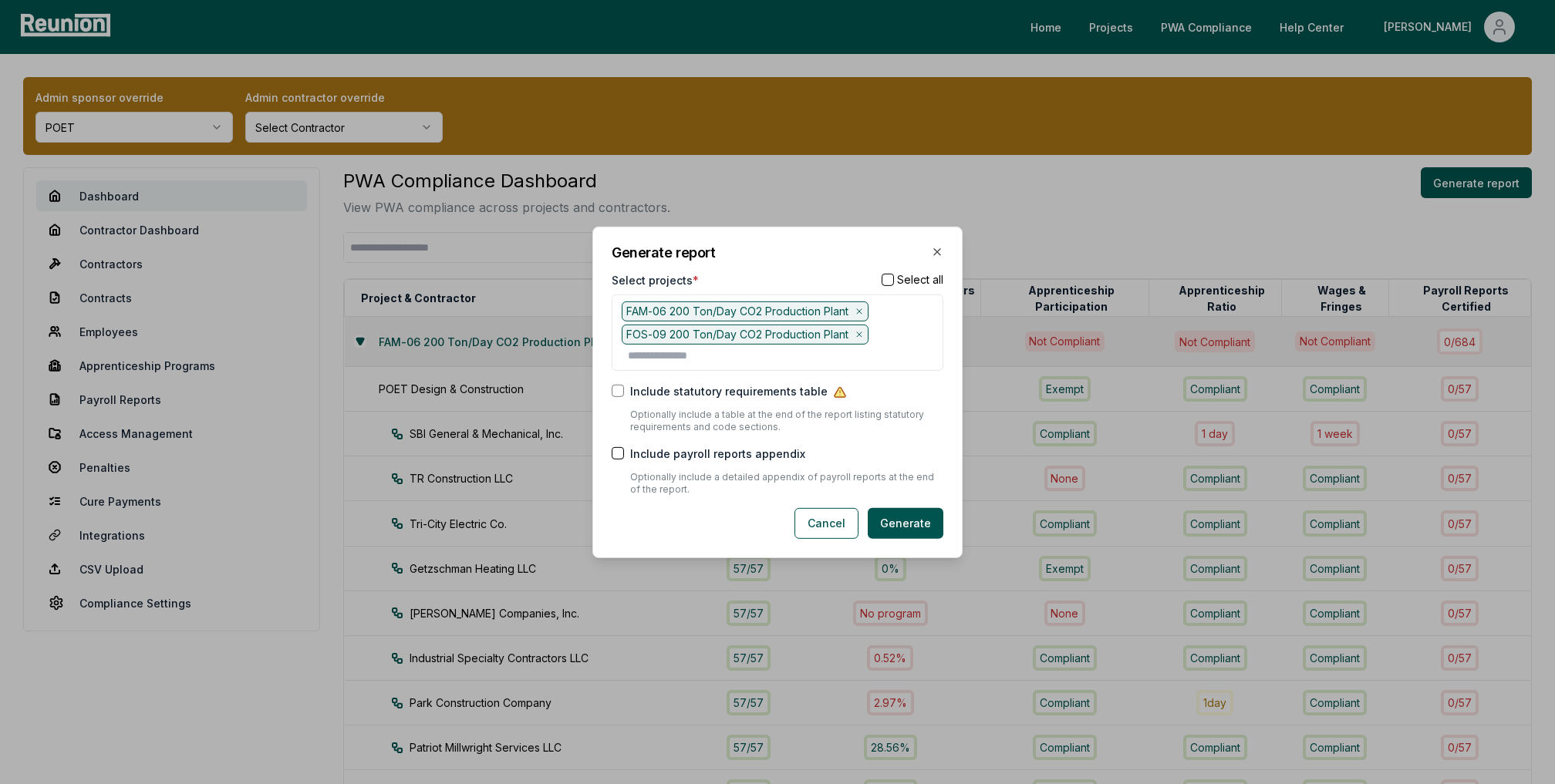
click at [858, 309] on icon at bounding box center [859, 310] width 9 height 9
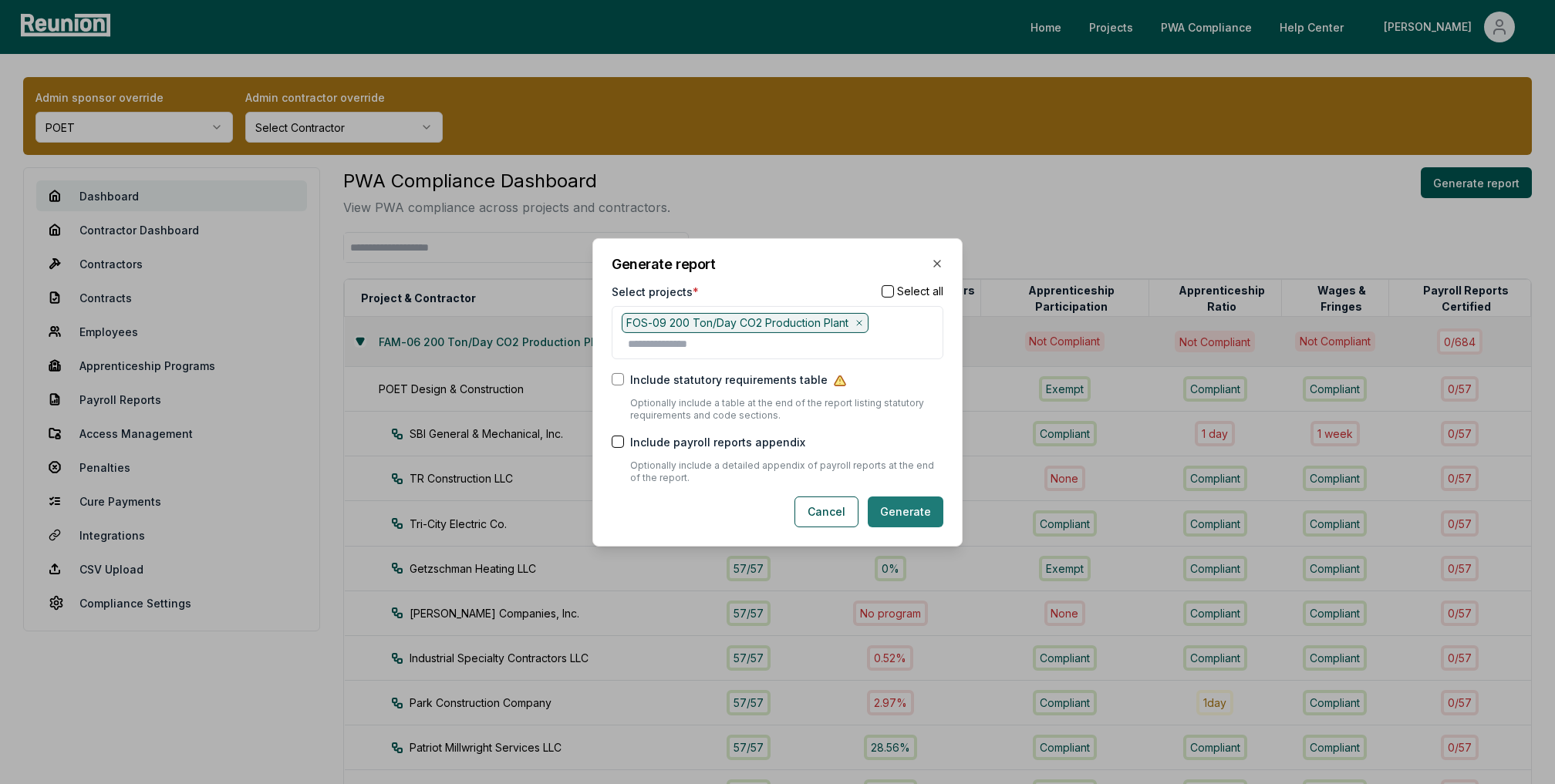
click at [913, 511] on button "Generate" at bounding box center [905, 512] width 76 height 31
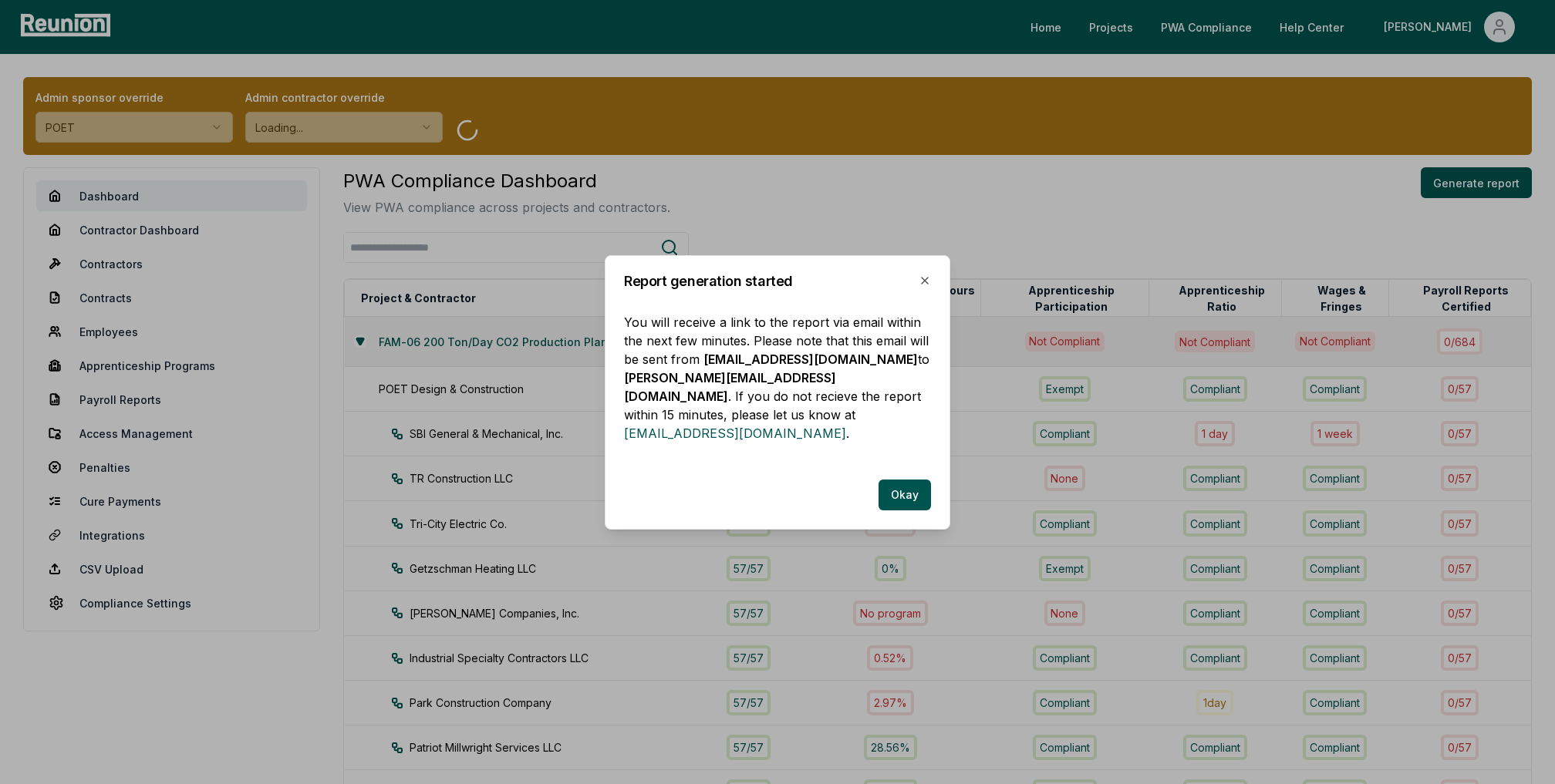
click at [1127, 297] on div at bounding box center [777, 392] width 1555 height 784
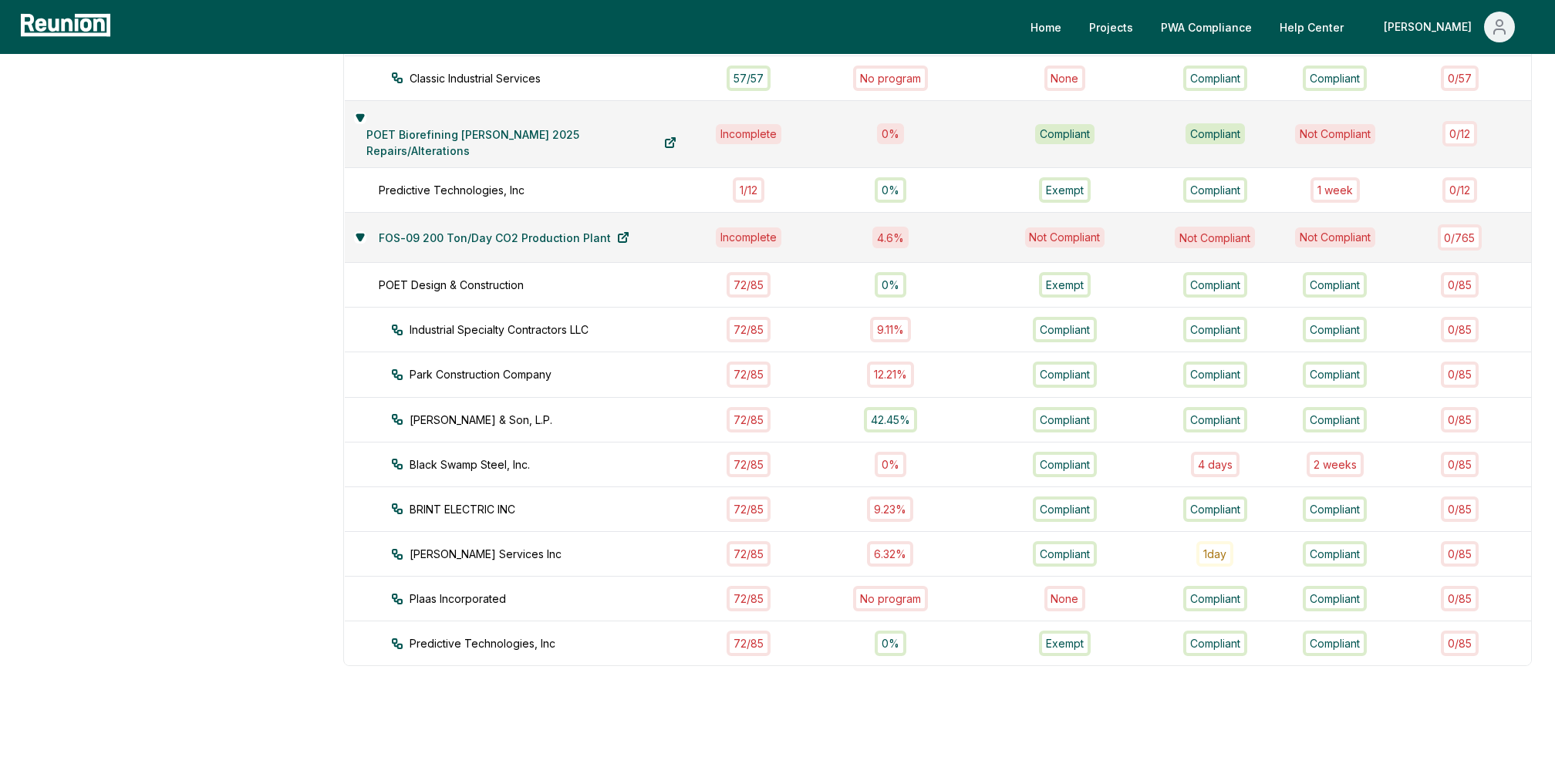
scroll to position [807, 0]
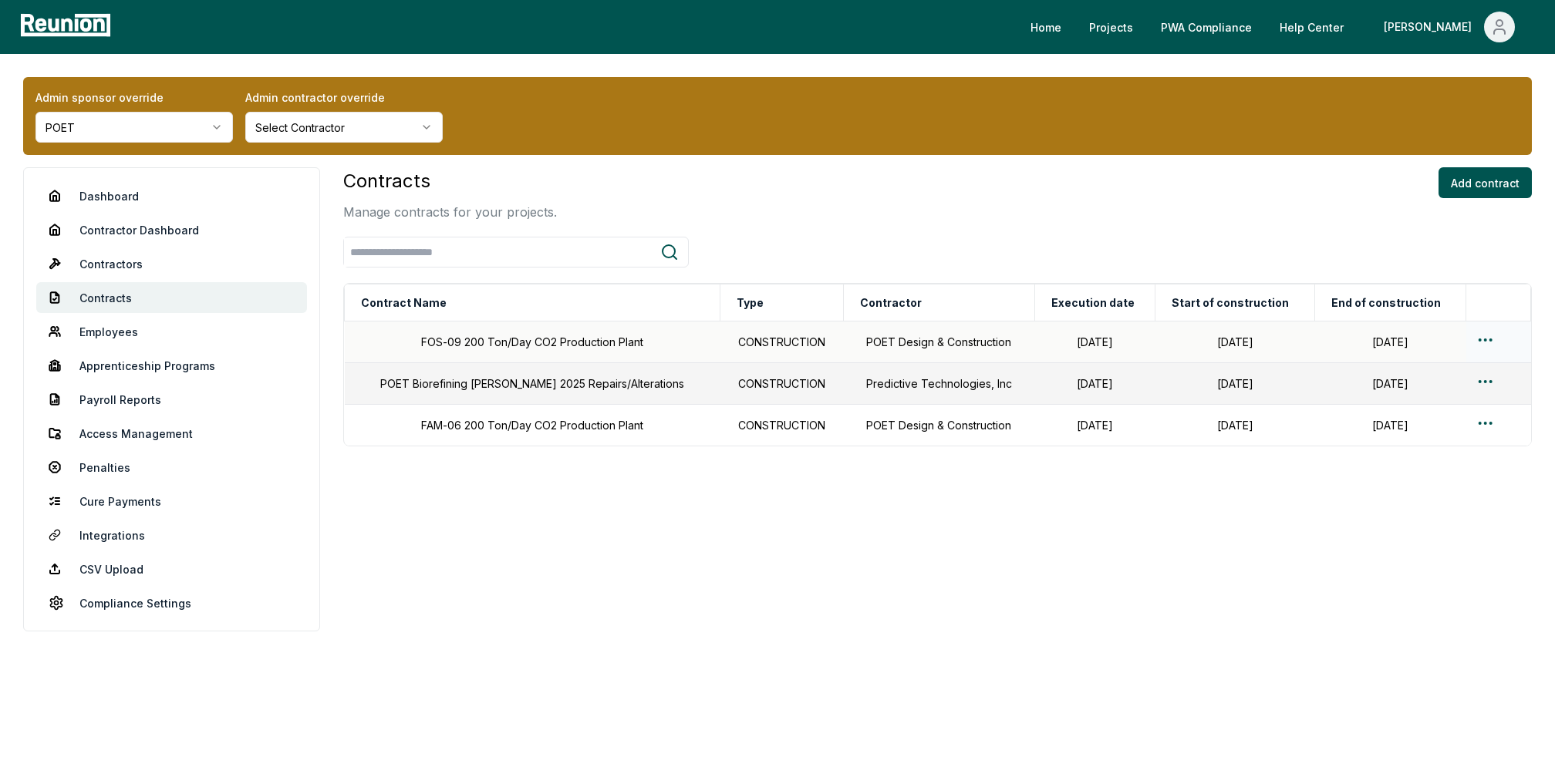
click at [1482, 340] on html "Please visit us on your desktop We're working on making our marketplace mobile-…" at bounding box center [777, 392] width 1555 height 784
click at [1420, 404] on div "Edit" at bounding box center [1469, 402] width 147 height 26
click at [1490, 333] on html "Please visit us on your desktop We're working on making our marketplace mobile-…" at bounding box center [777, 392] width 1555 height 784
click at [1424, 403] on div "Edit" at bounding box center [1469, 402] width 147 height 26
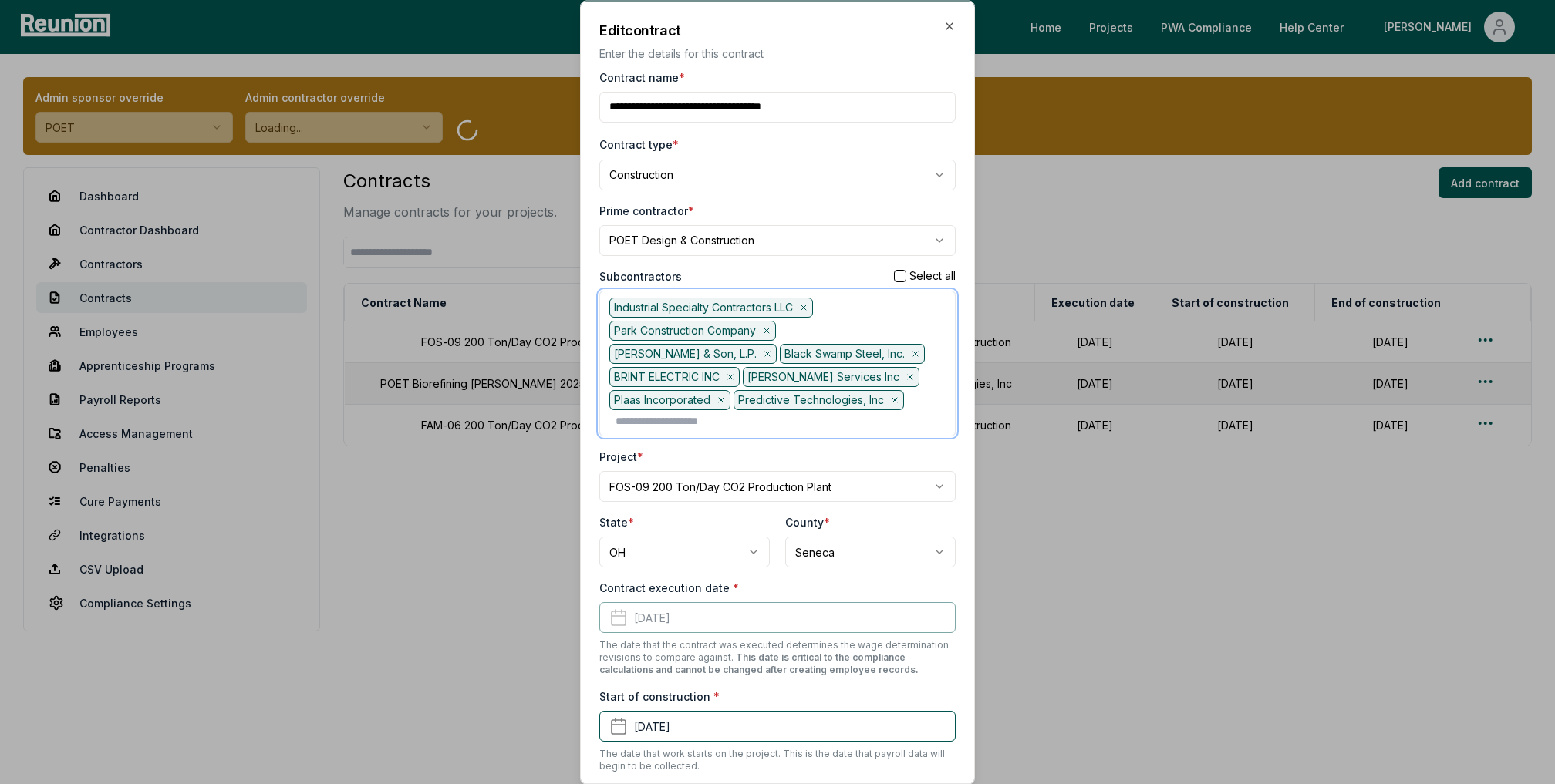
click at [856, 413] on input "text" at bounding box center [780, 421] width 330 height 16
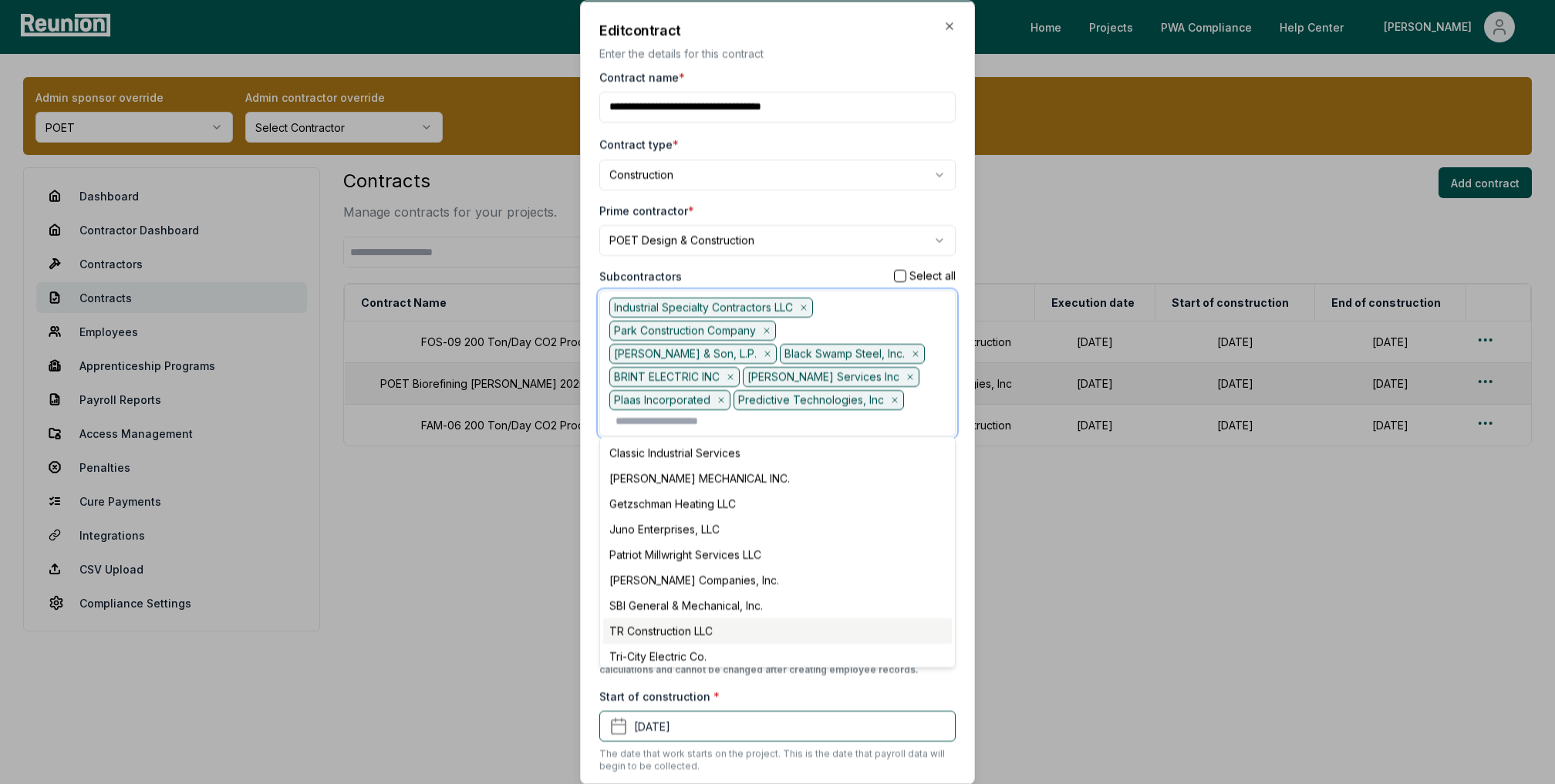
scroll to position [30, 0]
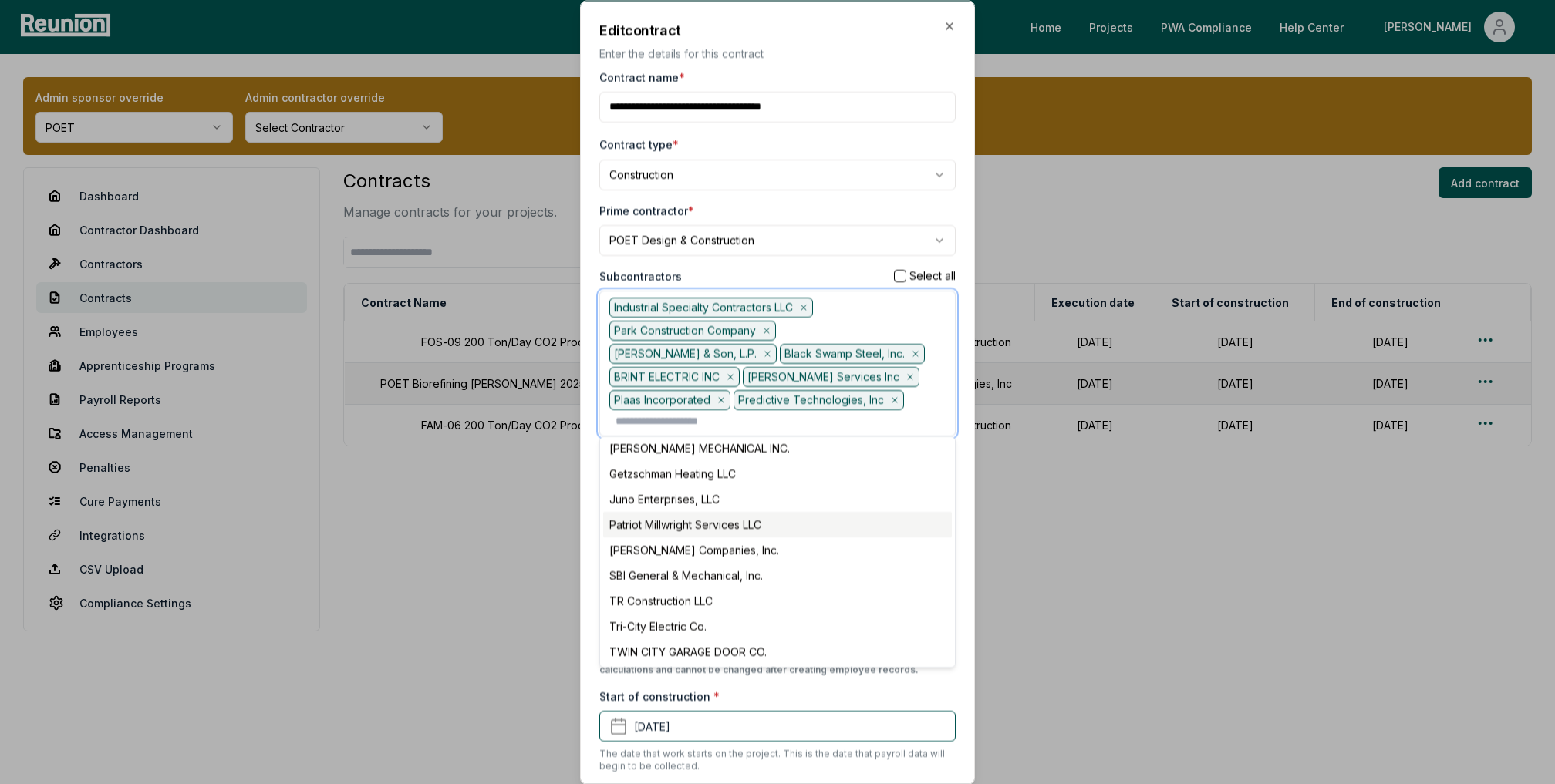
click at [760, 512] on div "Patriot Millwright Services LLC" at bounding box center [778, 525] width 349 height 26
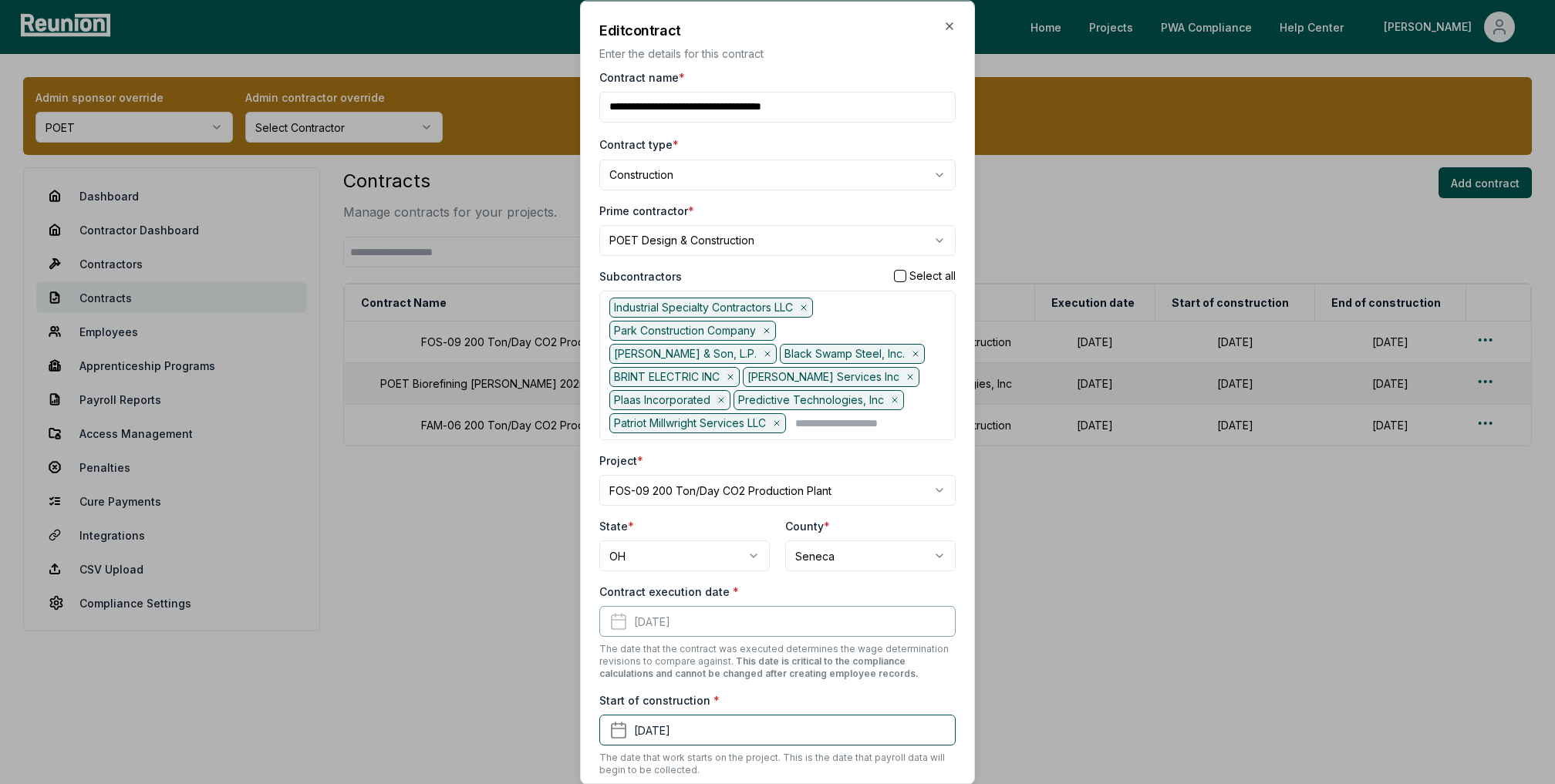
click at [807, 273] on div "Subcontractors Select all" at bounding box center [778, 276] width 357 height 16
click at [955, 19] on icon "button" at bounding box center [949, 25] width 12 height 12
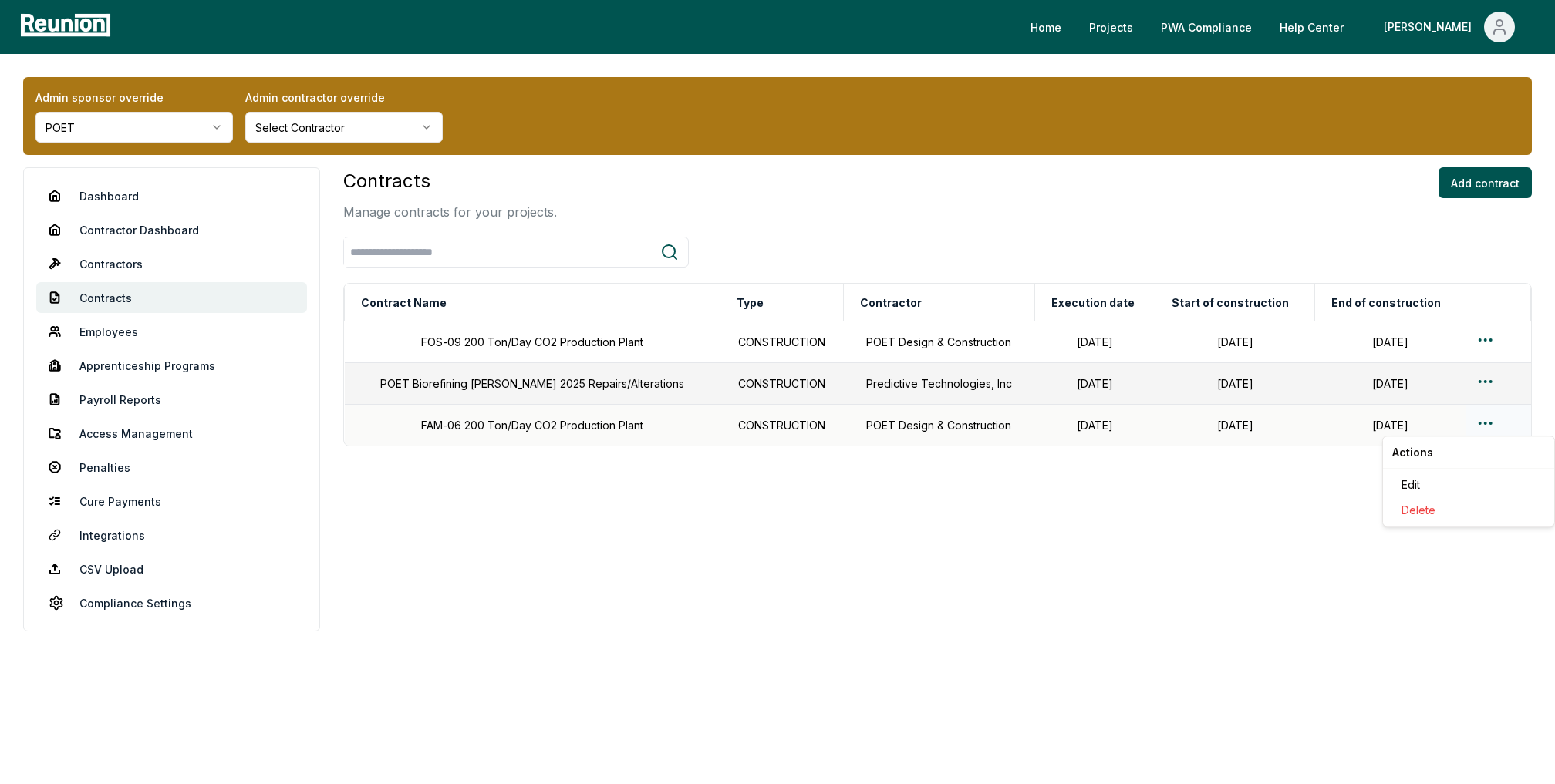
click at [1486, 421] on html "Please visit us on your desktop We're working on making our marketplace mobile-…" at bounding box center [777, 392] width 1555 height 784
click at [1425, 482] on div "Edit" at bounding box center [1469, 485] width 147 height 26
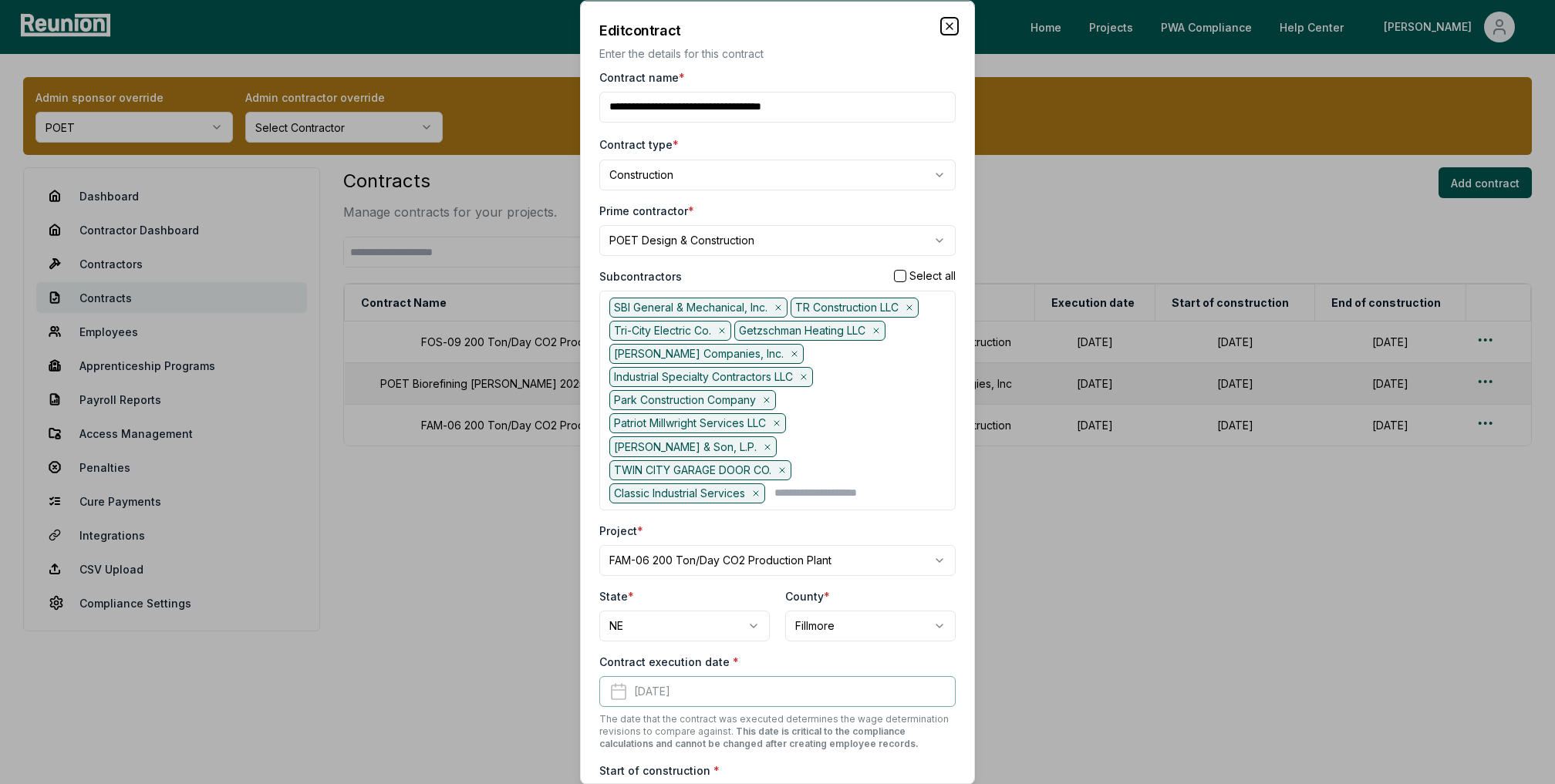
click at [947, 27] on icon "button" at bounding box center [950, 26] width 6 height 6
